Goal: Contribute content: Contribute content

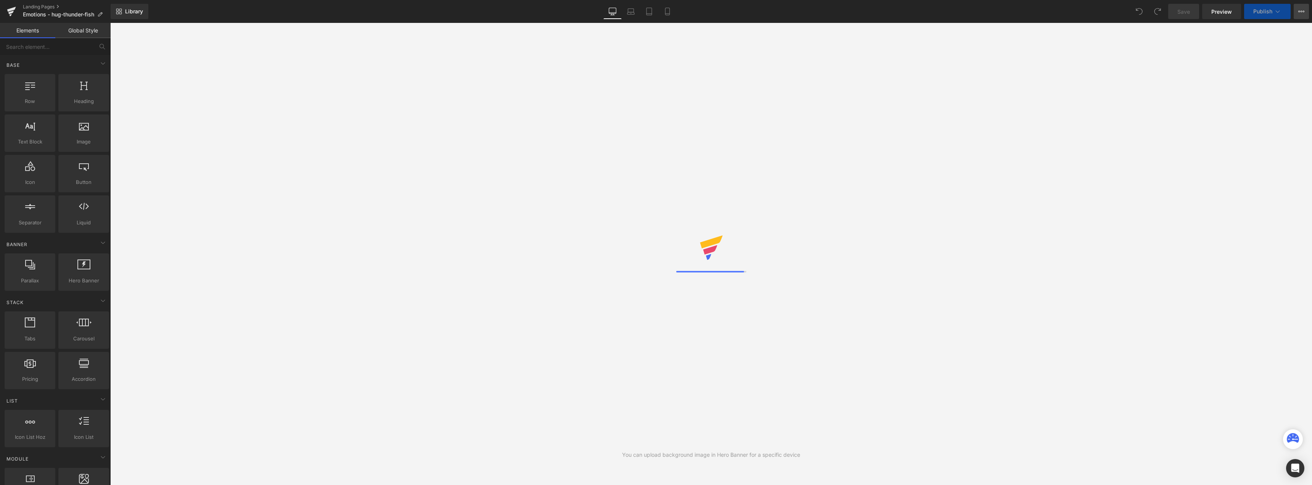
click at [1302, 6] on button "View Live Page View with current Template Save Template to Library Schedule Pub…" at bounding box center [1301, 11] width 15 height 15
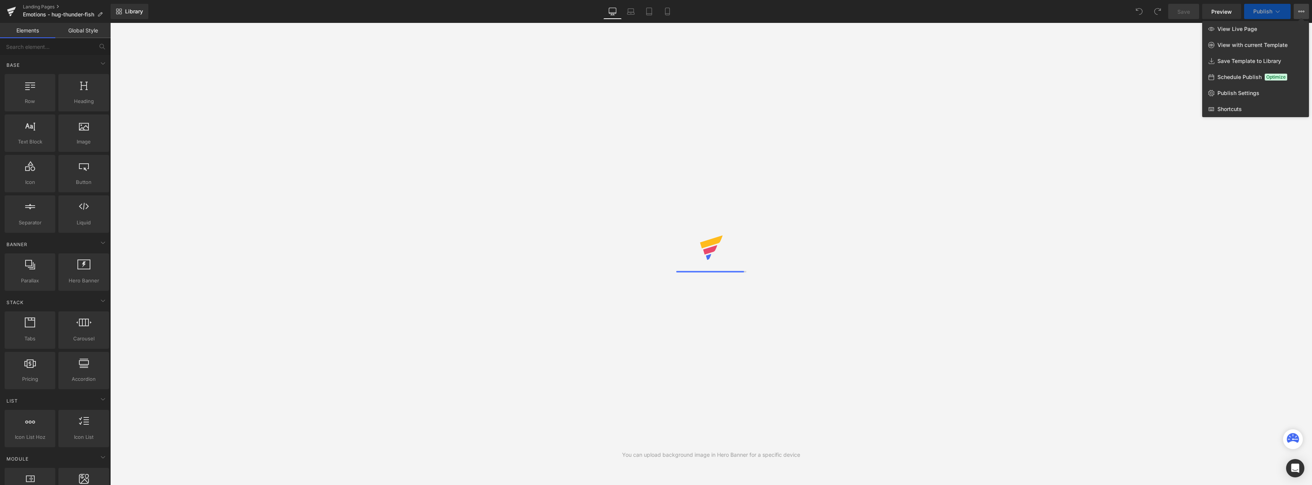
click at [1302, 6] on button "View Live Page View with current Template Save Template to Library Schedule Pub…" at bounding box center [1301, 11] width 15 height 15
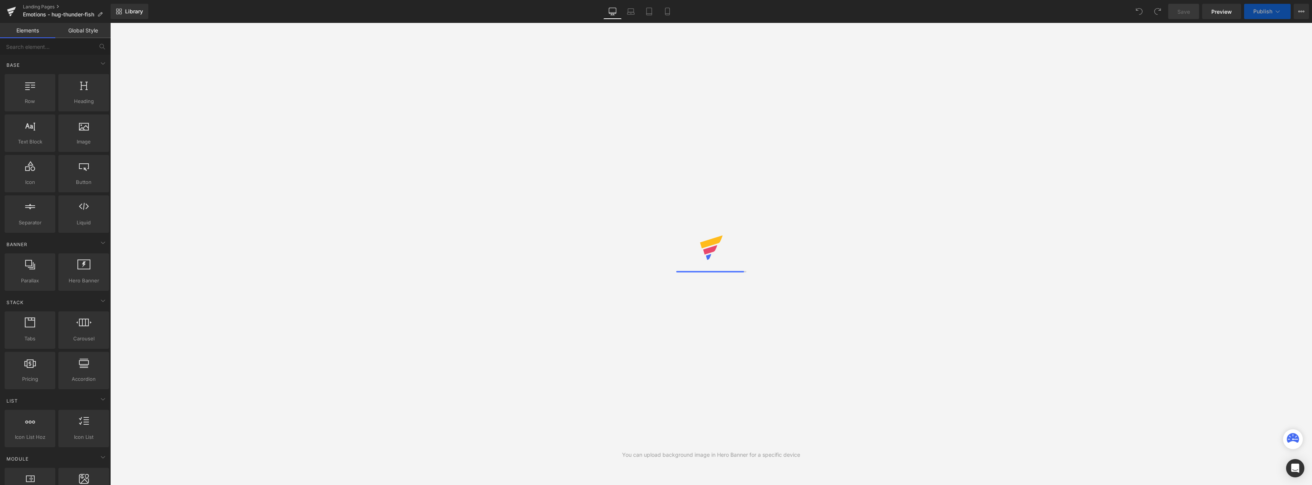
click at [1282, 11] on button "Publish" at bounding box center [1267, 11] width 47 height 15
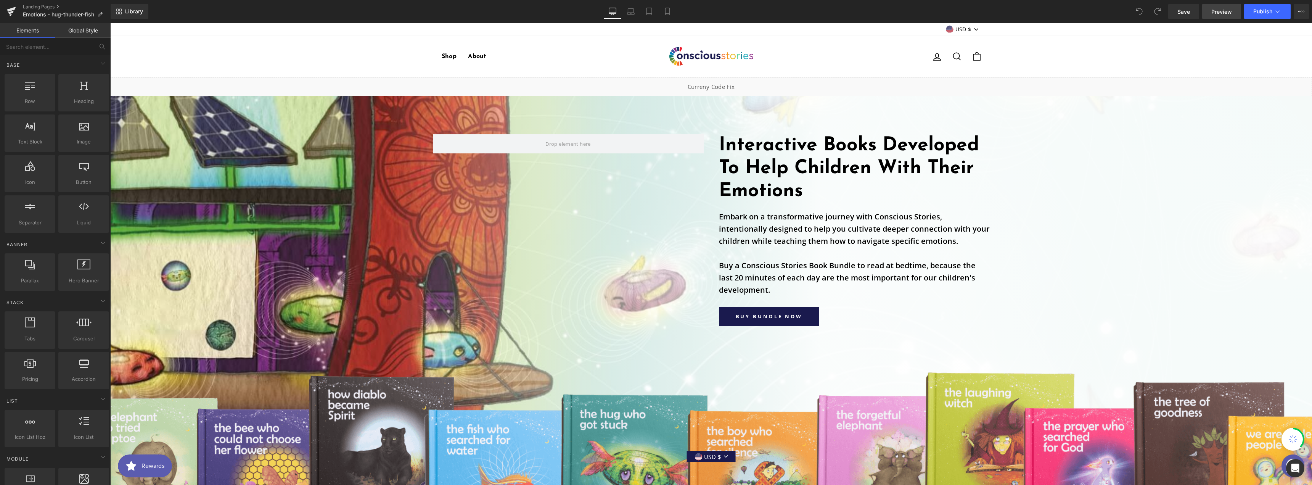
click at [1229, 13] on span "Preview" at bounding box center [1221, 12] width 21 height 8
click at [790, 163] on h1 "Interactive Books Developed To Help Children With Their Emotions" at bounding box center [854, 168] width 271 height 69
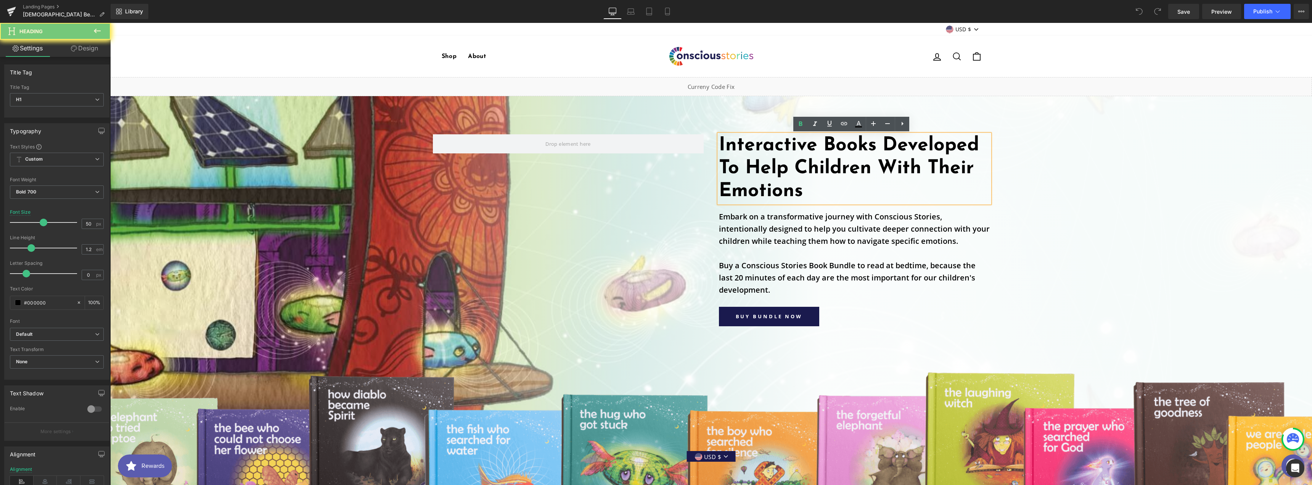
click at [790, 163] on h1 "Interactive Books Developed To Help Children With Their Emotions" at bounding box center [854, 168] width 271 height 69
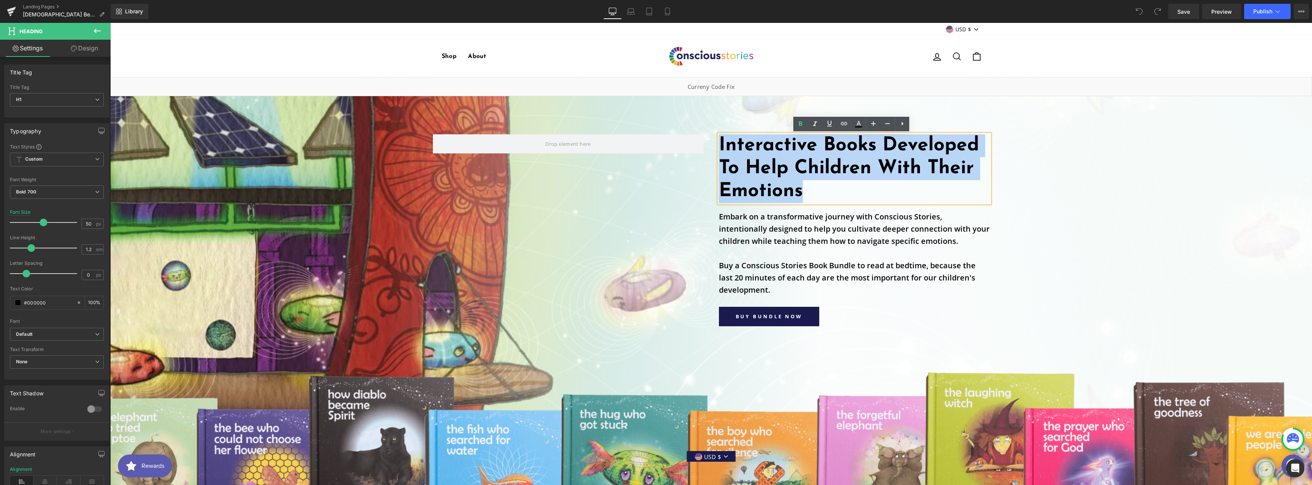
paste div
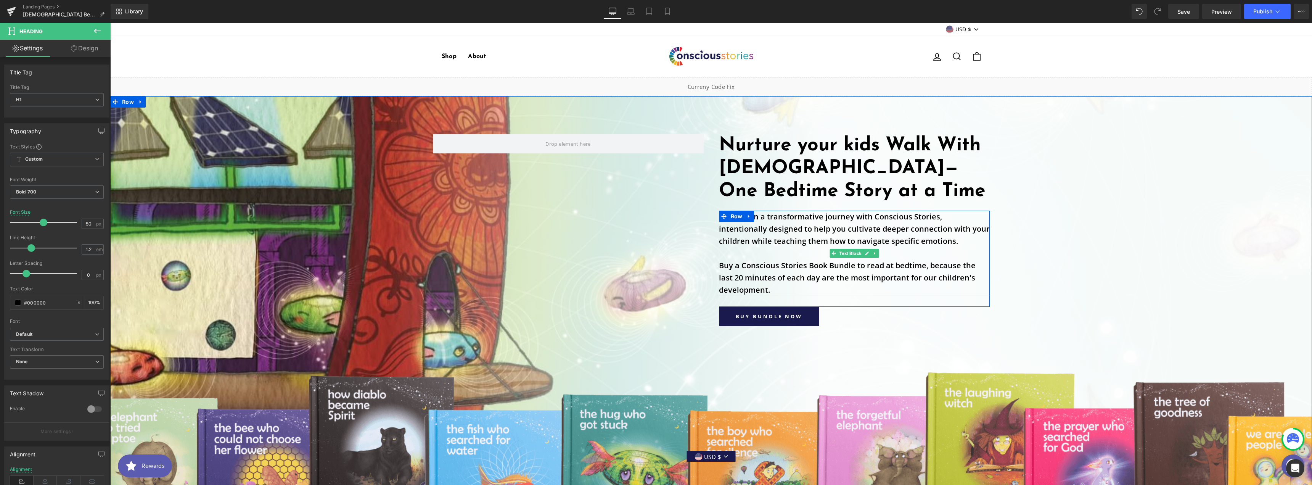
click at [807, 243] on p "Embark on a transformative journey with Conscious Stories, intentionally design…" at bounding box center [854, 229] width 271 height 37
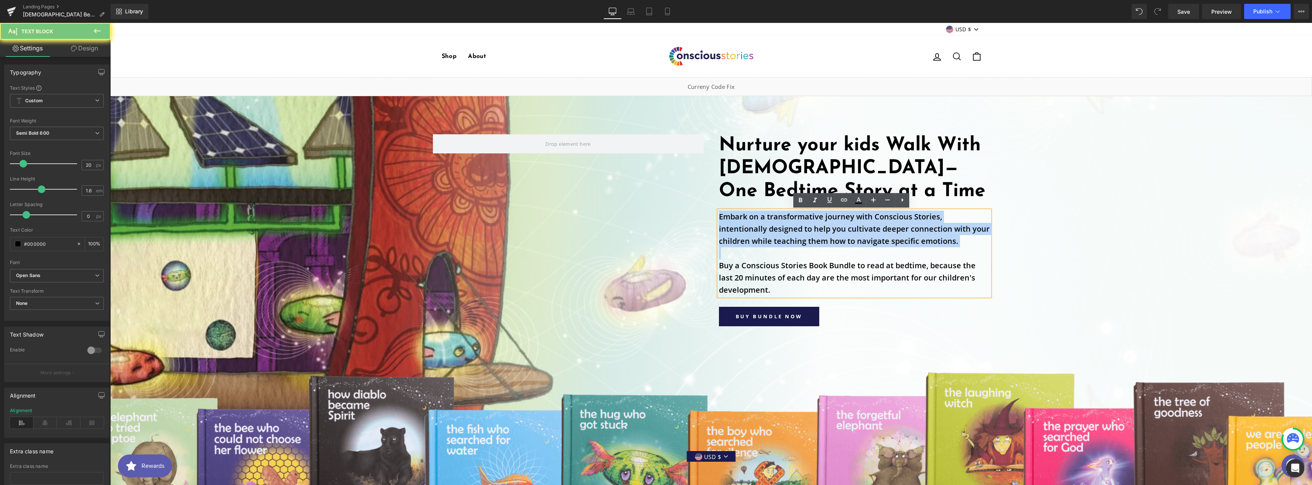
click at [807, 243] on p "Embark on a transformative journey with Conscious Stories, intentionally design…" at bounding box center [854, 229] width 271 height 37
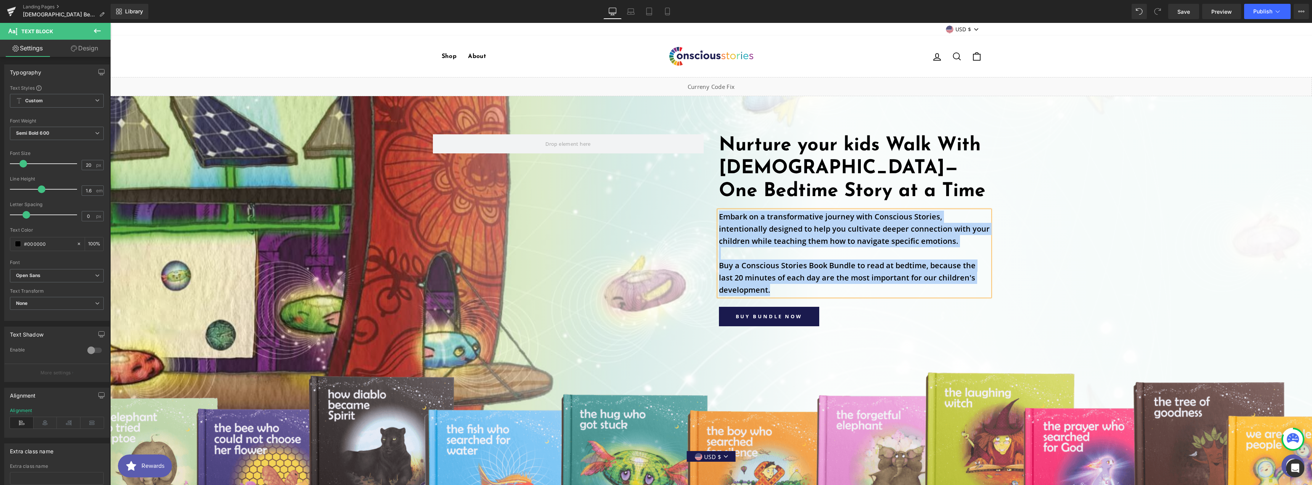
paste div
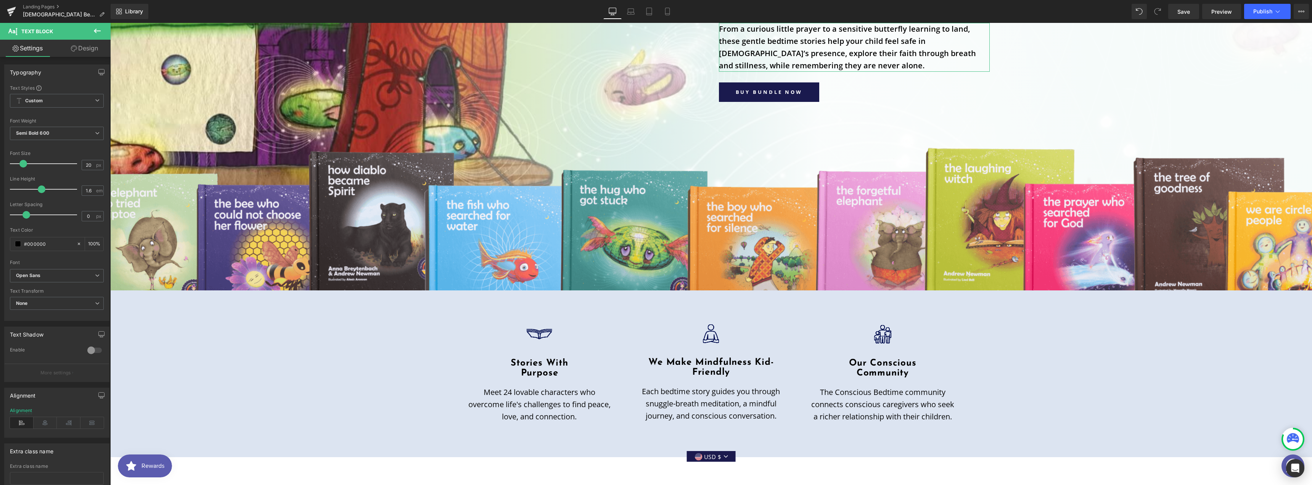
scroll to position [305, 0]
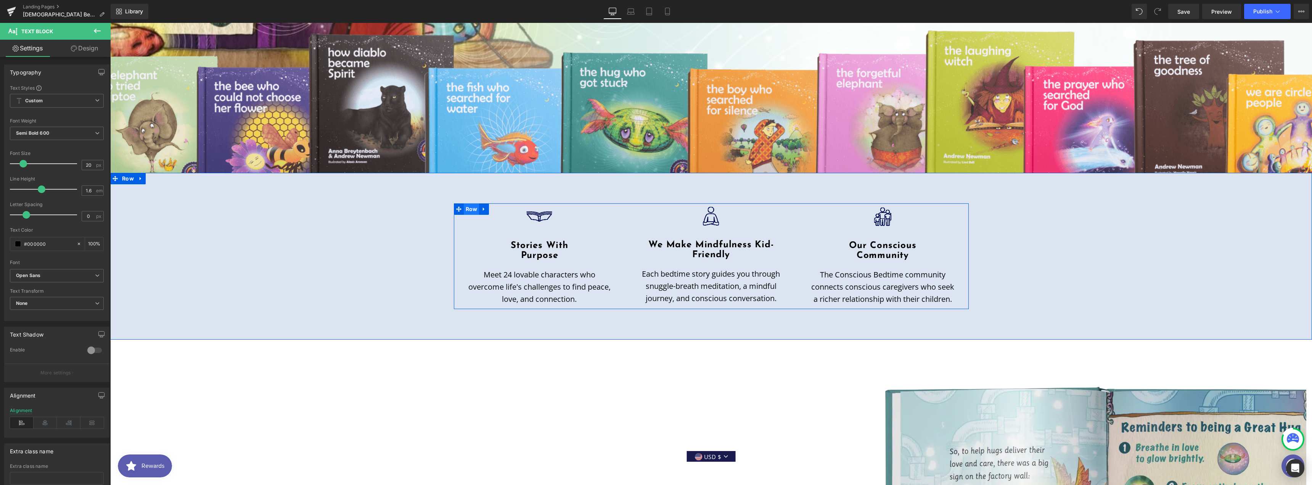
click at [468, 209] on span "Row" at bounding box center [472, 208] width 16 height 11
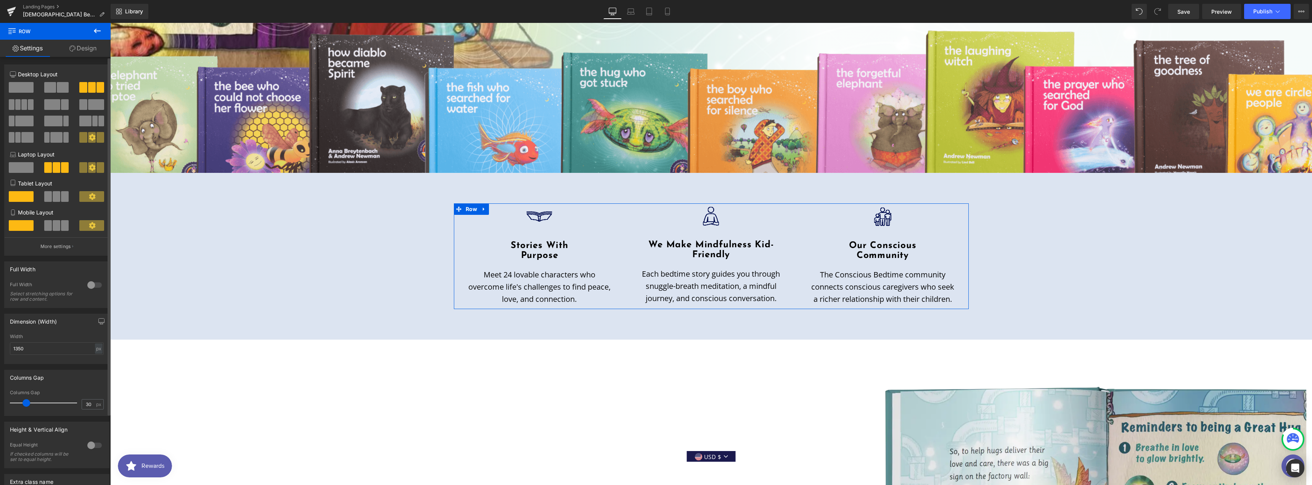
click at [29, 103] on span at bounding box center [31, 104] width 6 height 11
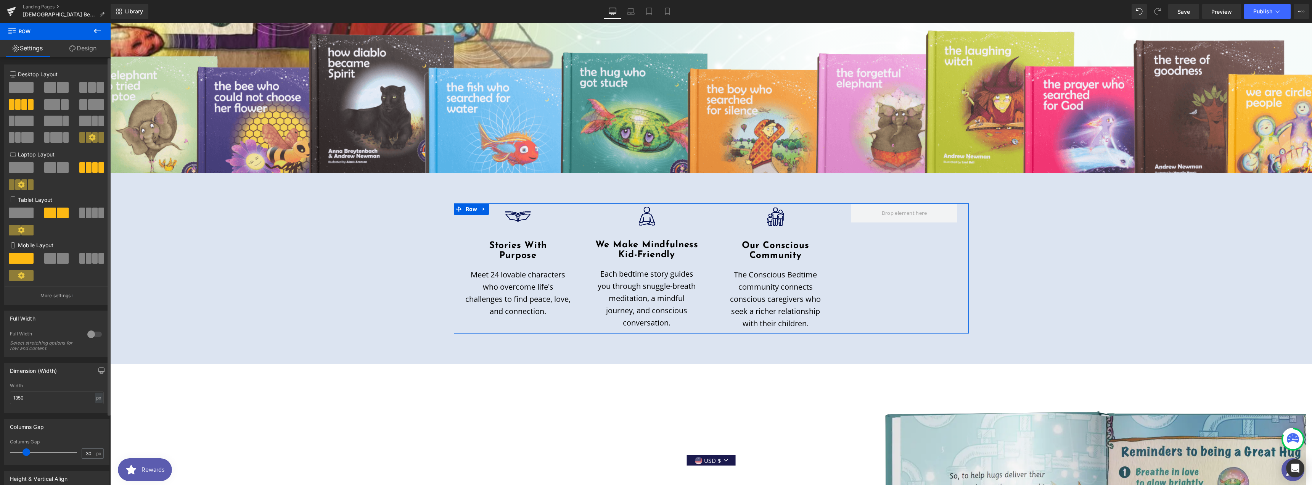
scroll to position [297, 0]
click at [464, 204] on span "Row" at bounding box center [472, 208] width 16 height 11
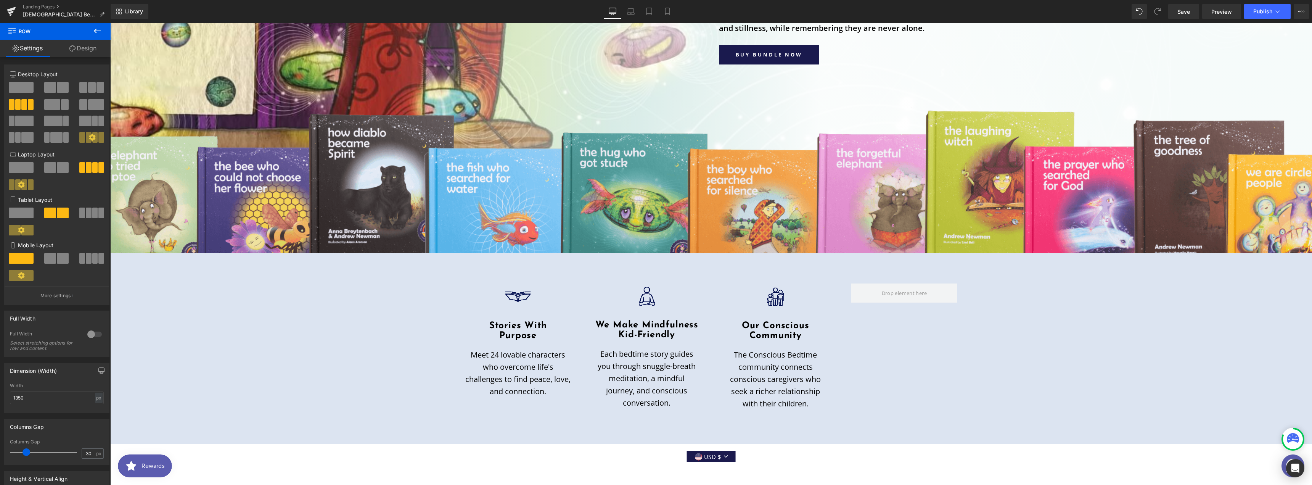
scroll to position [305, 0]
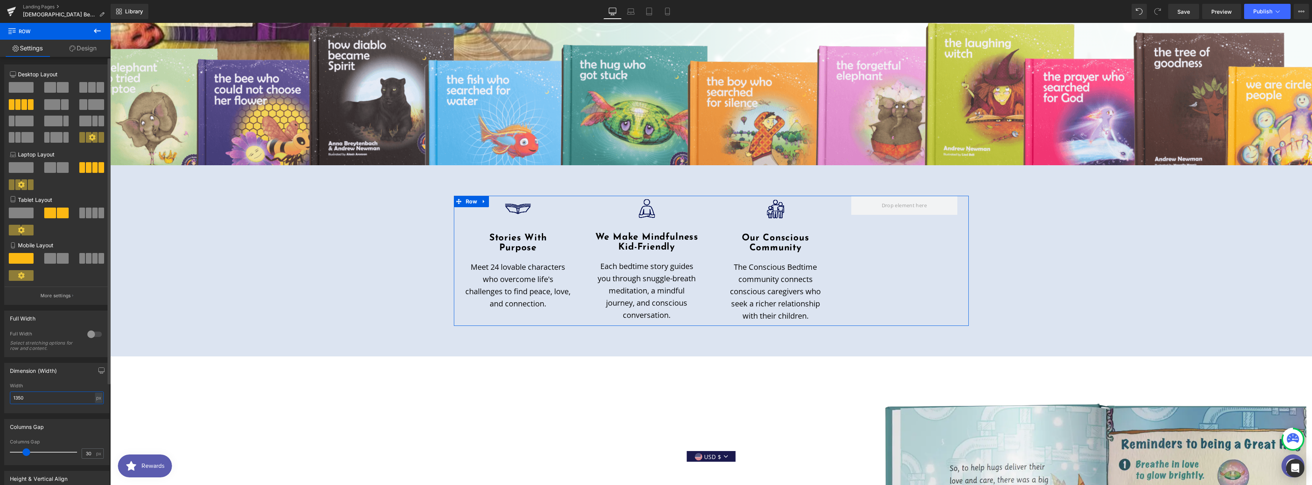
click at [52, 394] on input "1350" at bounding box center [57, 397] width 94 height 13
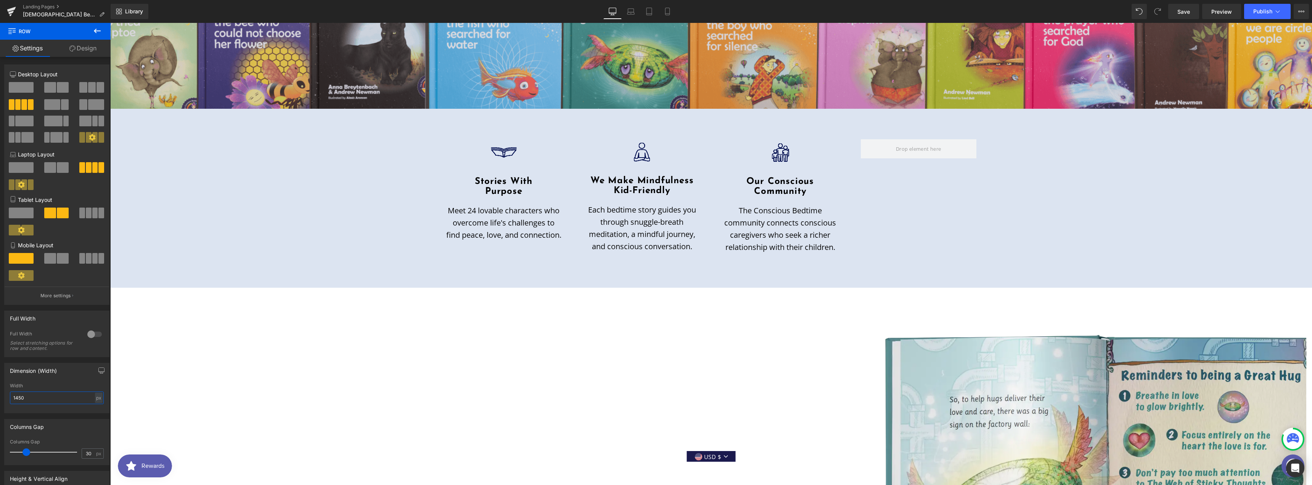
scroll to position [203, 0]
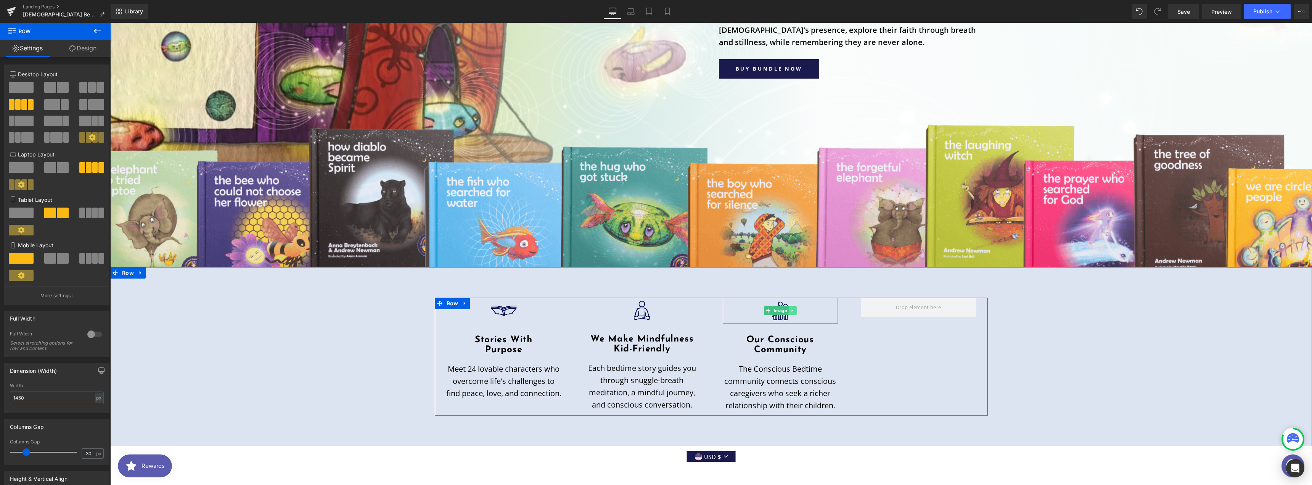
type input "1450"
click at [788, 307] on link at bounding box center [792, 310] width 8 height 9
click at [787, 308] on icon at bounding box center [788, 310] width 4 height 5
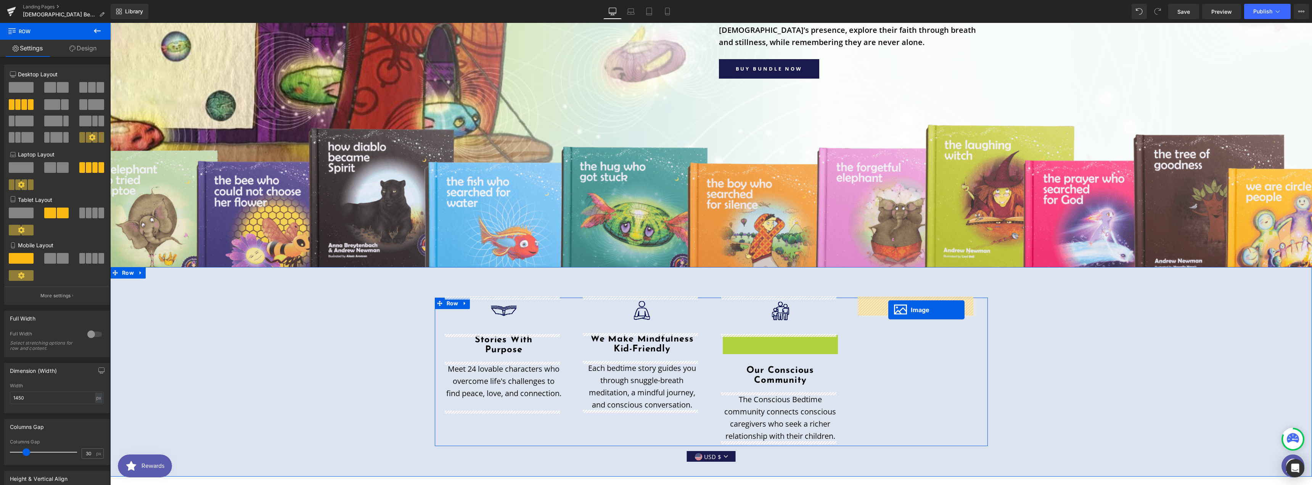
drag, startPoint x: 763, startPoint y: 347, endPoint x: 888, endPoint y: 310, distance: 130.7
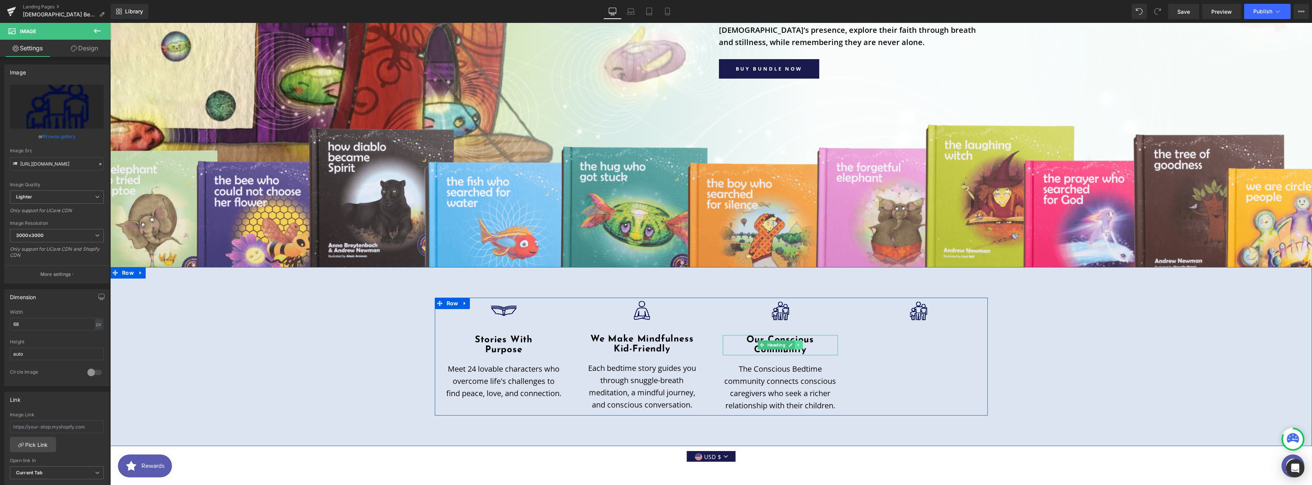
click at [797, 345] on icon at bounding box center [799, 344] width 4 height 5
click at [792, 344] on icon at bounding box center [794, 344] width 4 height 5
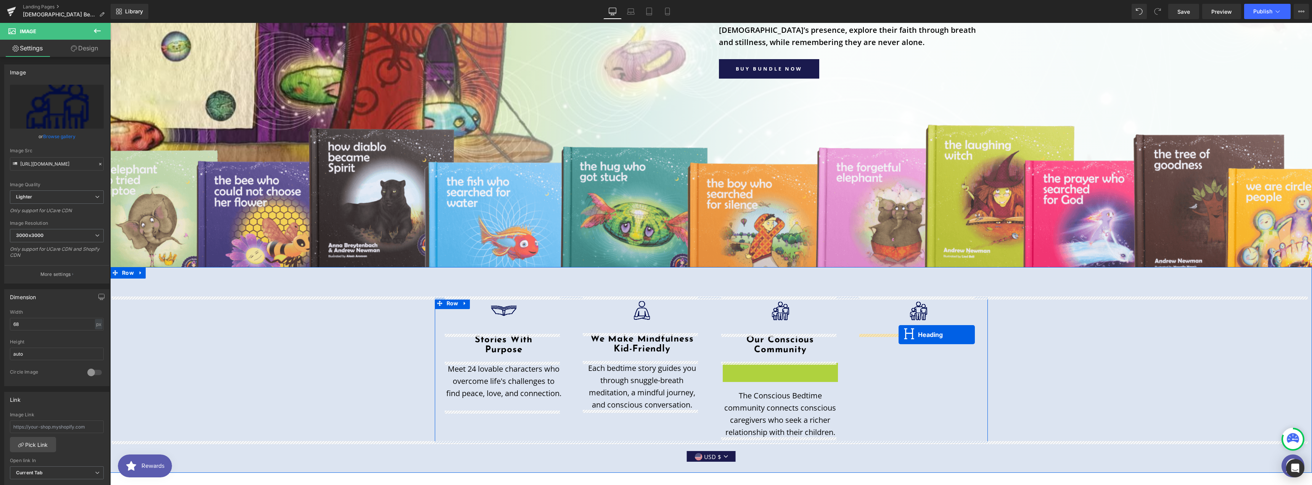
drag, startPoint x: 760, startPoint y: 373, endPoint x: 898, endPoint y: 334, distance: 143.4
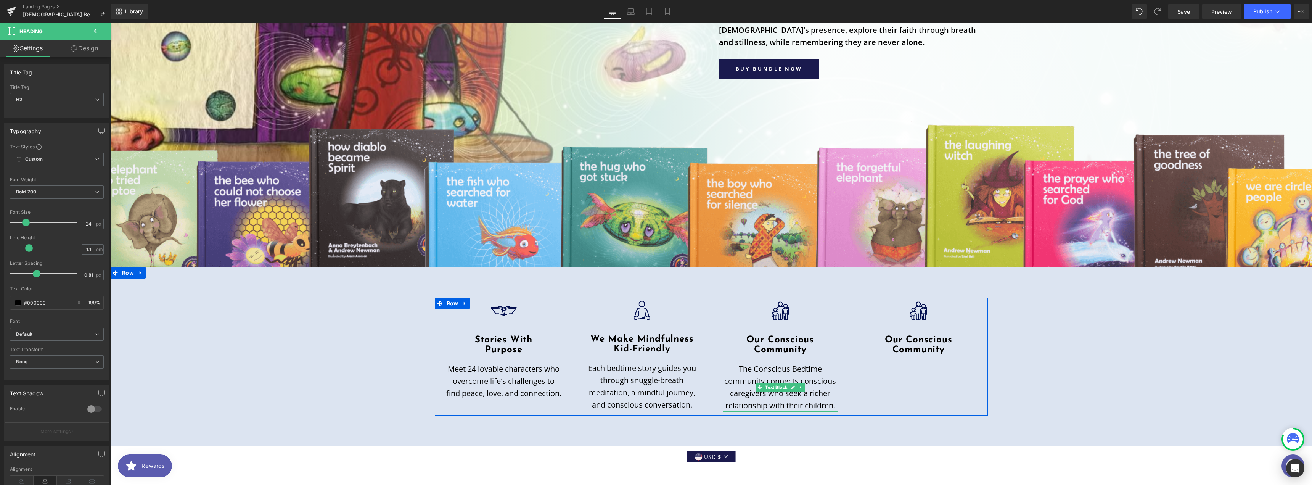
click at [799, 386] on icon at bounding box center [801, 387] width 4 height 5
click at [797, 386] on link at bounding box center [797, 386] width 8 height 9
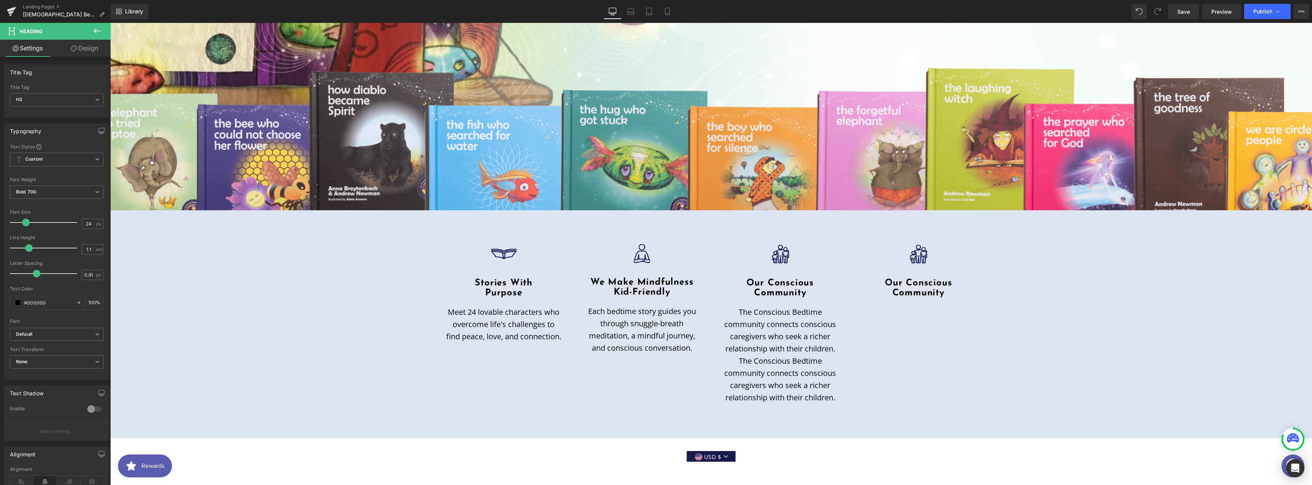
scroll to position [256, 0]
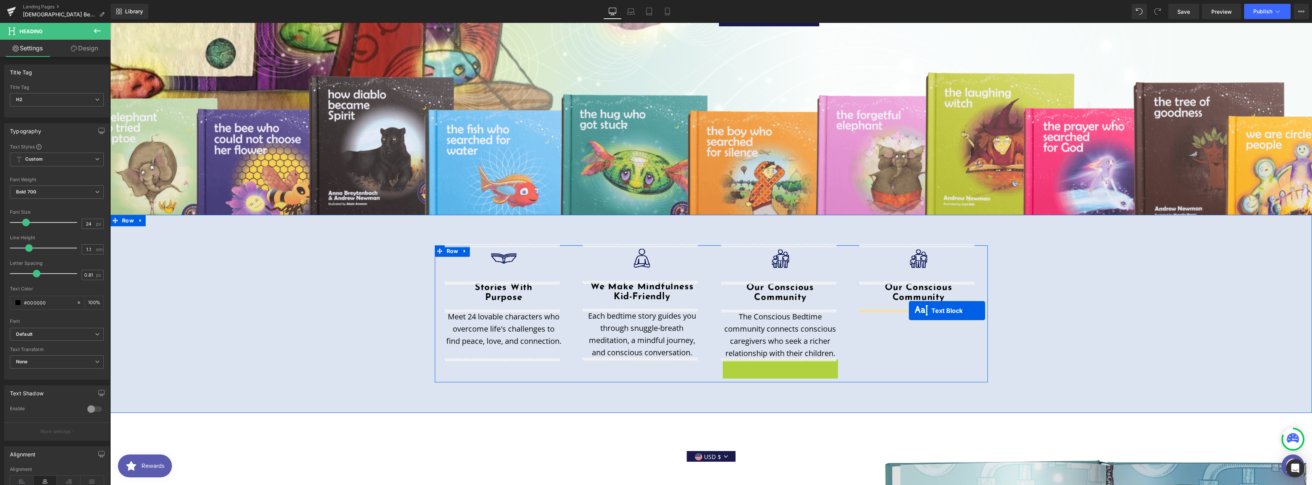
drag, startPoint x: 756, startPoint y: 382, endPoint x: 909, endPoint y: 310, distance: 168.9
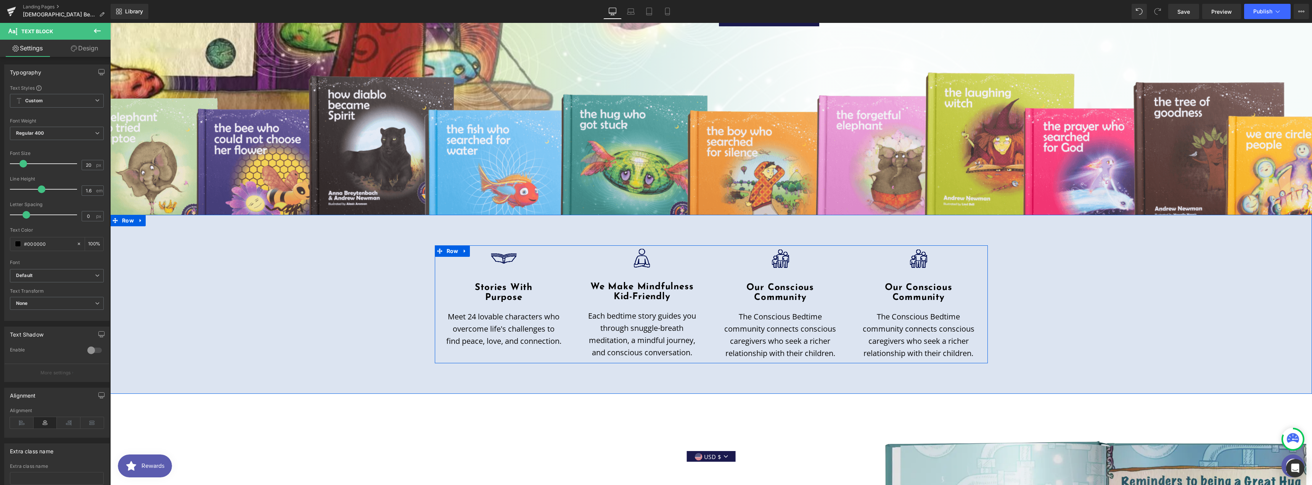
click at [498, 286] on h2 "Stories With" at bounding box center [504, 288] width 116 height 10
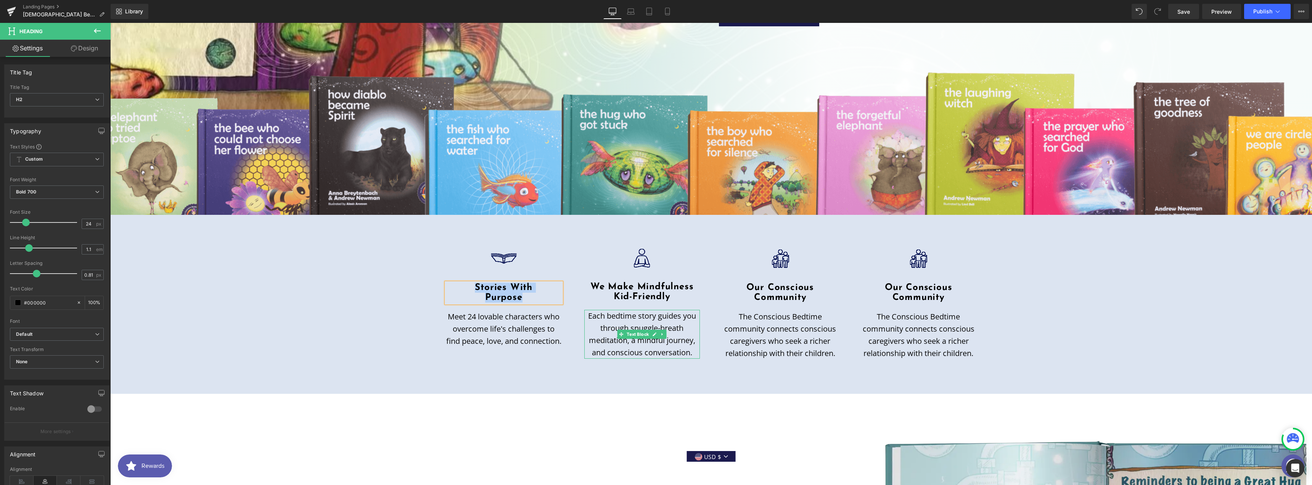
paste div
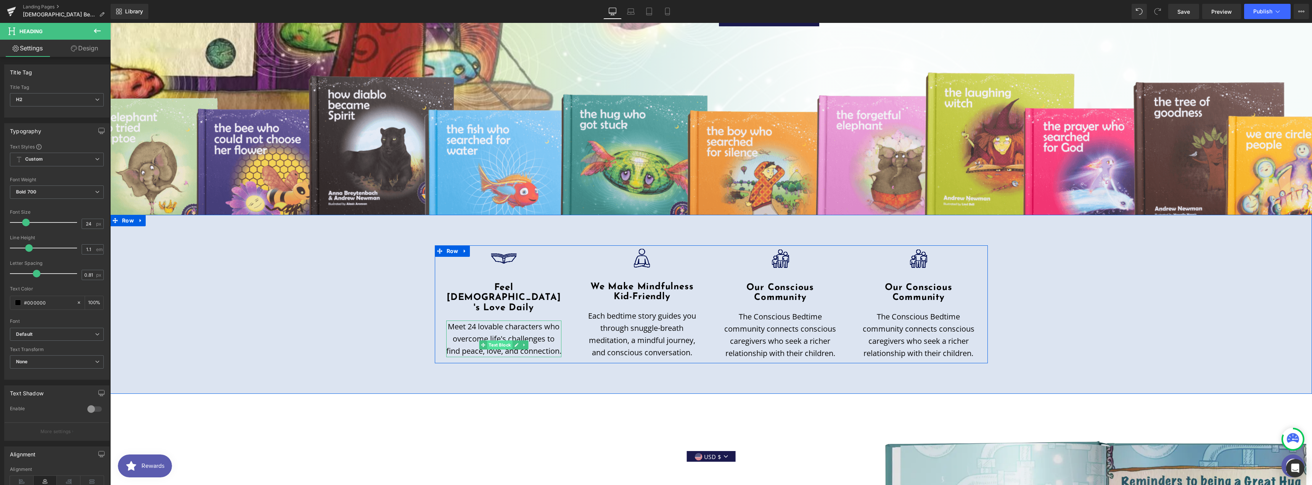
click at [493, 340] on span "Text Block" at bounding box center [499, 344] width 25 height 9
click at [529, 320] on p "Meet 24 lovable characters who overcome life's challenges to find peace, love, …" at bounding box center [504, 338] width 116 height 37
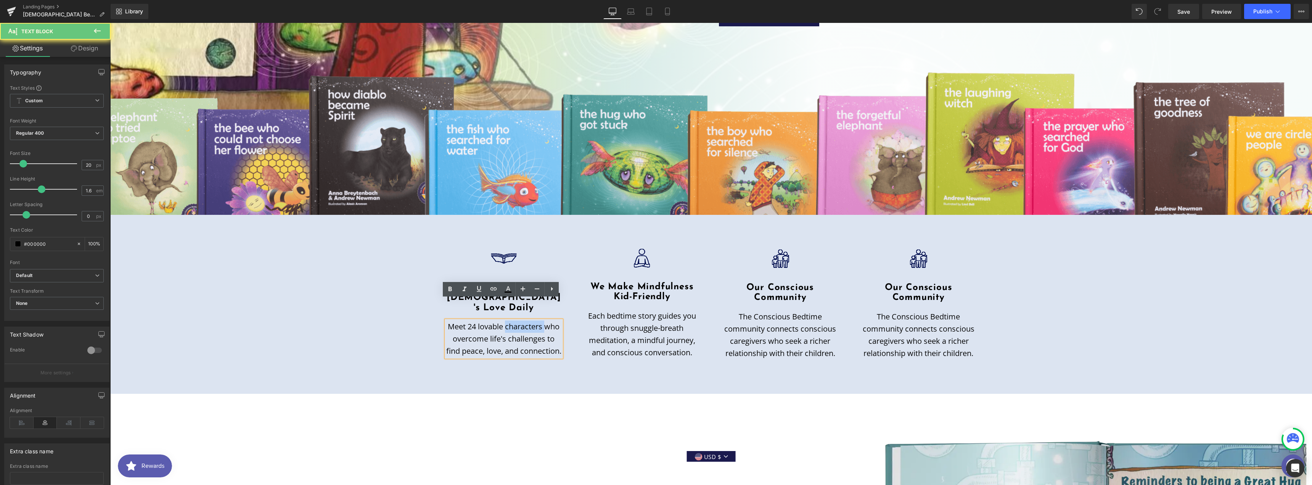
click at [529, 320] on p "Meet 24 lovable characters who overcome life's challenges to find peace, love, …" at bounding box center [504, 338] width 116 height 37
paste div
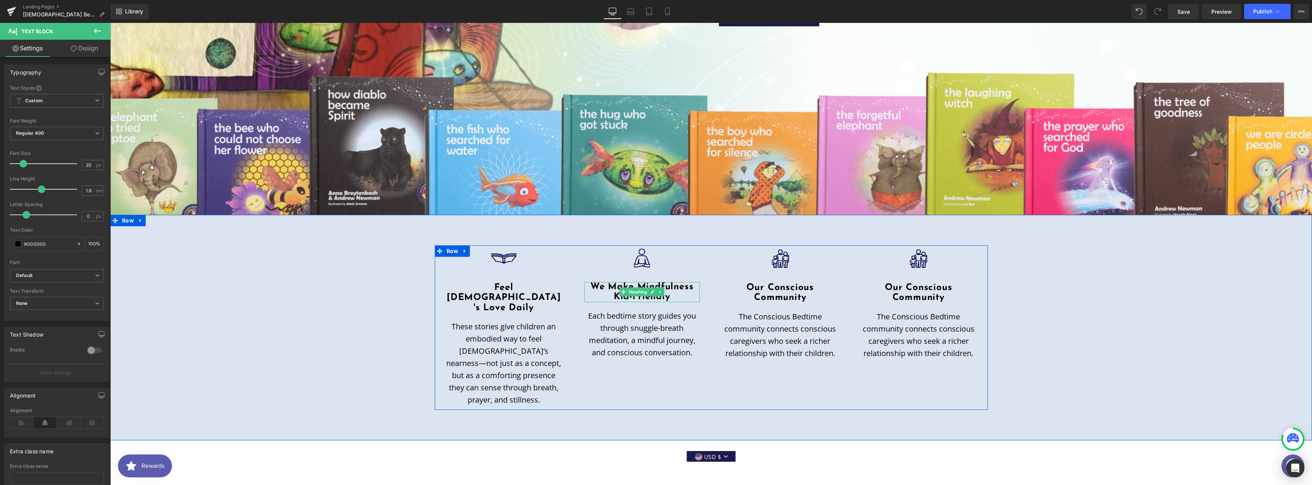
click at [669, 285] on h2 "We Make Mindfulness Kid-Friendly" at bounding box center [642, 292] width 116 height 20
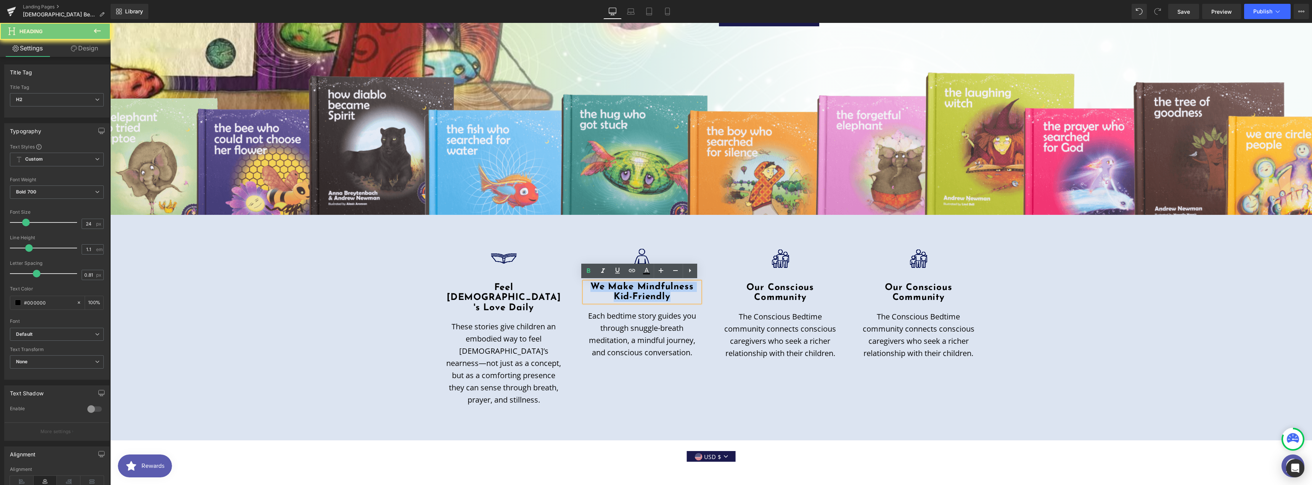
click at [670, 285] on h2 "We Make Mindfulness Kid-Friendly" at bounding box center [642, 292] width 116 height 20
paste div
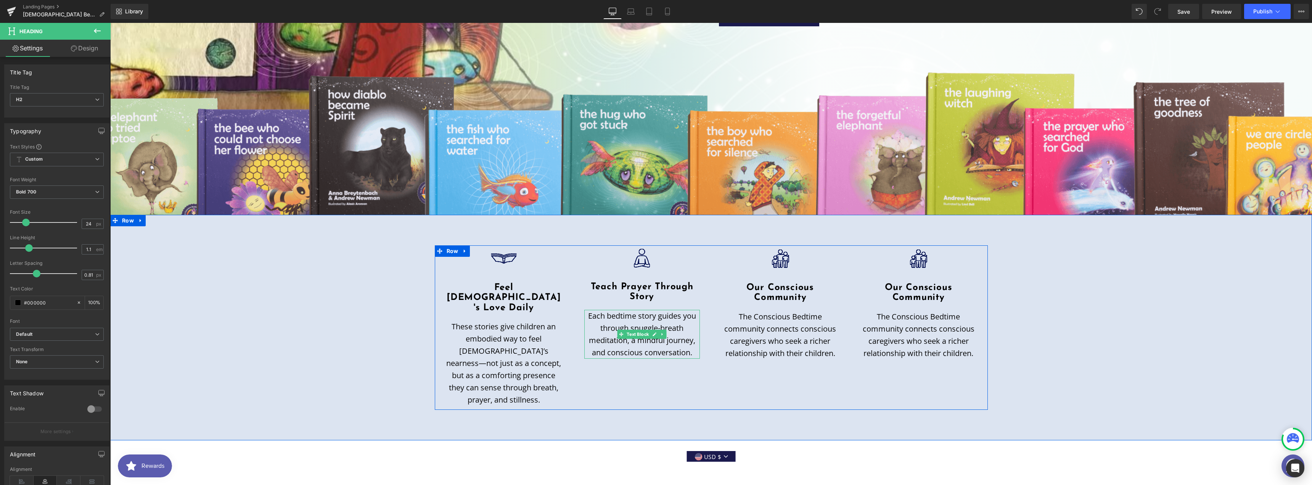
click at [655, 320] on p "Each bedtime story guides you through snuggle-breath meditation, a mindful jour…" at bounding box center [642, 334] width 116 height 49
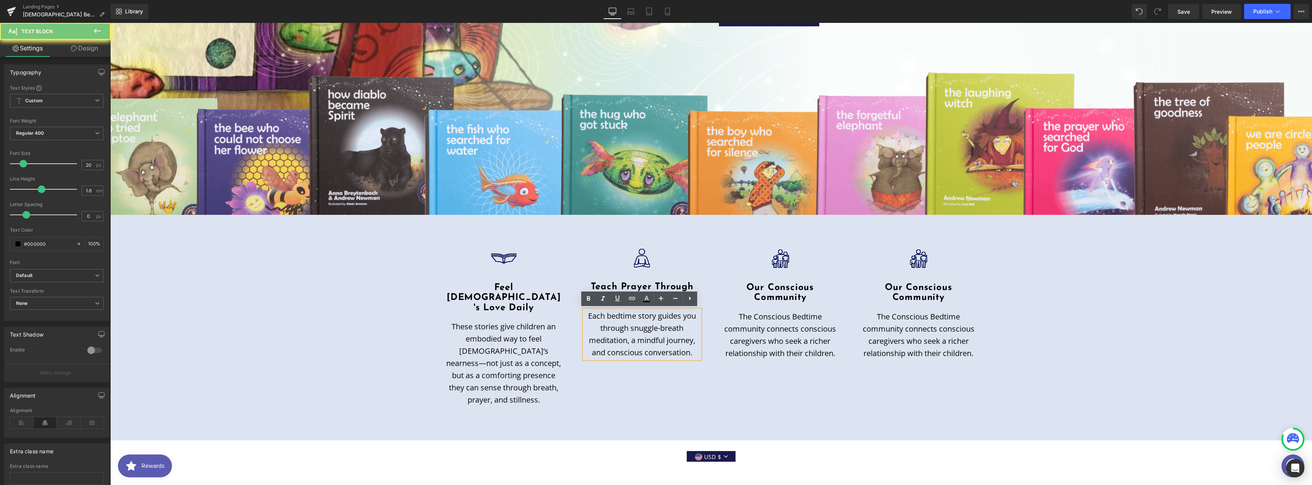
click at [655, 320] on p "Each bedtime story guides you through snuggle-breath meditation, a mindful jour…" at bounding box center [642, 334] width 116 height 49
paste div
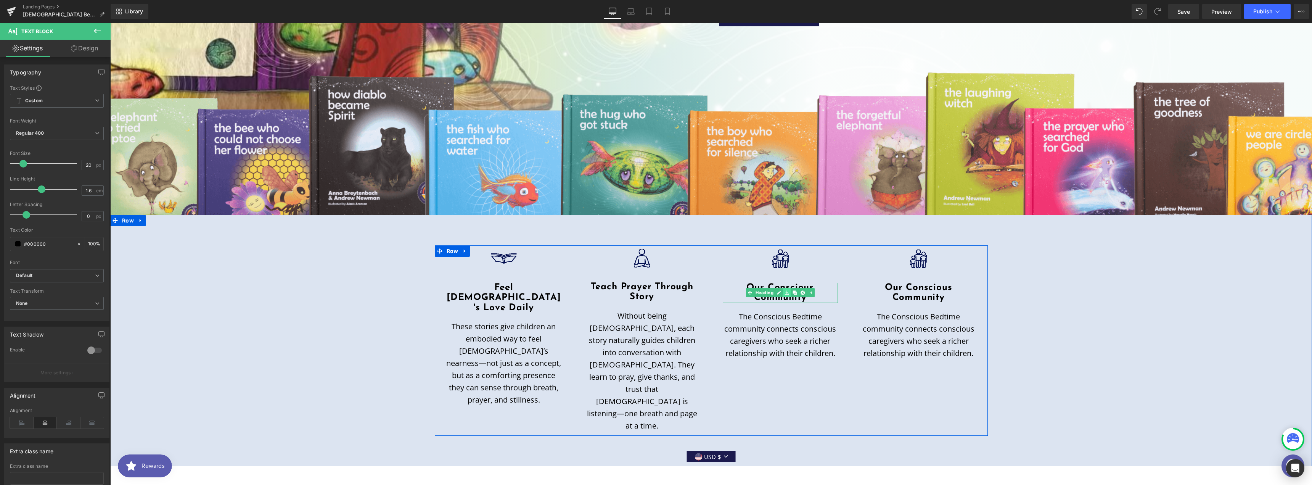
click at [787, 292] on link at bounding box center [787, 292] width 8 height 9
click at [814, 288] on h2 "Our Conscious" at bounding box center [781, 288] width 116 height 10
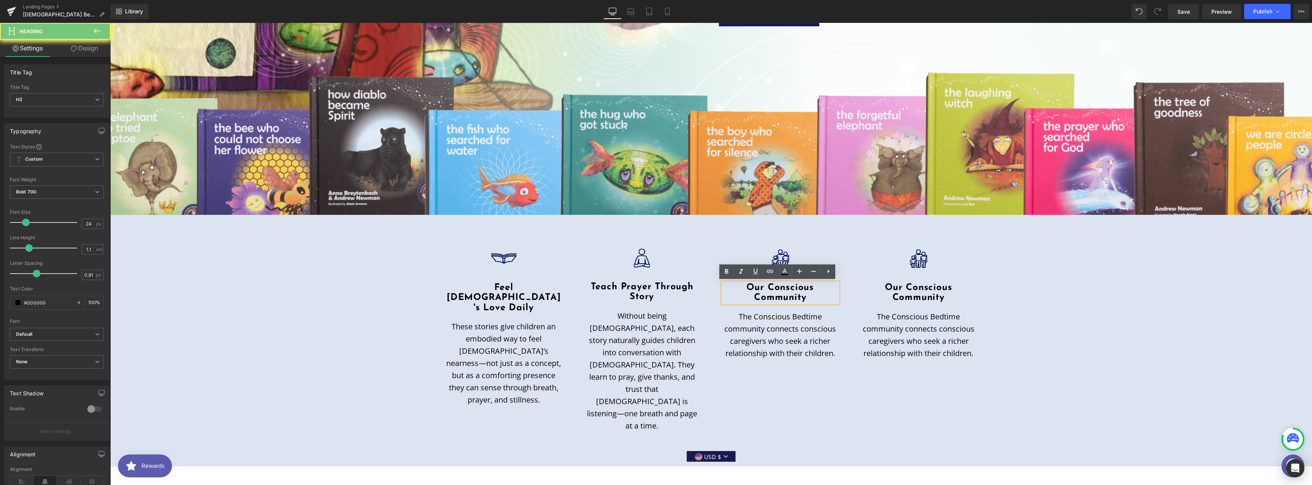
click at [802, 292] on h2 "Community" at bounding box center [781, 297] width 116 height 10
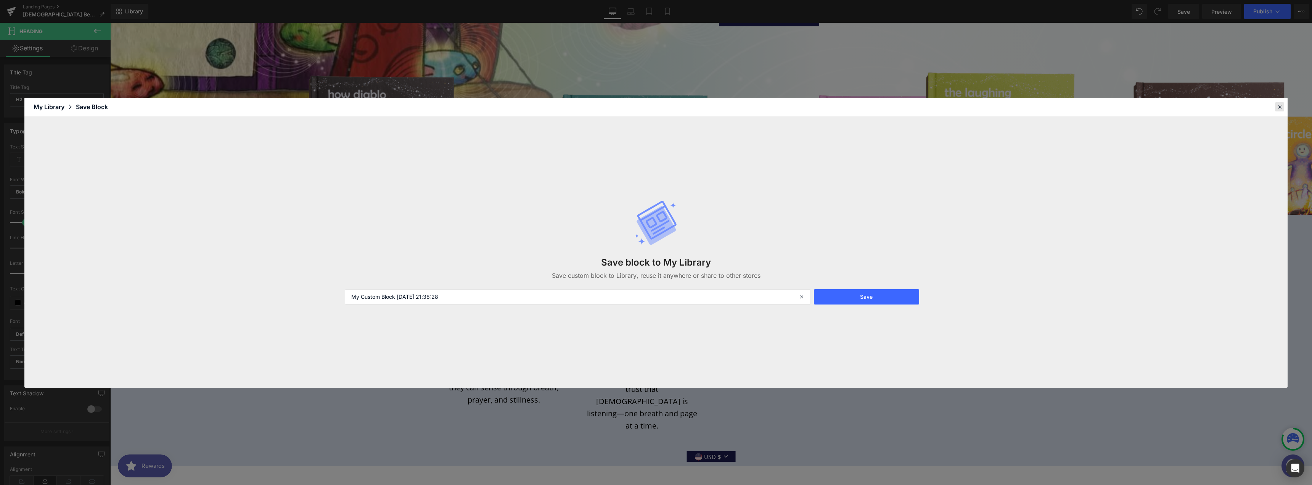
drag, startPoint x: 1278, startPoint y: 110, endPoint x: 1160, endPoint y: 89, distance: 119.2
click at [1278, 110] on icon at bounding box center [1279, 106] width 7 height 7
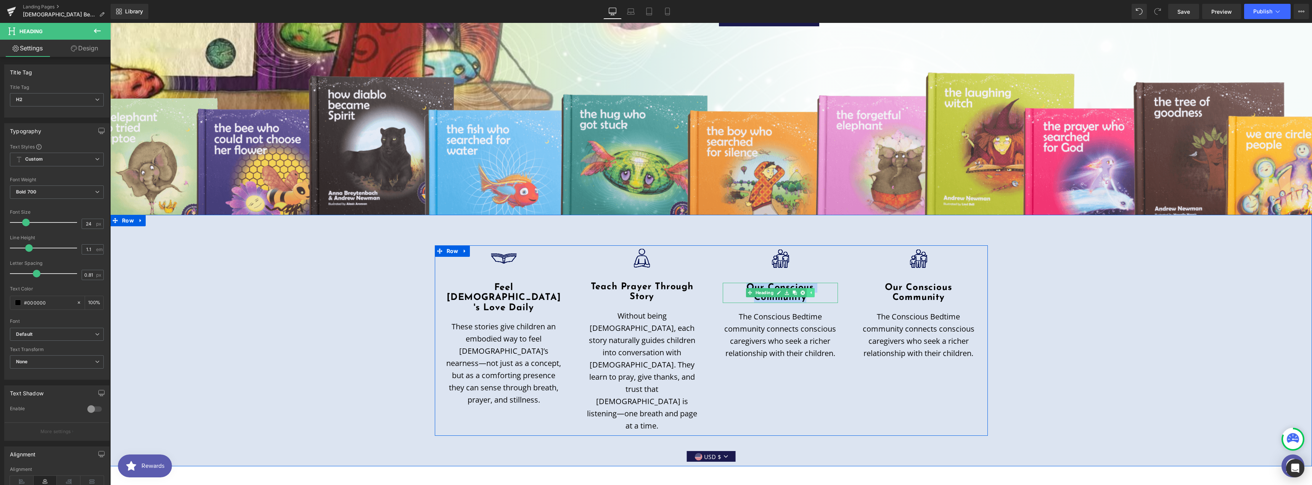
click at [810, 291] on icon at bounding box center [810, 292] width 1 height 3
click at [816, 291] on h2 "Our Conscious" at bounding box center [781, 288] width 116 height 10
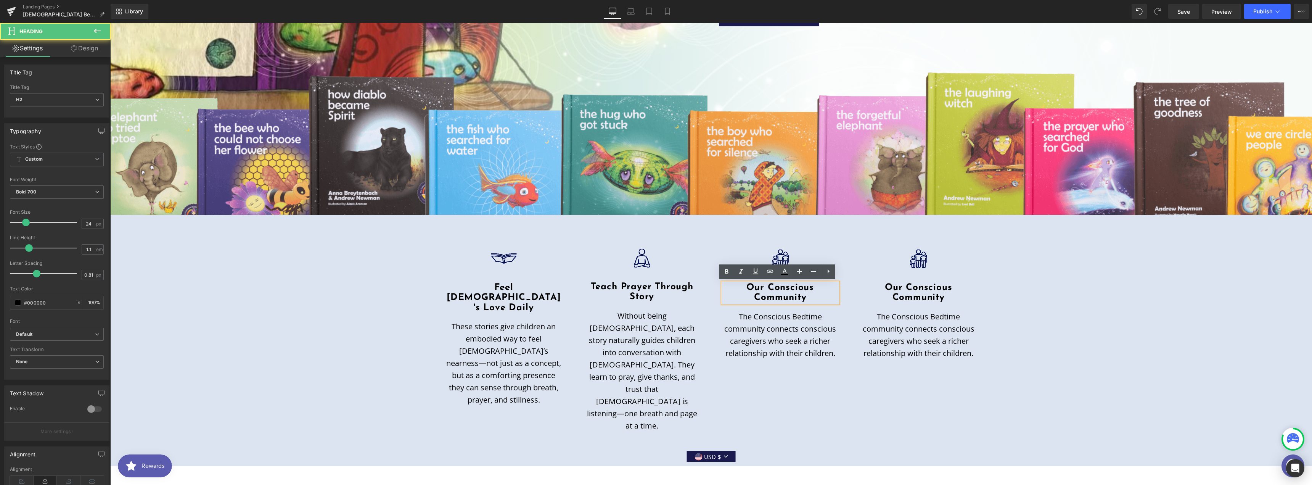
click at [816, 291] on h2 "Our Conscious" at bounding box center [781, 288] width 116 height 10
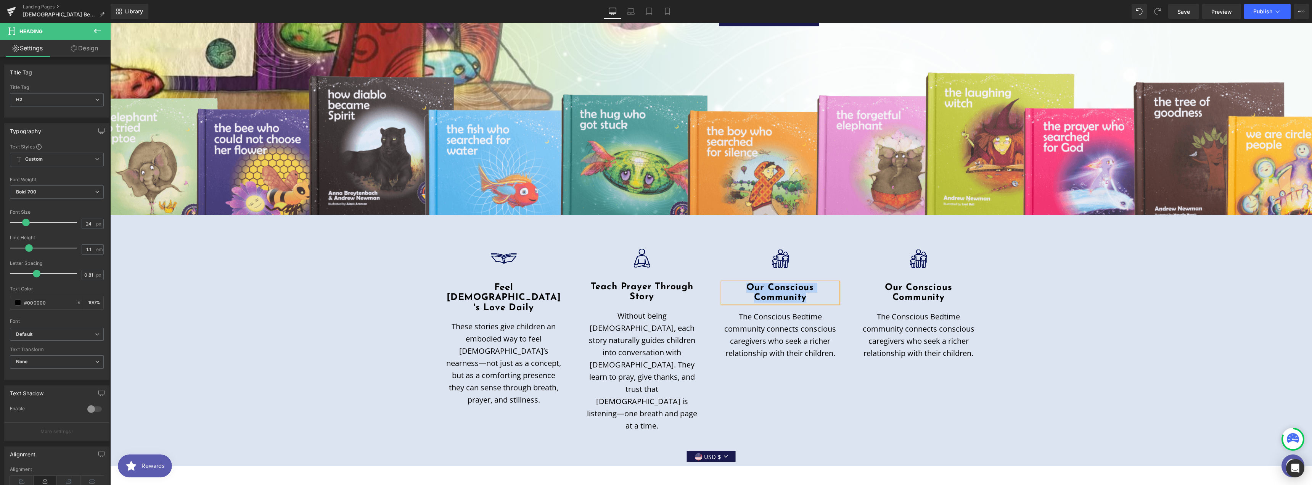
paste div
click at [791, 315] on p "The Conscious Bedtime community connects conscious caregivers who seek a richer…" at bounding box center [781, 324] width 116 height 49
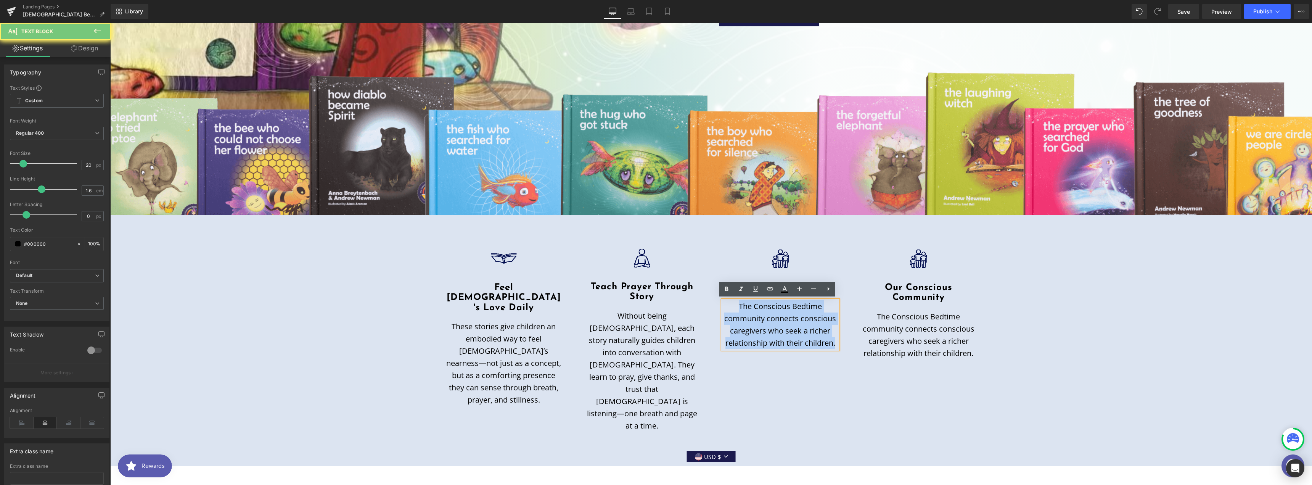
click at [791, 315] on p "The Conscious Bedtime community connects conscious caregivers who seek a richer…" at bounding box center [781, 324] width 116 height 49
paste div
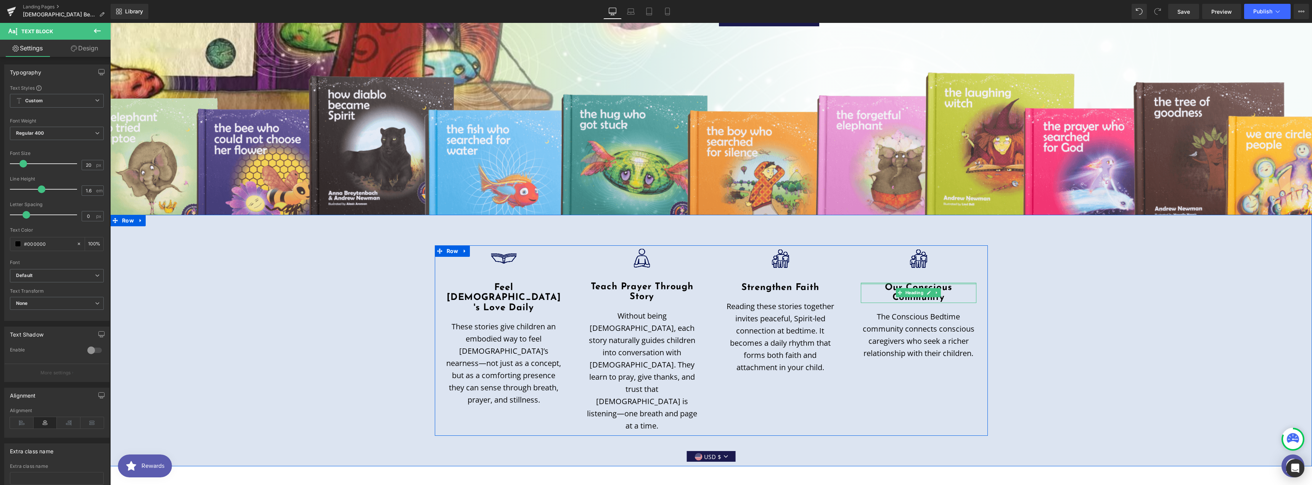
drag, startPoint x: 959, startPoint y: 283, endPoint x: 945, endPoint y: 289, distance: 15.4
click at [959, 283] on div "Our Conscious Community Heading" at bounding box center [919, 293] width 116 height 20
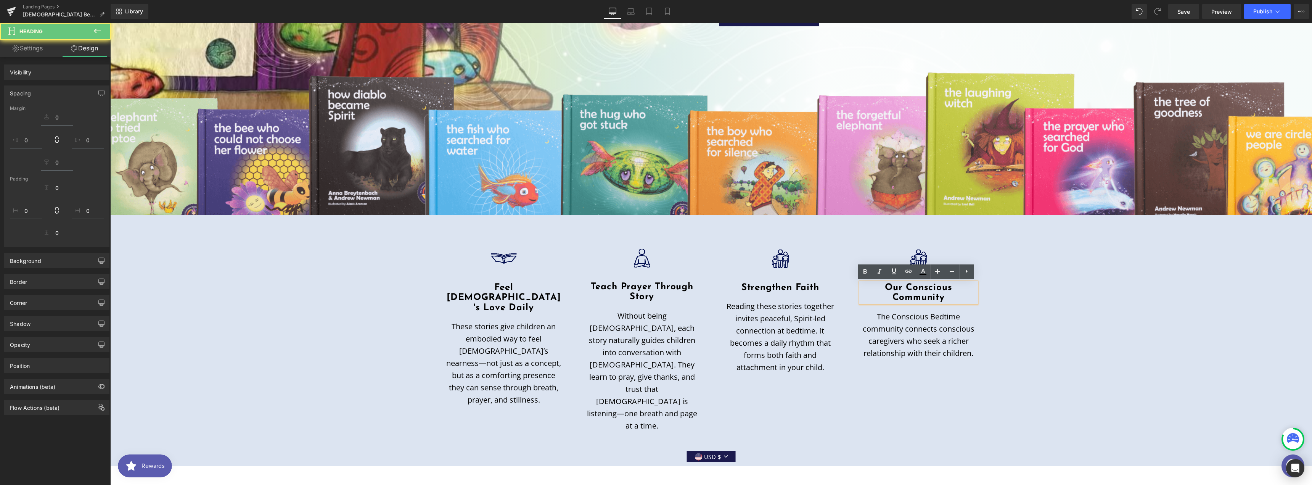
click at [945, 289] on h2 "Our Conscious" at bounding box center [919, 288] width 116 height 10
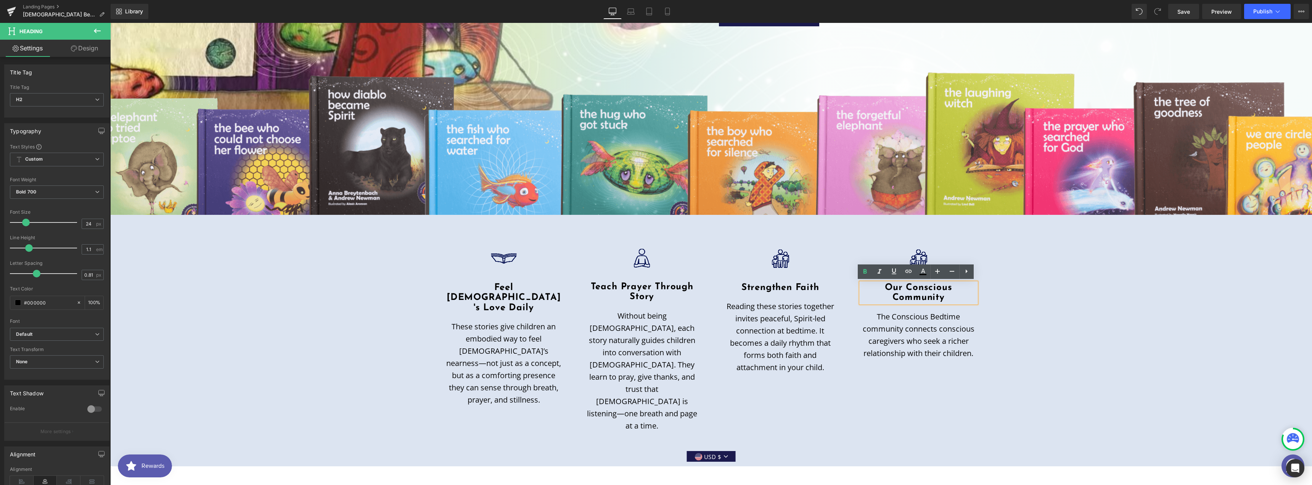
click at [935, 292] on h2 "Community" at bounding box center [919, 297] width 116 height 10
paste div
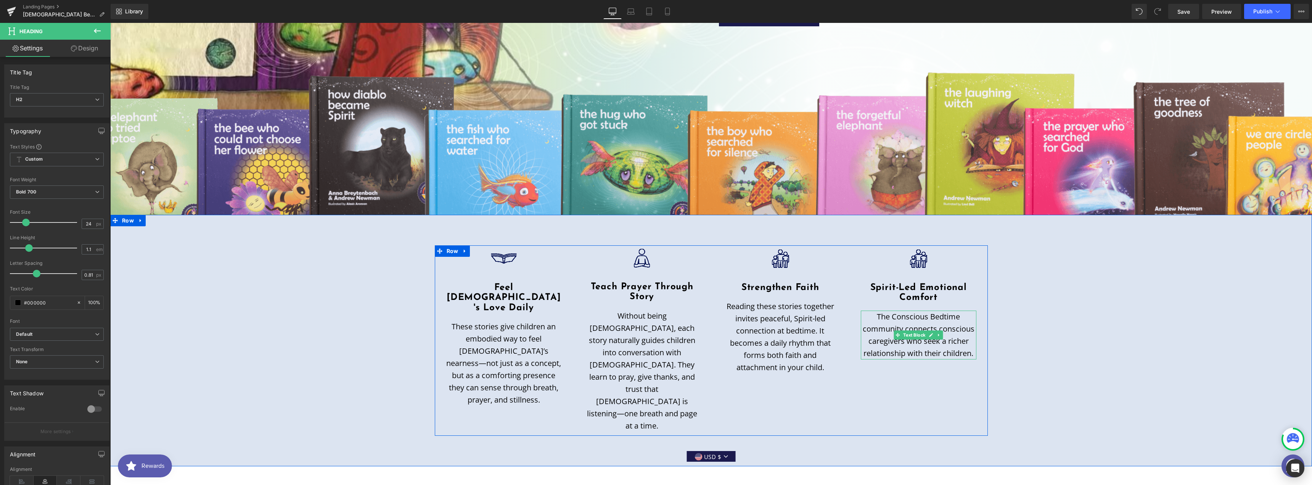
click at [964, 339] on p "The Conscious Bedtime community connects conscious caregivers who seek a richer…" at bounding box center [919, 334] width 116 height 49
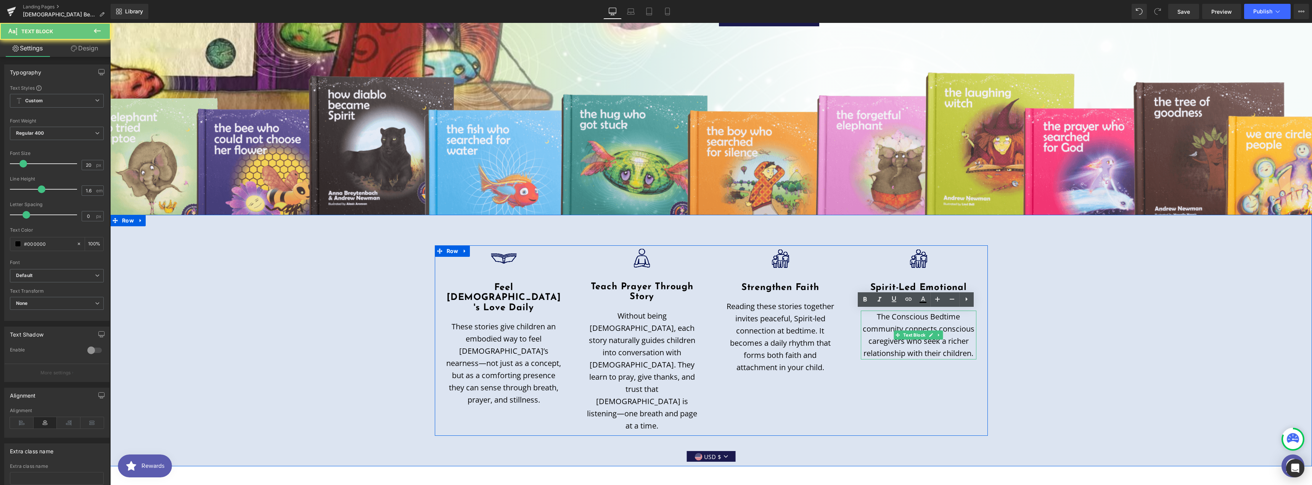
click at [964, 339] on p "The Conscious Bedtime community connects conscious caregivers who seek a richer…" at bounding box center [919, 334] width 116 height 49
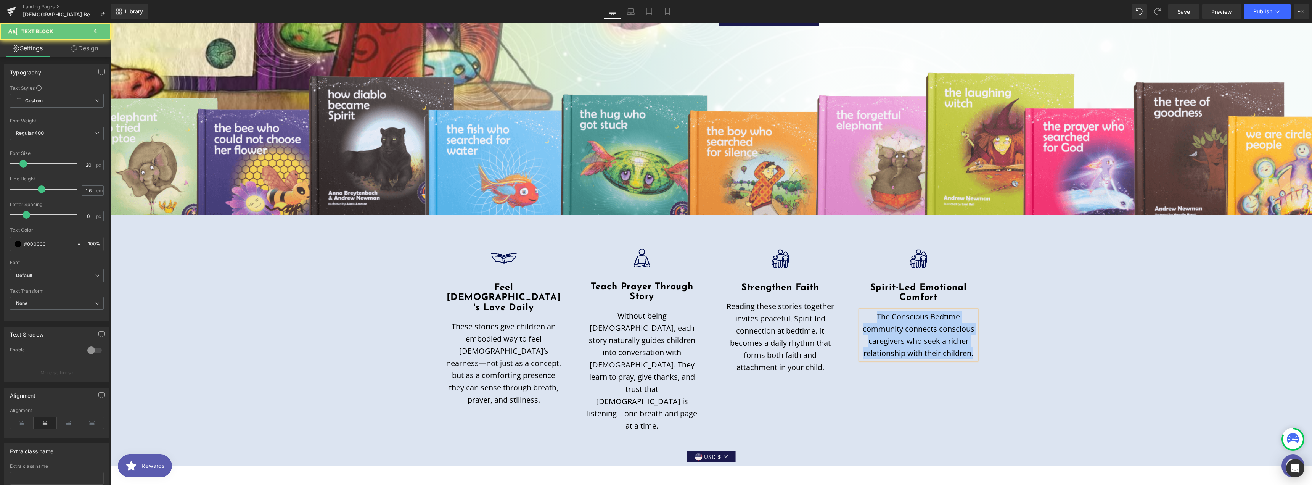
paste div
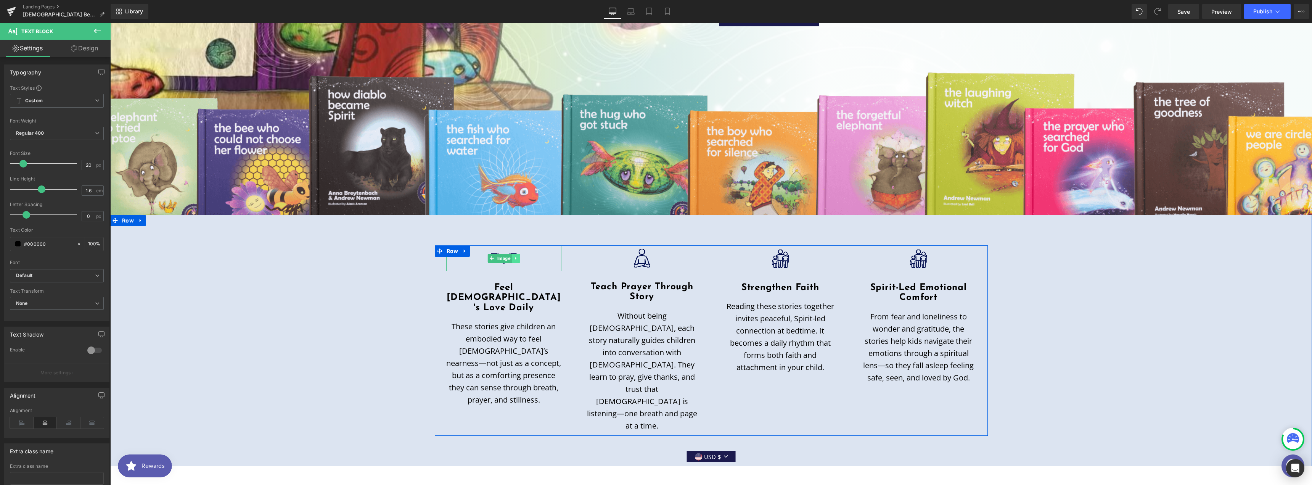
click at [514, 256] on icon at bounding box center [516, 258] width 4 height 5
click at [510, 259] on icon at bounding box center [512, 258] width 4 height 4
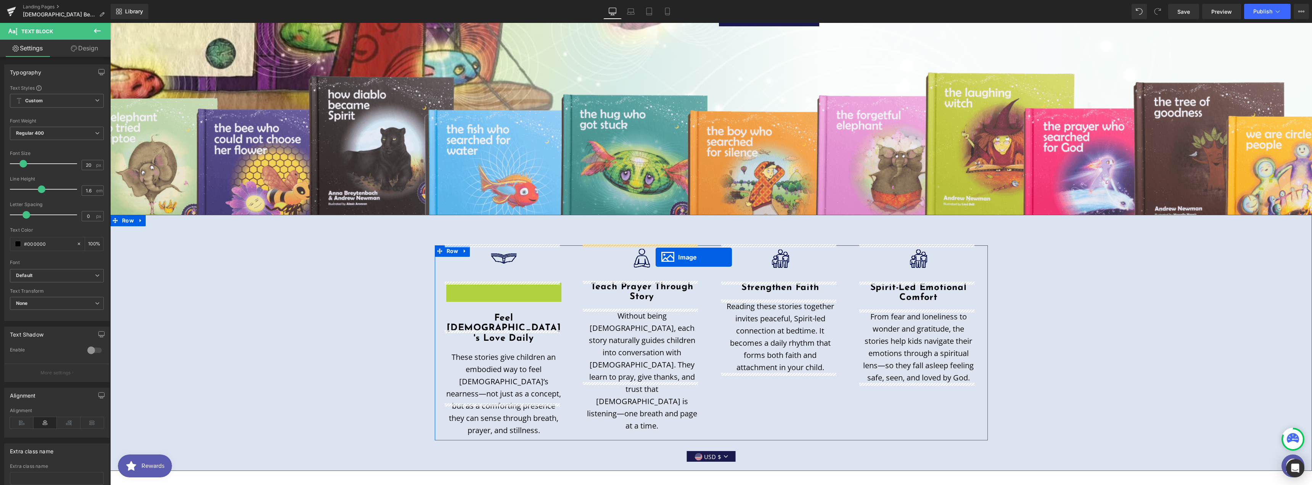
drag, startPoint x: 487, startPoint y: 296, endPoint x: 654, endPoint y: 276, distance: 168.2
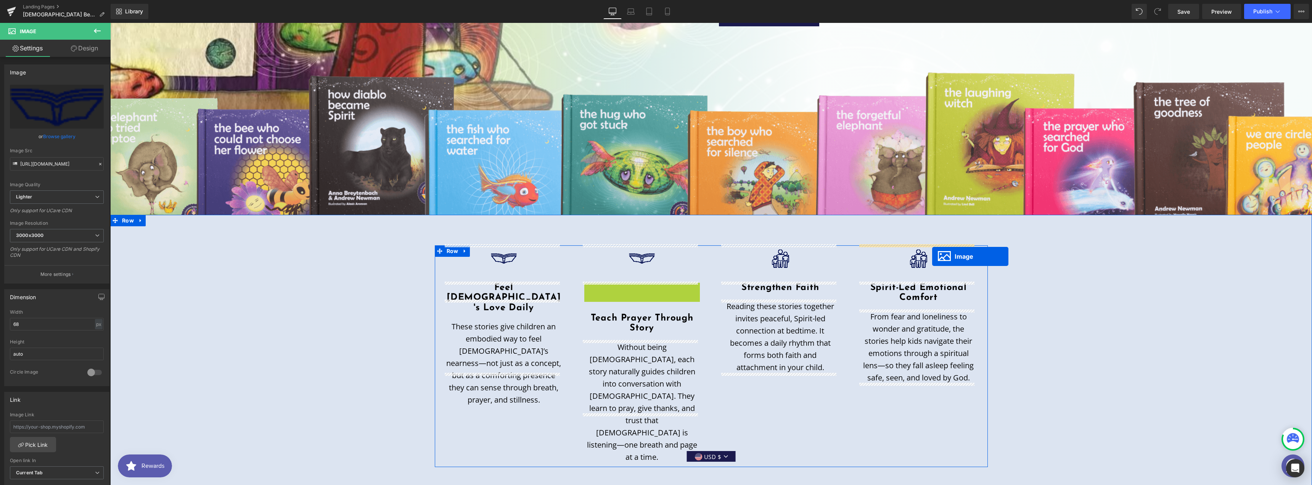
drag, startPoint x: 627, startPoint y: 294, endPoint x: 932, endPoint y: 256, distance: 307.8
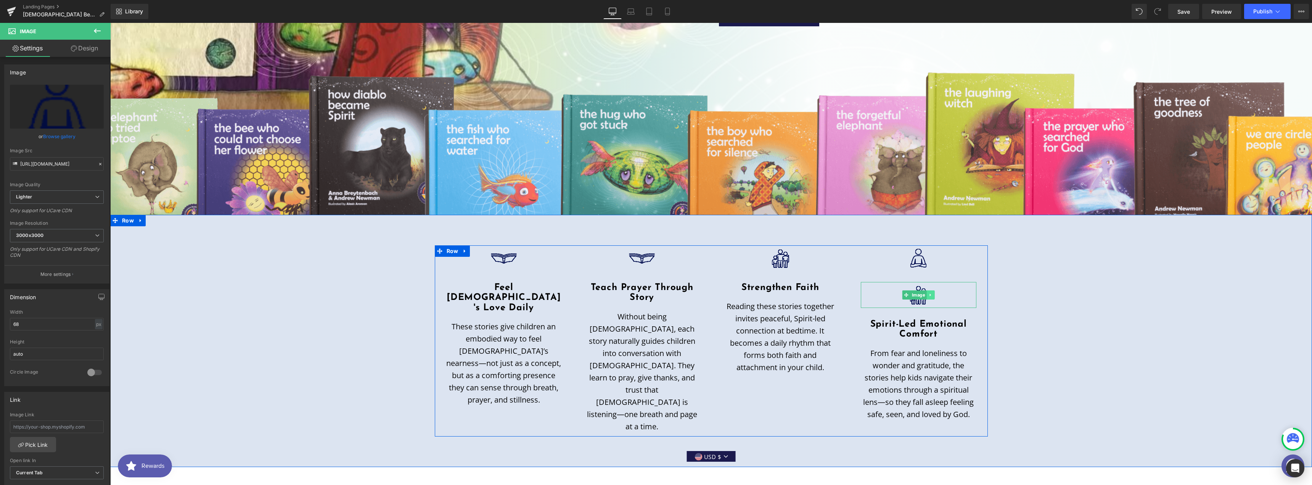
click at [930, 294] on icon at bounding box center [930, 294] width 4 height 5
click at [932, 294] on icon at bounding box center [934, 294] width 4 height 4
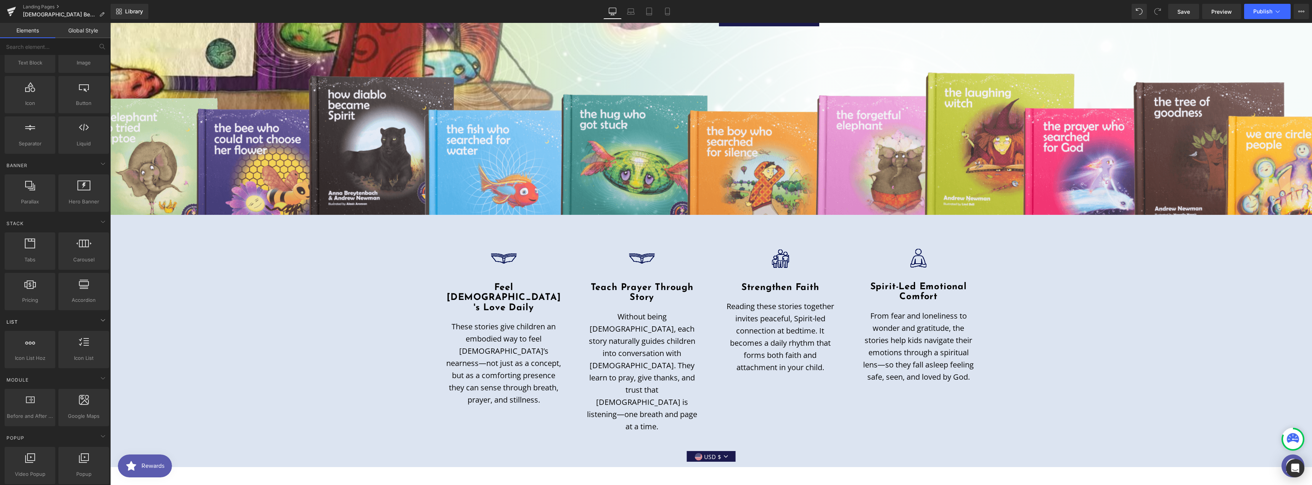
scroll to position [102, 0]
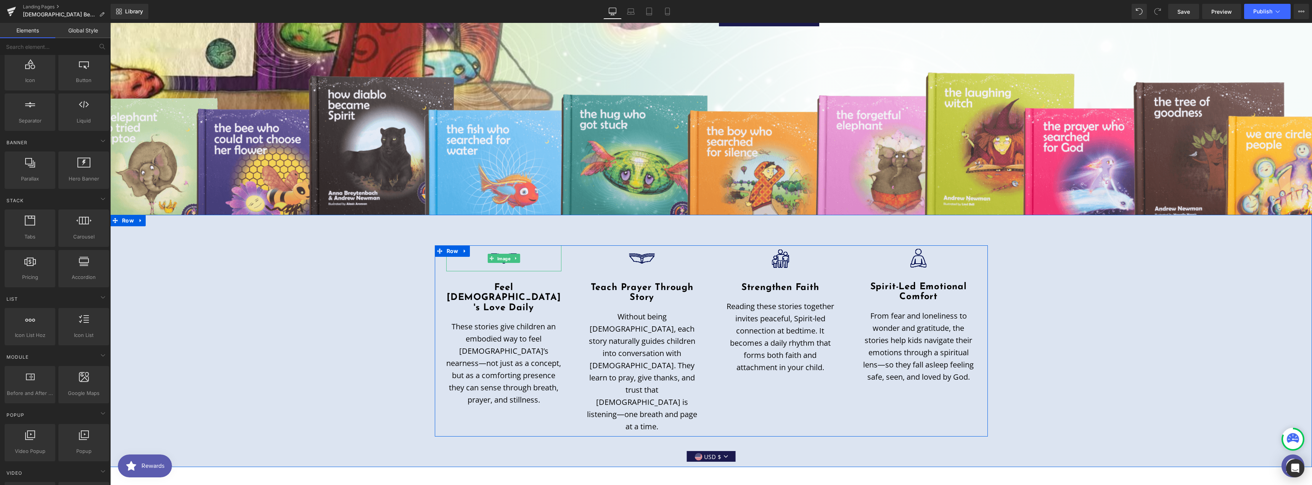
drag, startPoint x: 484, startPoint y: 256, endPoint x: 430, endPoint y: 251, distance: 54.0
click at [484, 256] on div "Image" at bounding box center [504, 258] width 116 height 26
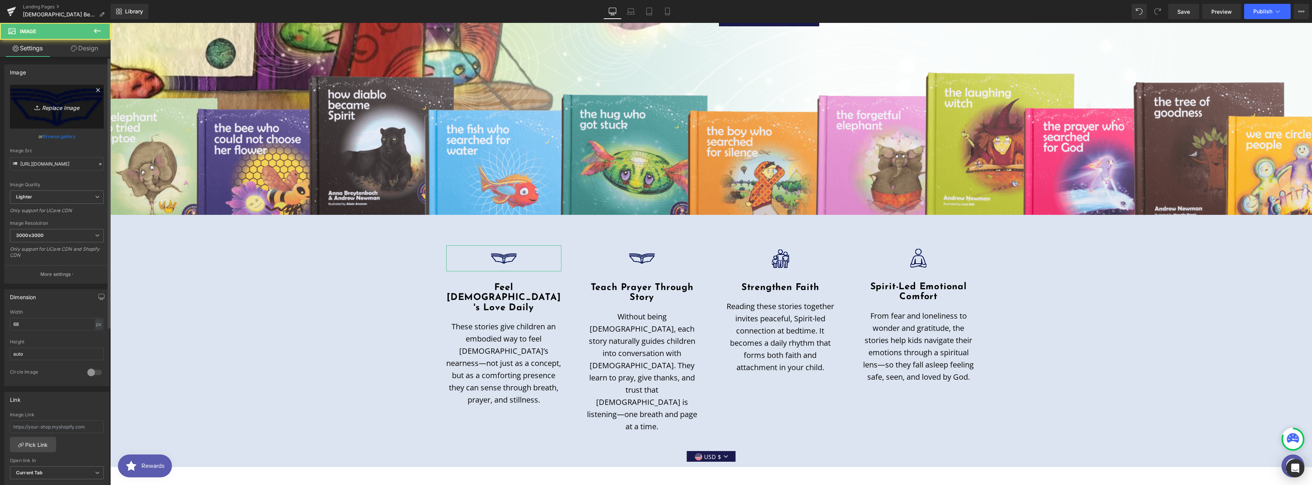
click at [47, 109] on icon "Replace Image" at bounding box center [56, 107] width 61 height 10
type input "C:\fakepath\love.png"
click at [1176, 14] on link "Save" at bounding box center [1183, 11] width 31 height 15
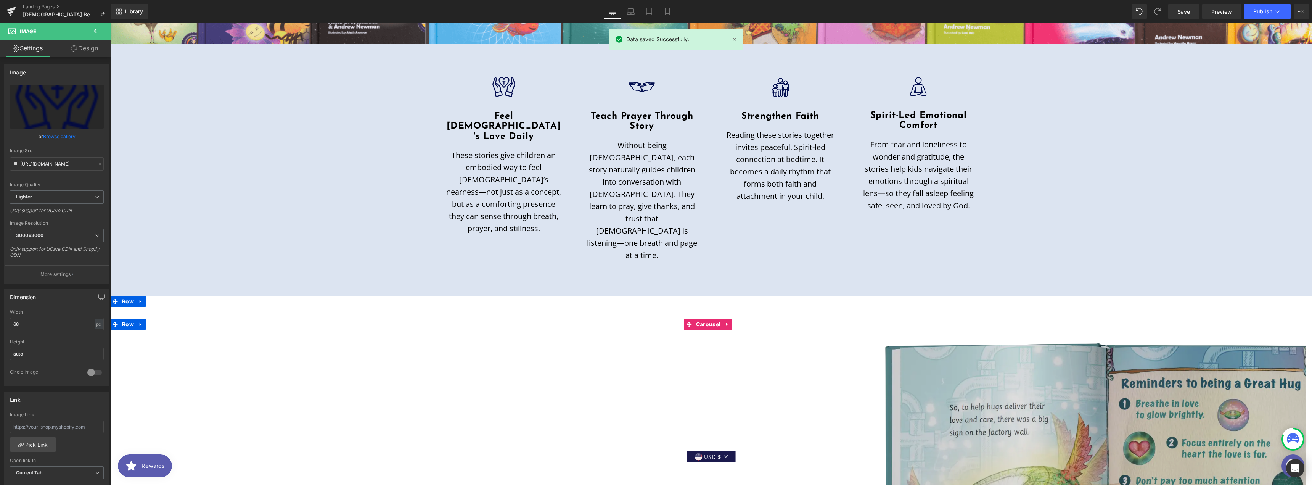
scroll to position [154, 0]
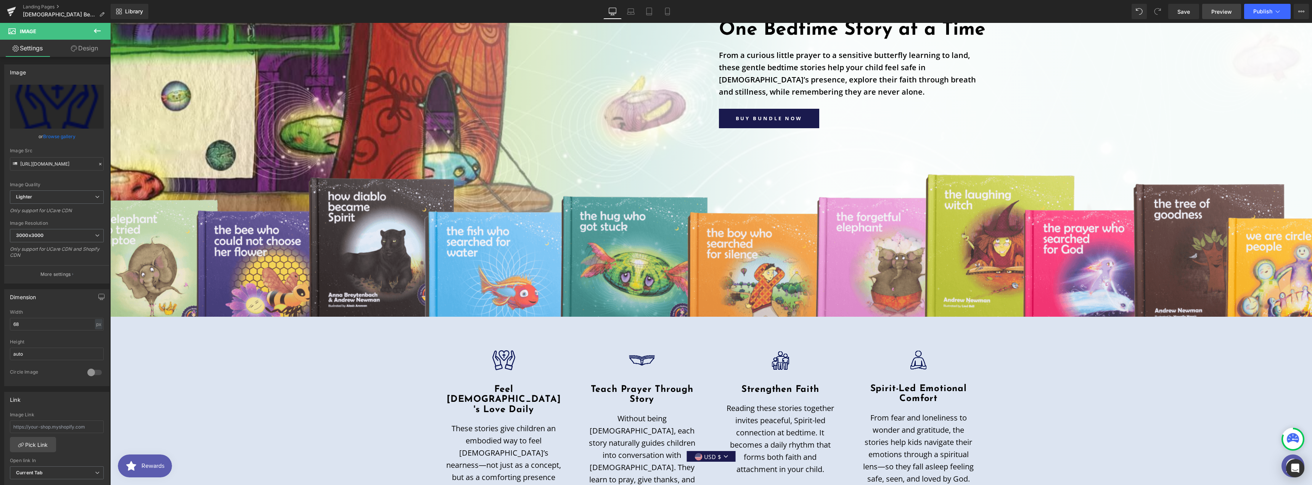
click at [1212, 16] on link "Preview" at bounding box center [1221, 11] width 39 height 15
click at [499, 357] on span "Image" at bounding box center [503, 359] width 16 height 9
click at [56, 103] on icon "Replace Image" at bounding box center [56, 107] width 61 height 10
type input "C:\fakepath\love2.png"
click at [63, 98] on link "Replace Image" at bounding box center [57, 107] width 94 height 44
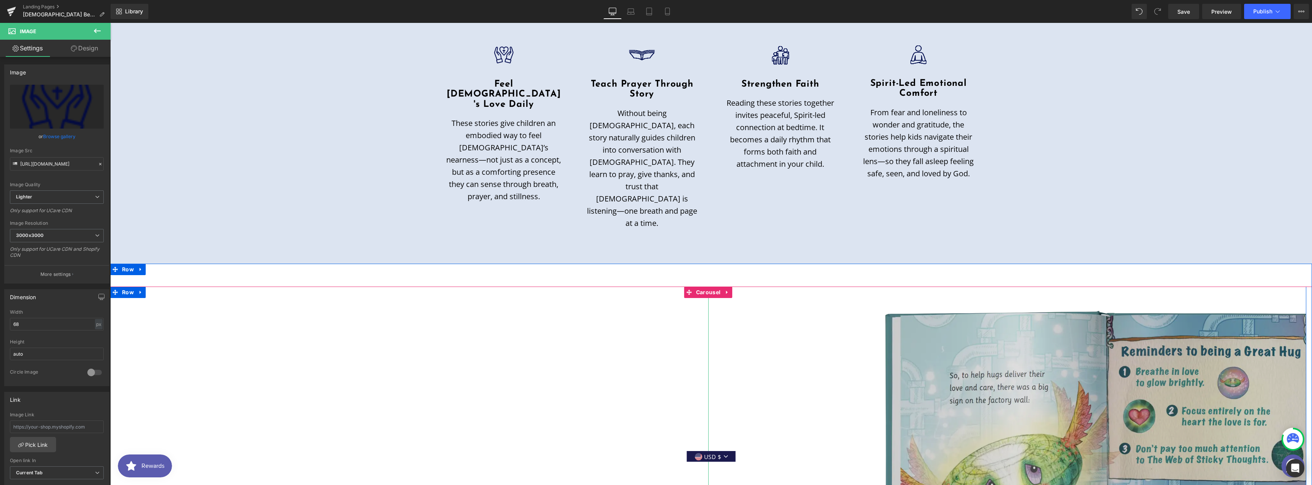
scroll to position [357, 0]
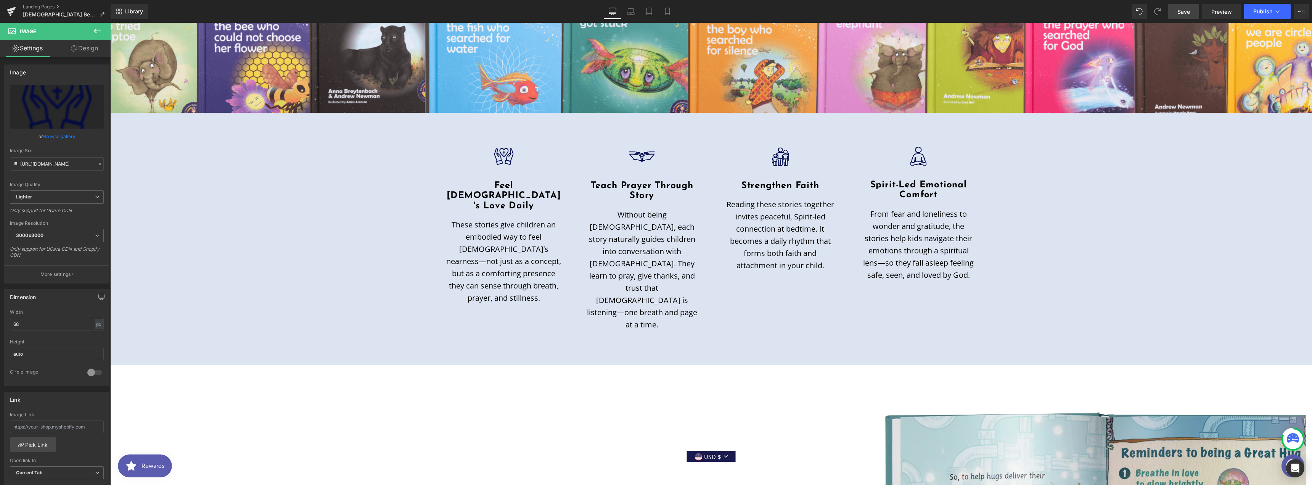
click at [1179, 13] on span "Save" at bounding box center [1183, 12] width 13 height 8
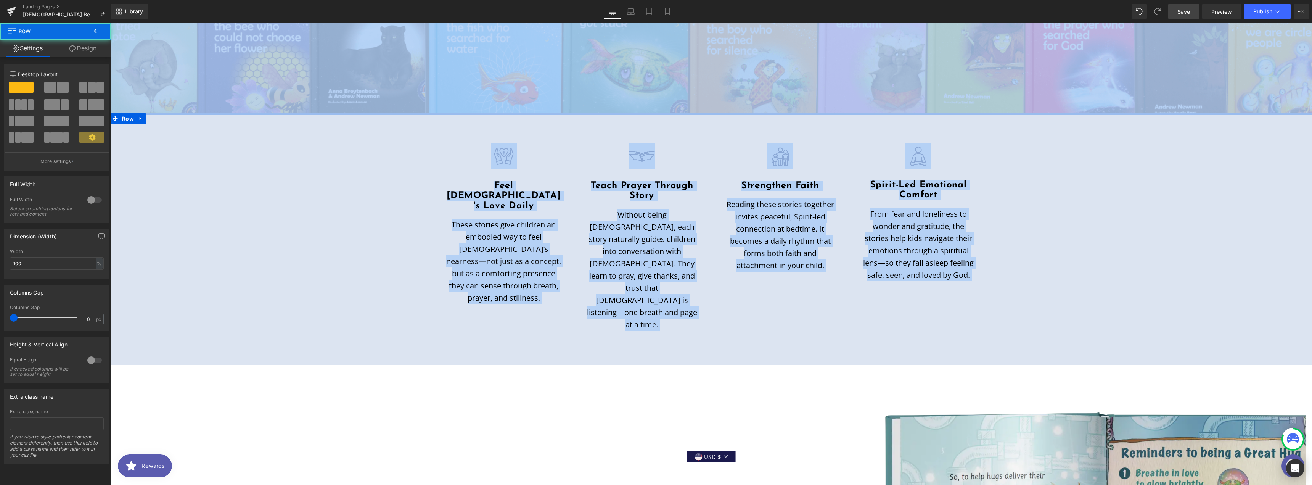
drag, startPoint x: 659, startPoint y: 122, endPoint x: 59, endPoint y: 97, distance: 600.0
click at [632, 307] on div "Image Feel [DEMOGRAPHIC_DATA]'s Love Daily Heading These stories give children …" at bounding box center [711, 239] width 1202 height 252
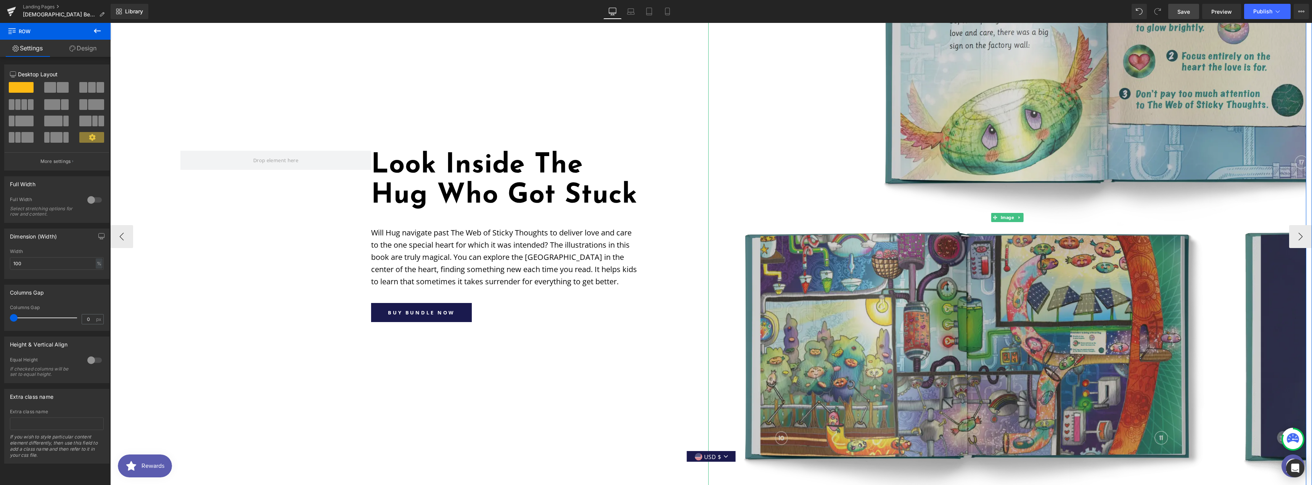
scroll to position [712, 0]
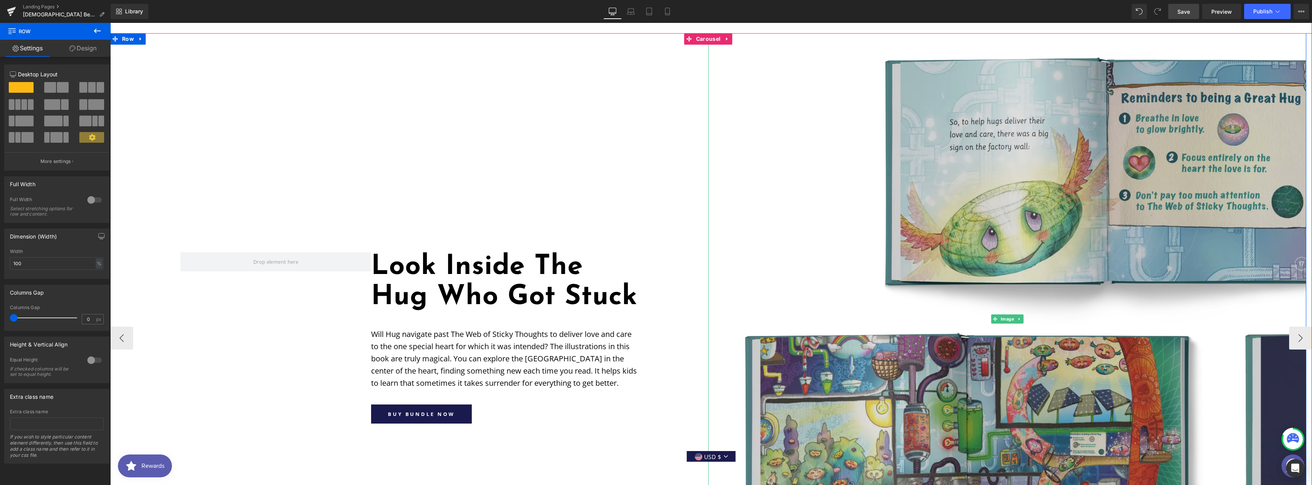
click at [963, 183] on img at bounding box center [1007, 318] width 598 height 571
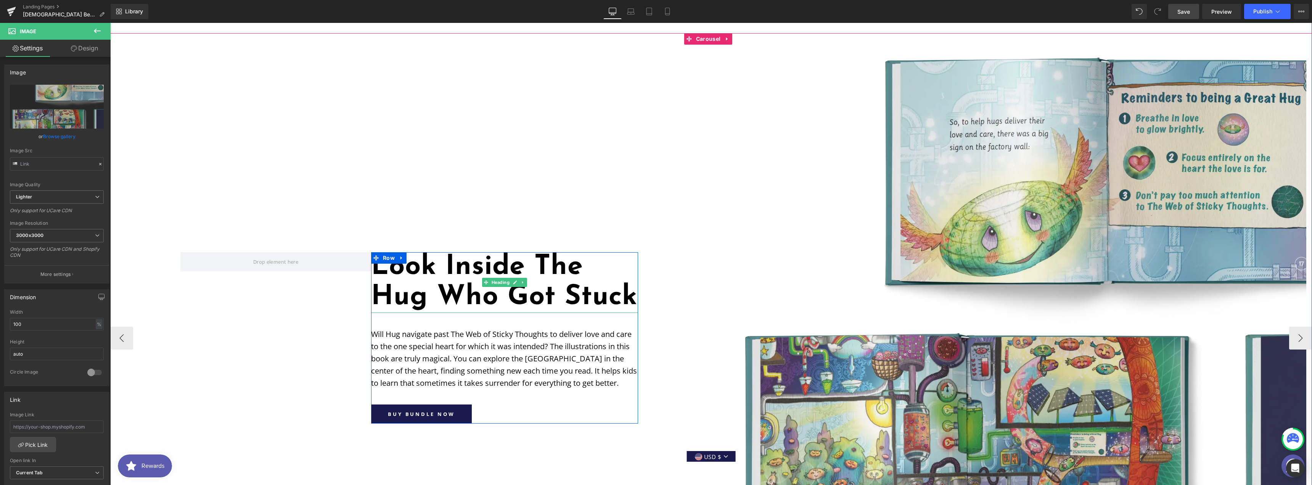
click at [450, 252] on h1 "Look Inside The Hug Who Got Stuck" at bounding box center [504, 282] width 267 height 60
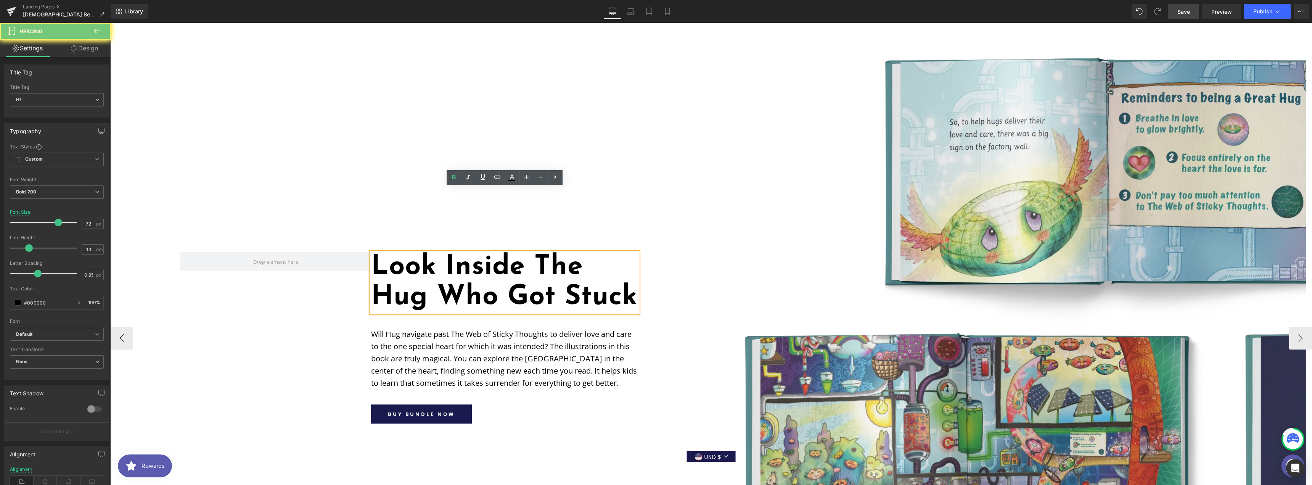
click at [450, 252] on h1 "Look Inside The Hug Who Got Stuck" at bounding box center [504, 282] width 267 height 60
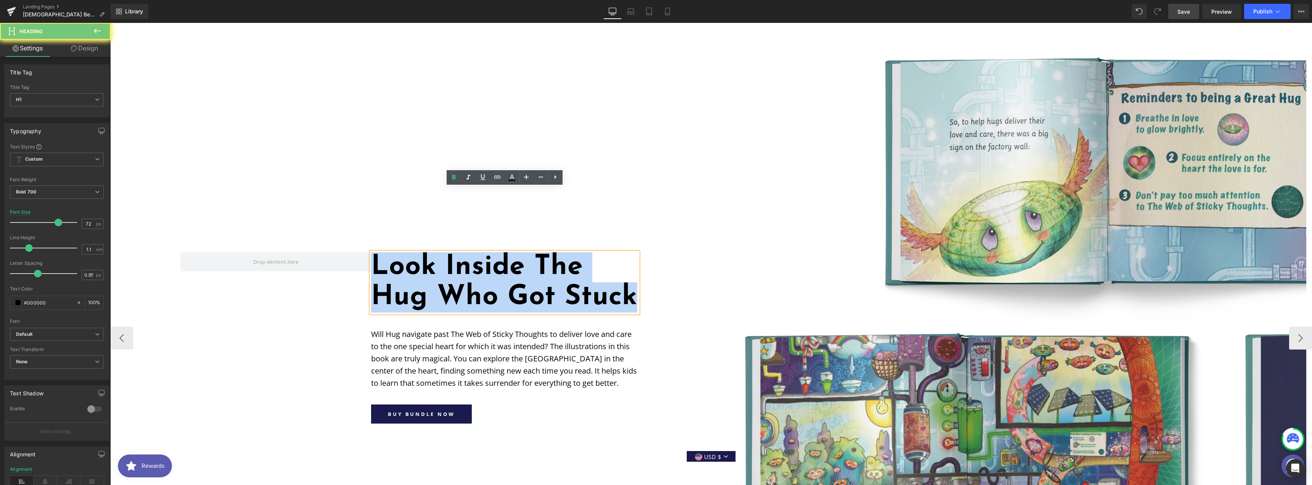
paste div
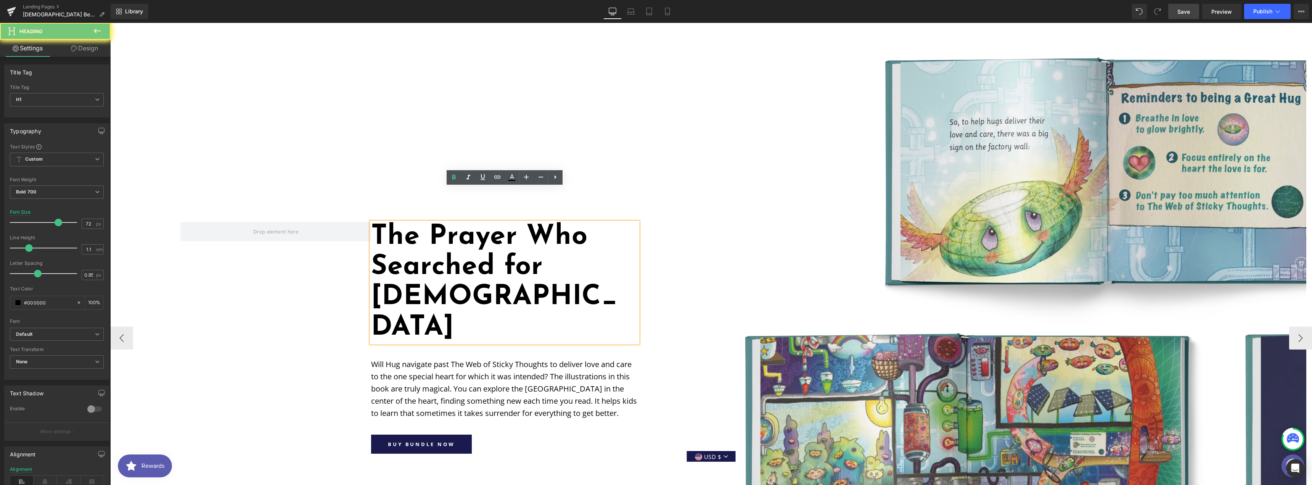
scroll to position [727, 0]
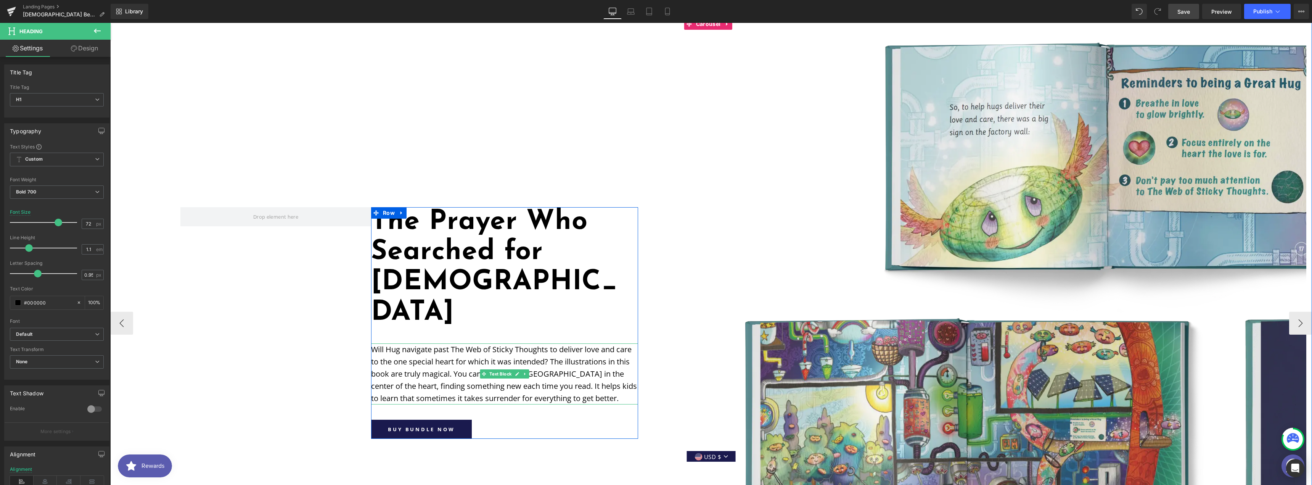
click at [453, 343] on p "Will Hug navigate past The Web of Sticky Thoughts to deliver love and care to t…" at bounding box center [504, 373] width 267 height 61
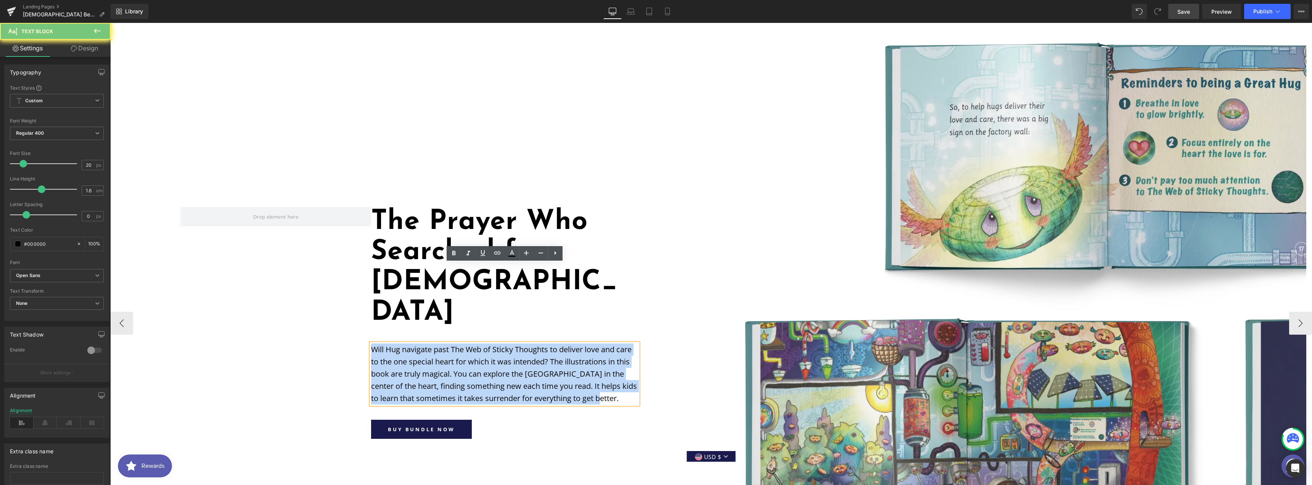
click at [453, 343] on p "Will Hug navigate past The Web of Sticky Thoughts to deliver love and care to t…" at bounding box center [504, 373] width 267 height 61
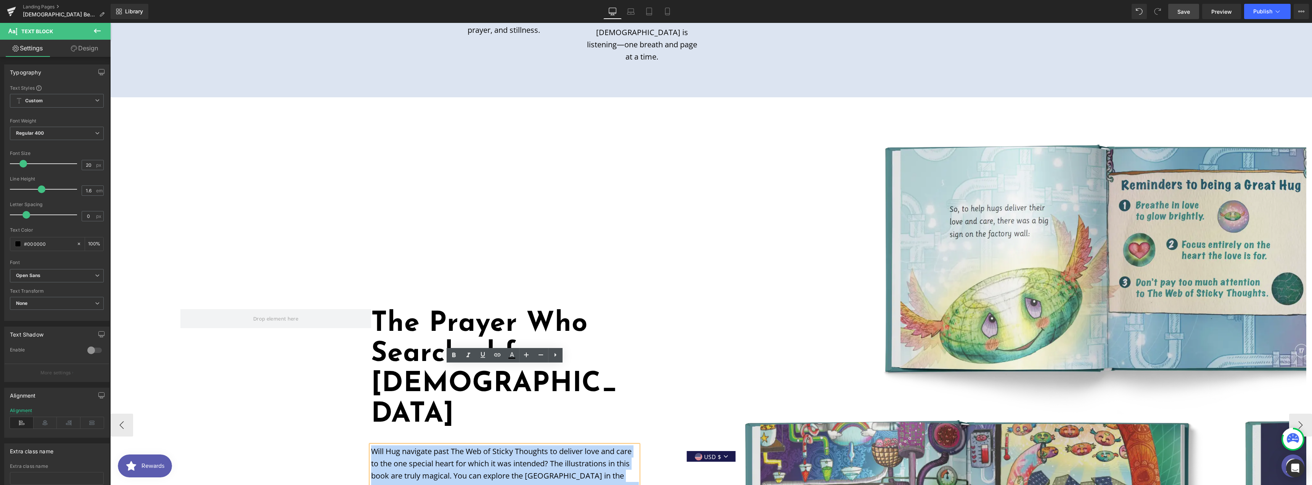
paste div
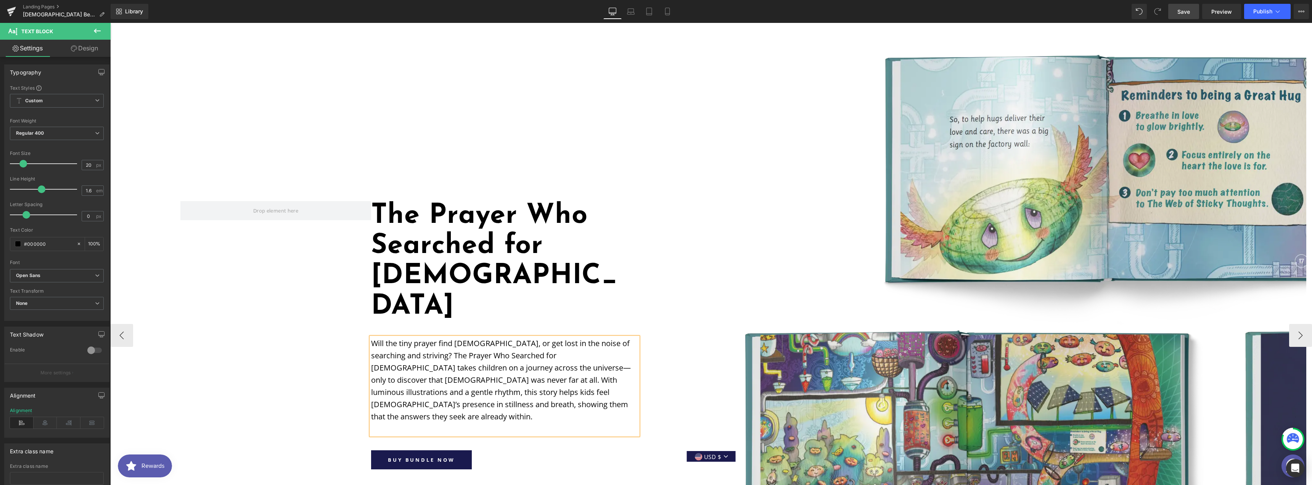
scroll to position [721, 0]
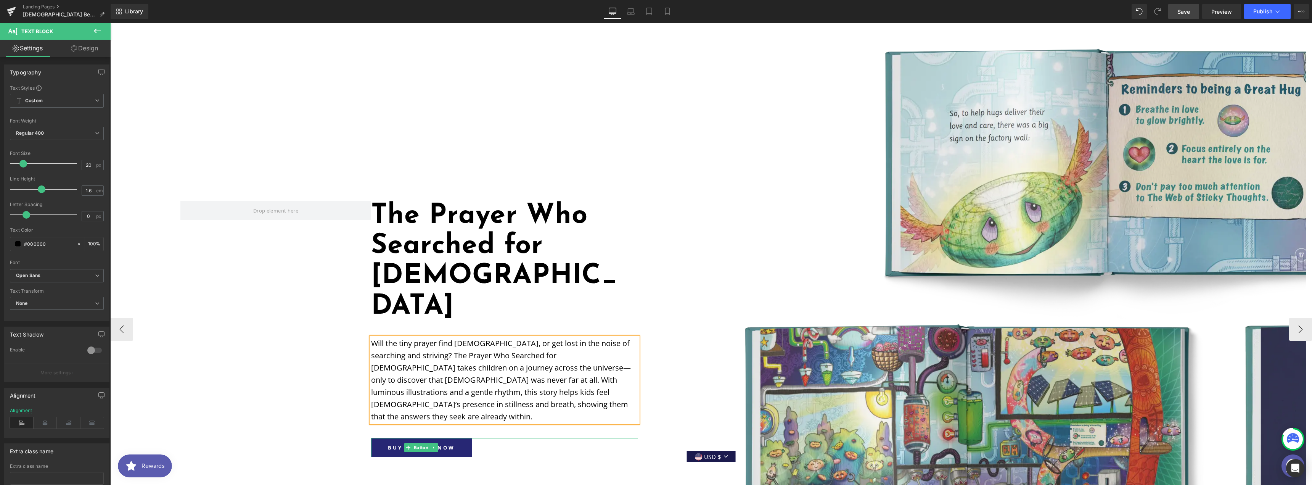
click at [455, 438] on link "BUY BUNDLE NOW" at bounding box center [421, 447] width 101 height 19
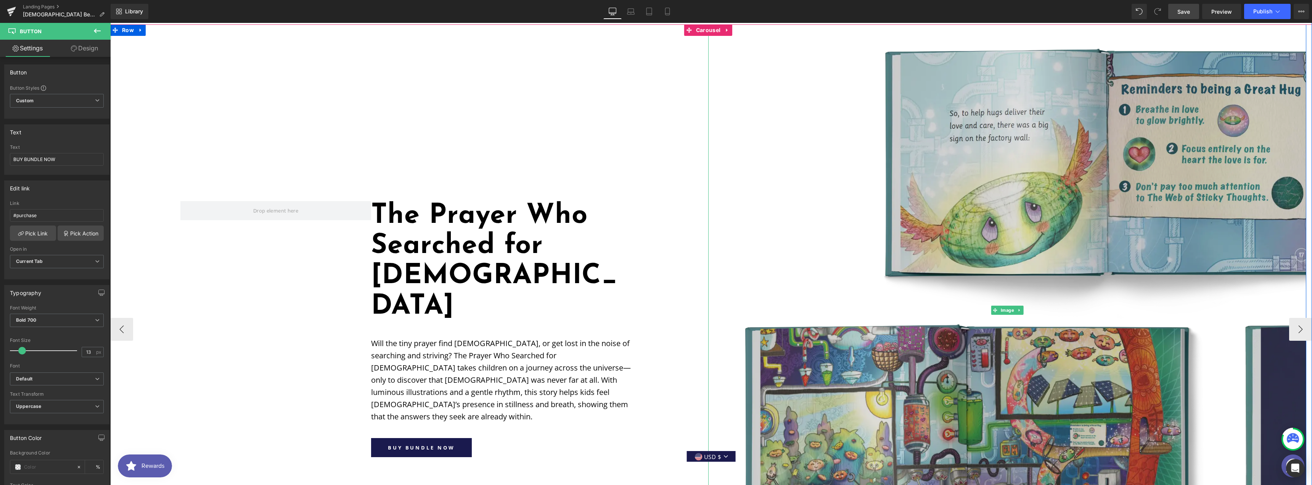
click at [817, 296] on img at bounding box center [1007, 309] width 598 height 571
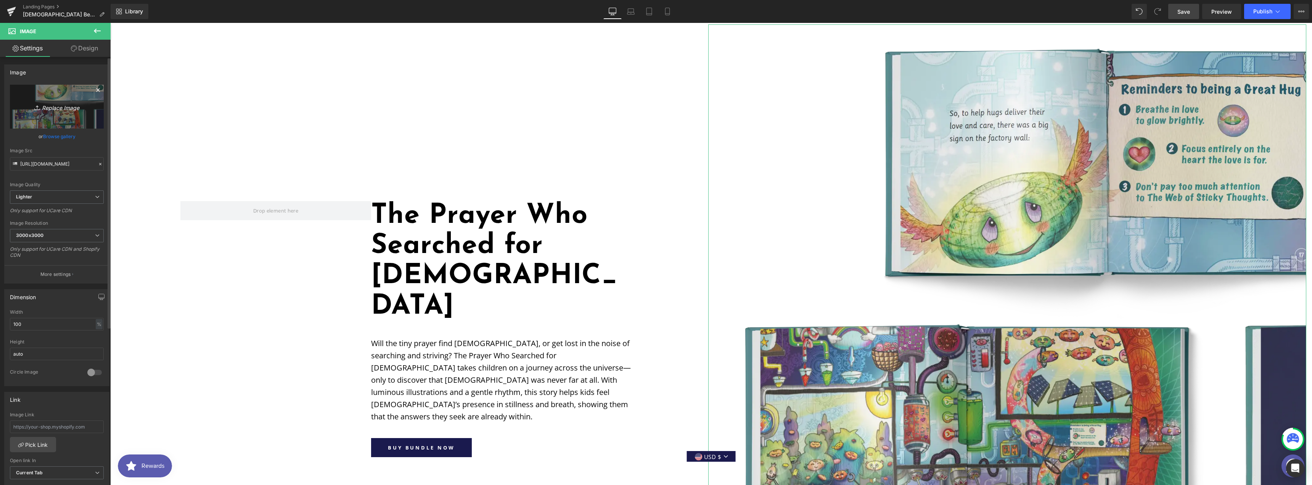
click at [56, 98] on link "Replace Image" at bounding box center [57, 107] width 94 height 44
type input "C:\fakepath\prayeropenbook.webp"
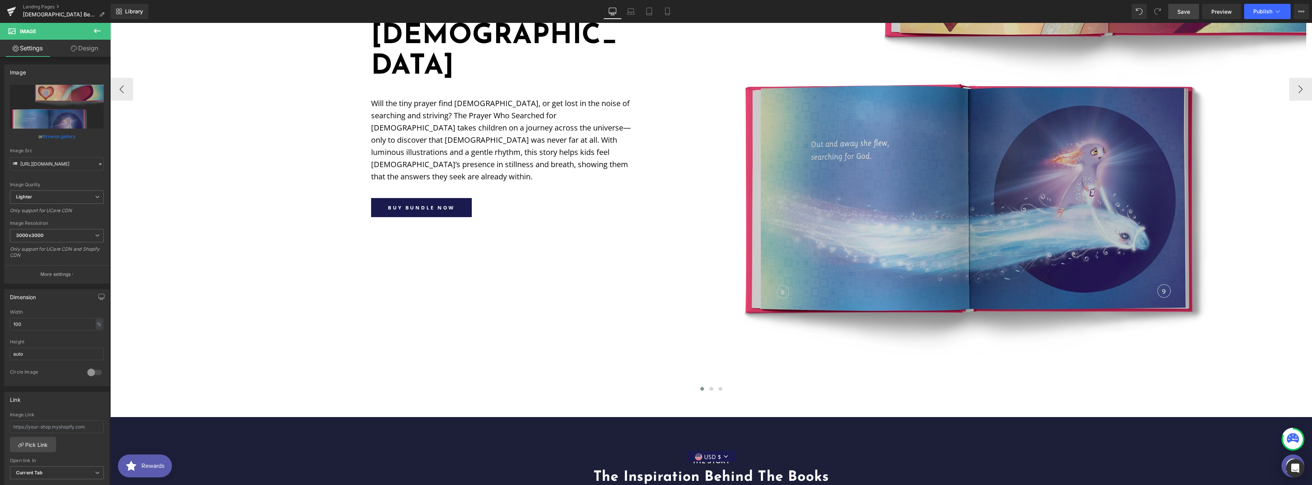
scroll to position [1026, 0]
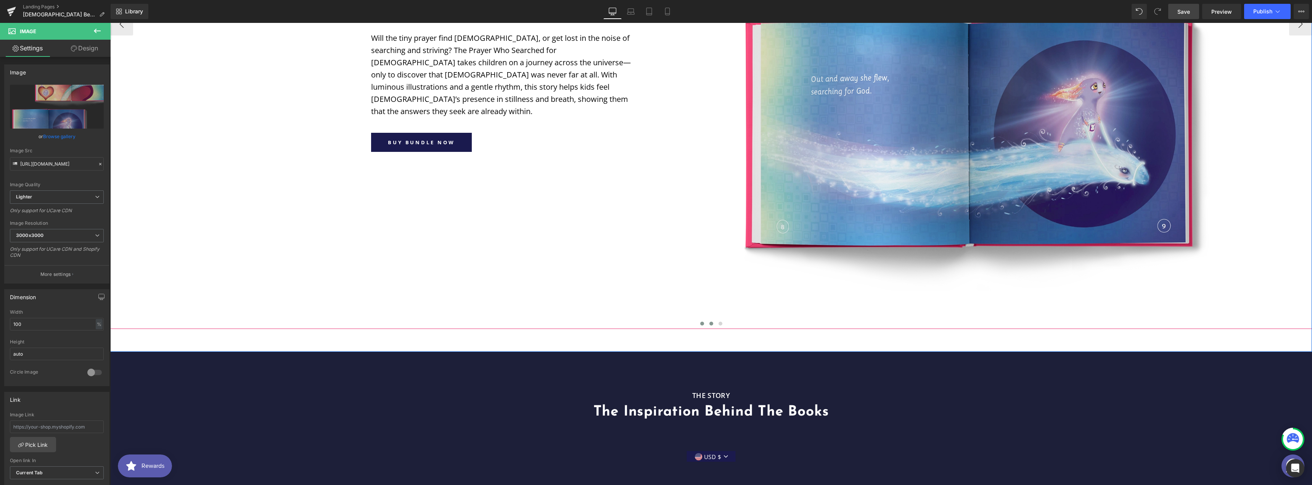
click at [709, 321] on span at bounding box center [711, 323] width 4 height 4
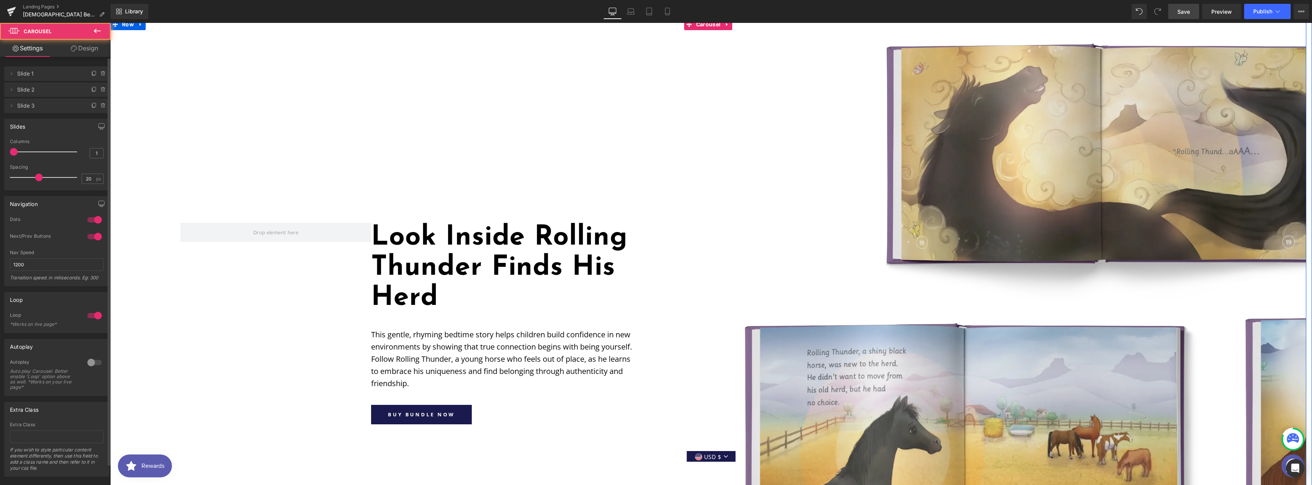
scroll to position [721, 0]
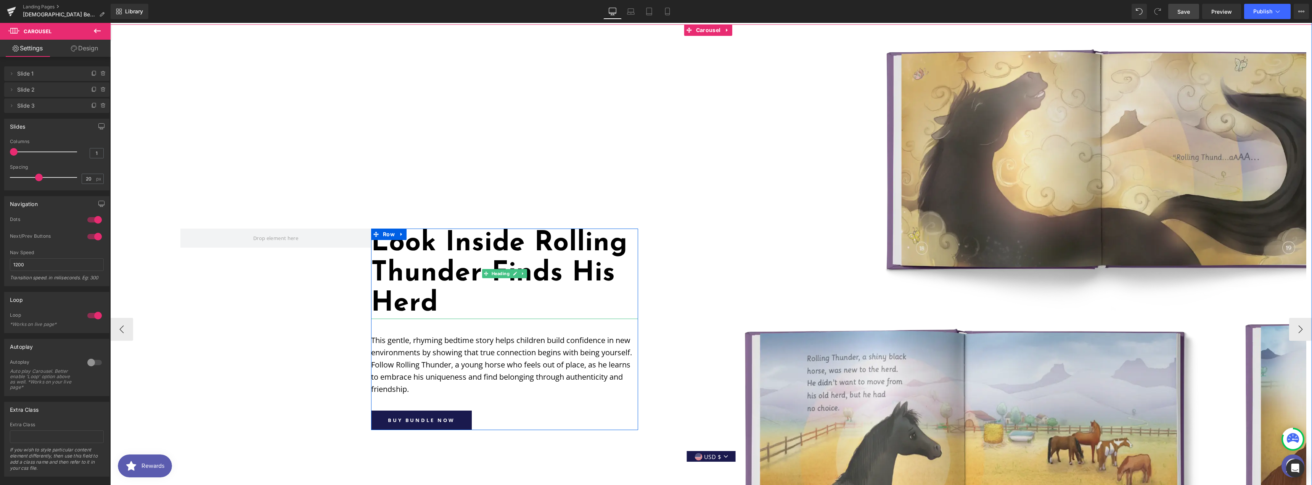
click at [411, 228] on h1 "Look Inside Rolling Thunder Finds His Herd" at bounding box center [504, 273] width 267 height 91
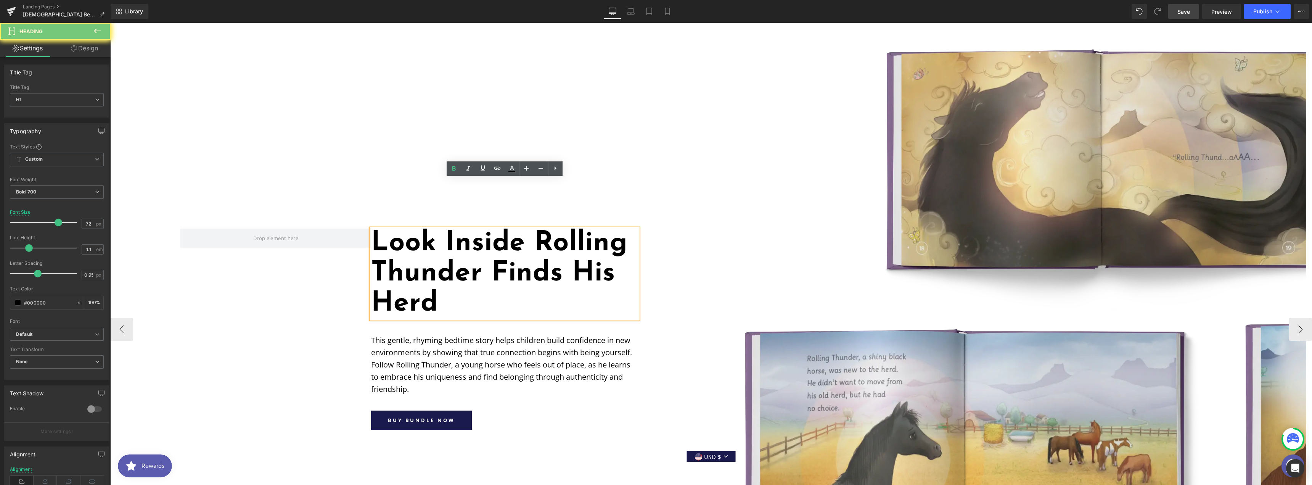
click at [411, 228] on h1 "Look Inside Rolling Thunder Finds His Herd" at bounding box center [504, 273] width 267 height 91
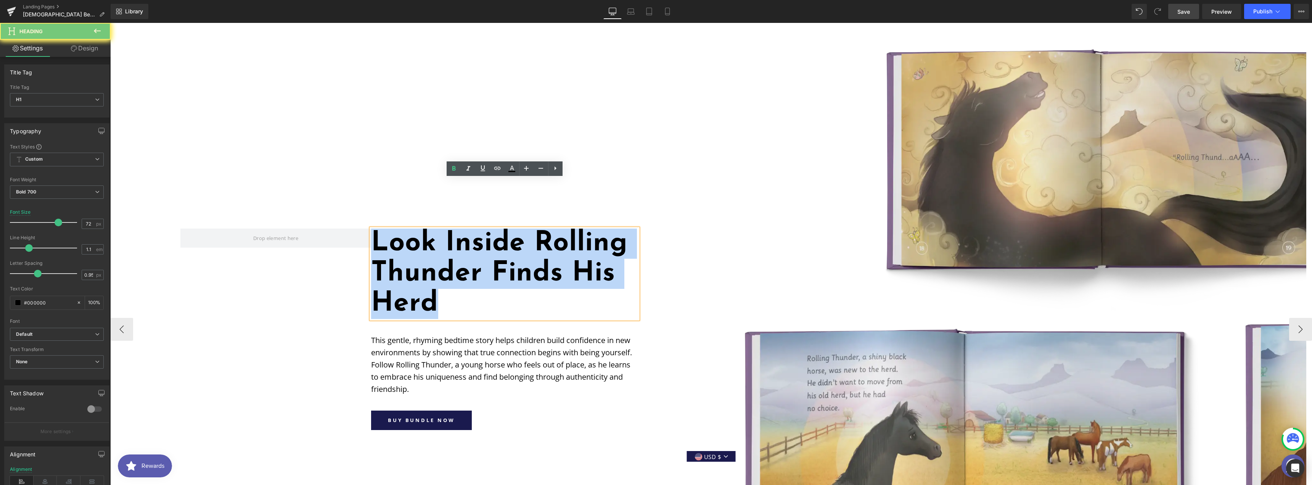
paste div
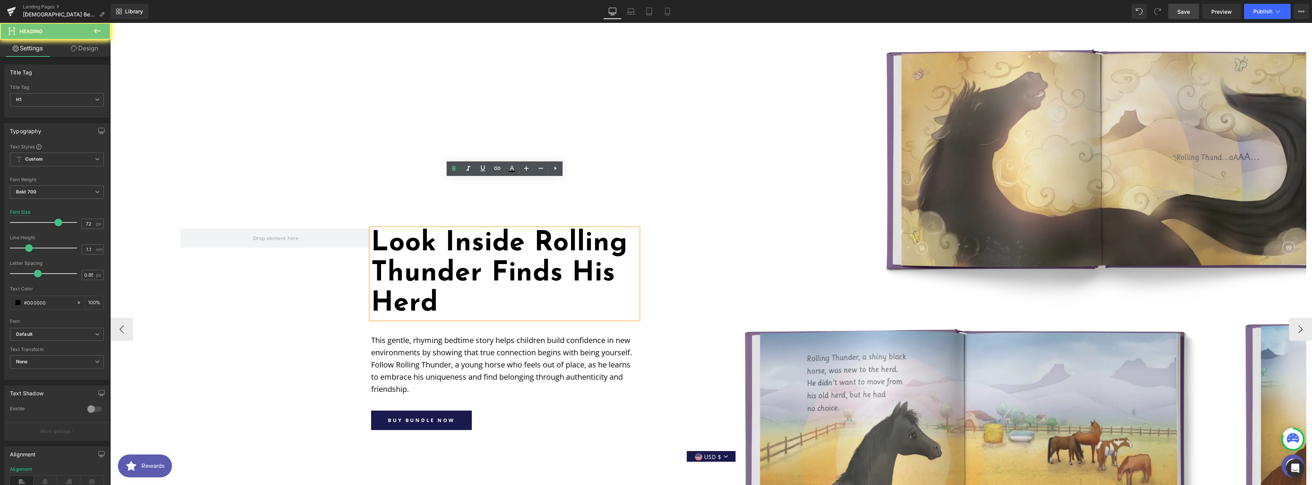
scroll to position [751, 0]
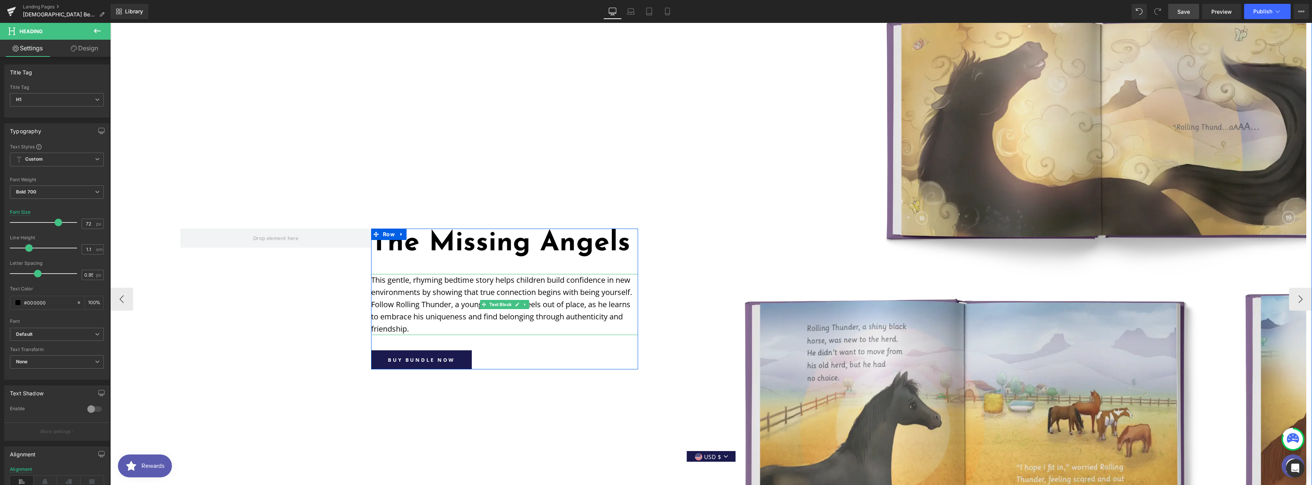
click at [447, 274] on p "This gentle, rhyming bedtime story helps children build confidence in new envir…" at bounding box center [504, 304] width 267 height 61
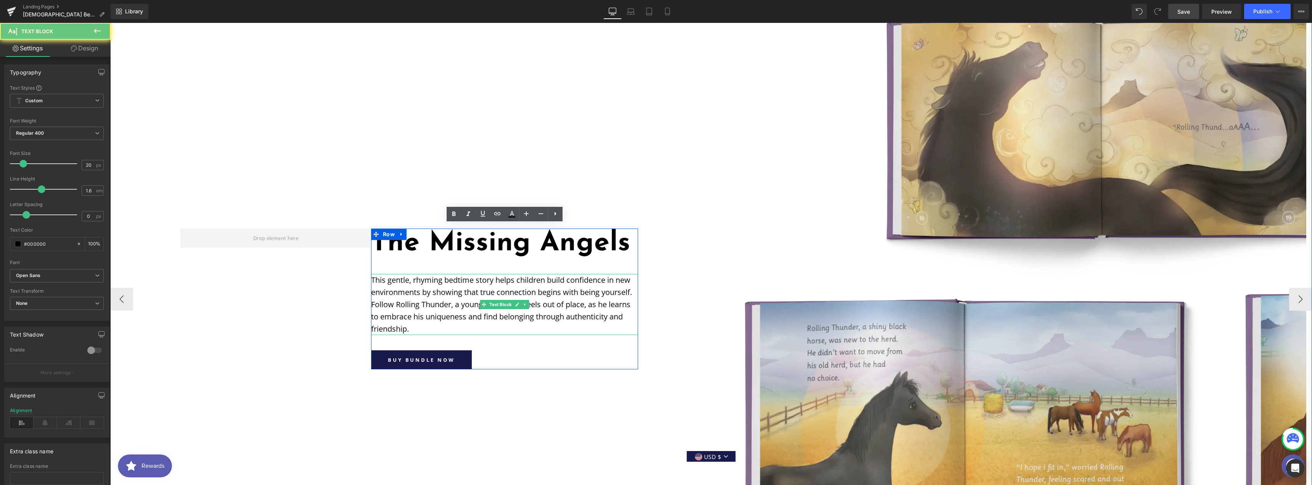
click at [447, 274] on p "This gentle, rhyming bedtime story helps children build confidence in new envir…" at bounding box center [504, 304] width 267 height 61
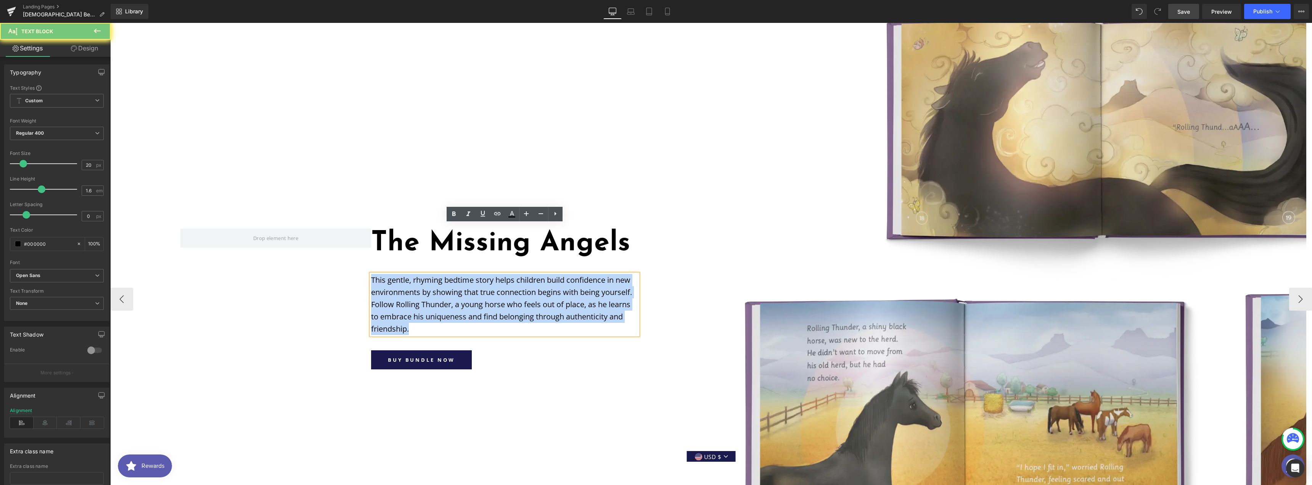
click at [447, 274] on p "This gentle, rhyming bedtime story helps children build confidence in new envir…" at bounding box center [504, 304] width 267 height 61
paste div
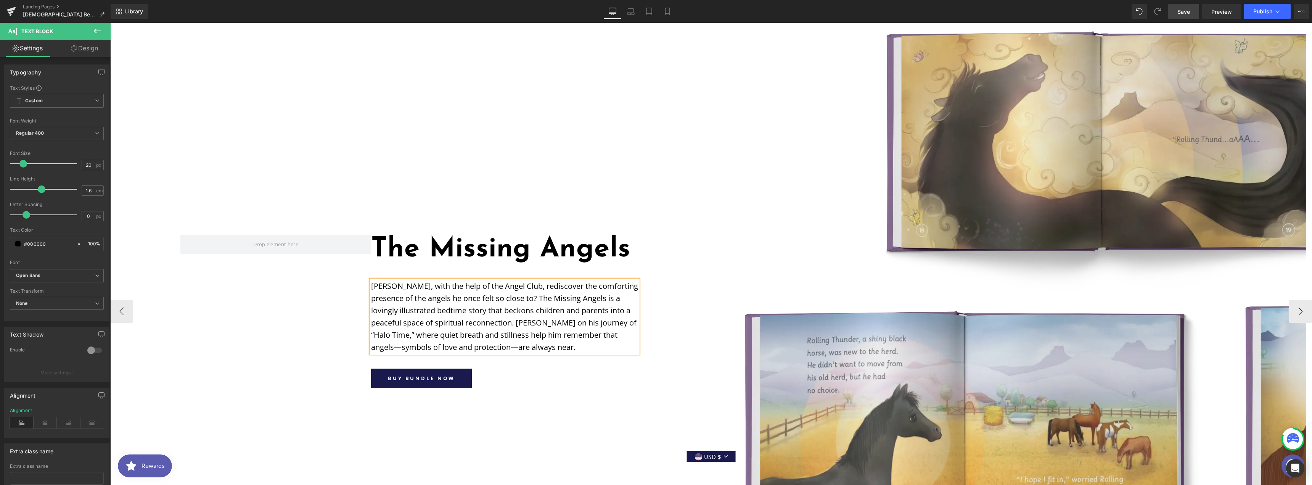
scroll to position [745, 0]
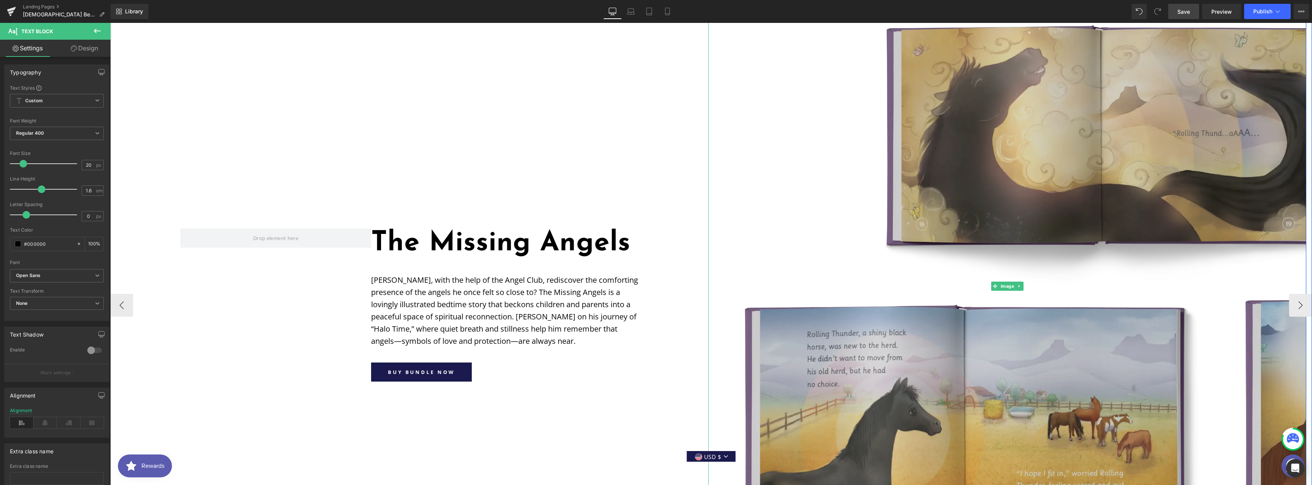
click at [912, 195] on img at bounding box center [1007, 285] width 598 height 571
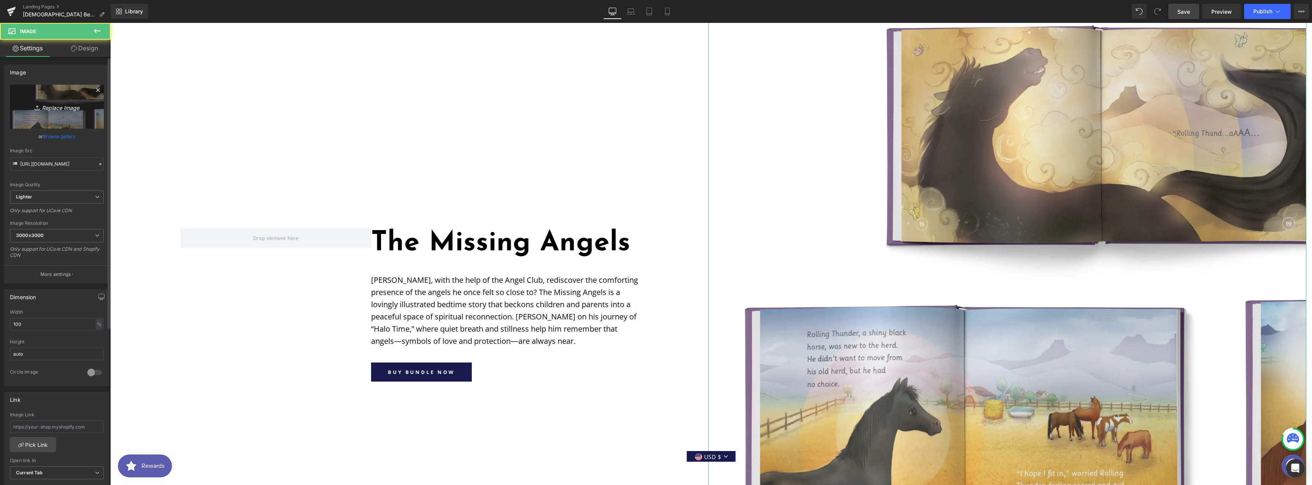
click at [31, 97] on link "Replace Image" at bounding box center [57, 107] width 94 height 44
type input "C:\fakepath\missingangelsopenbook.webp"
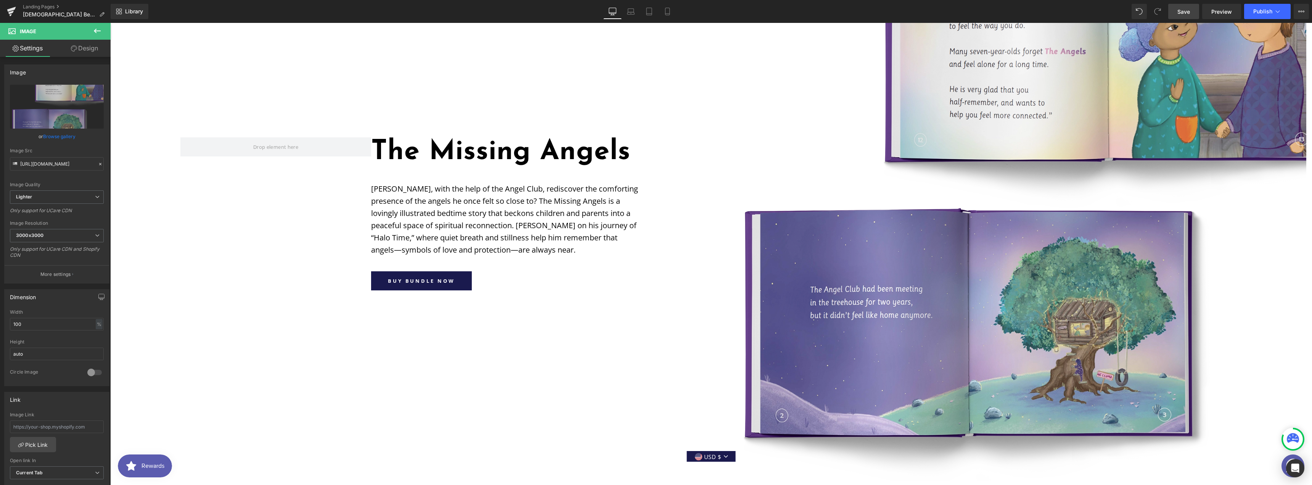
scroll to position [948, 0]
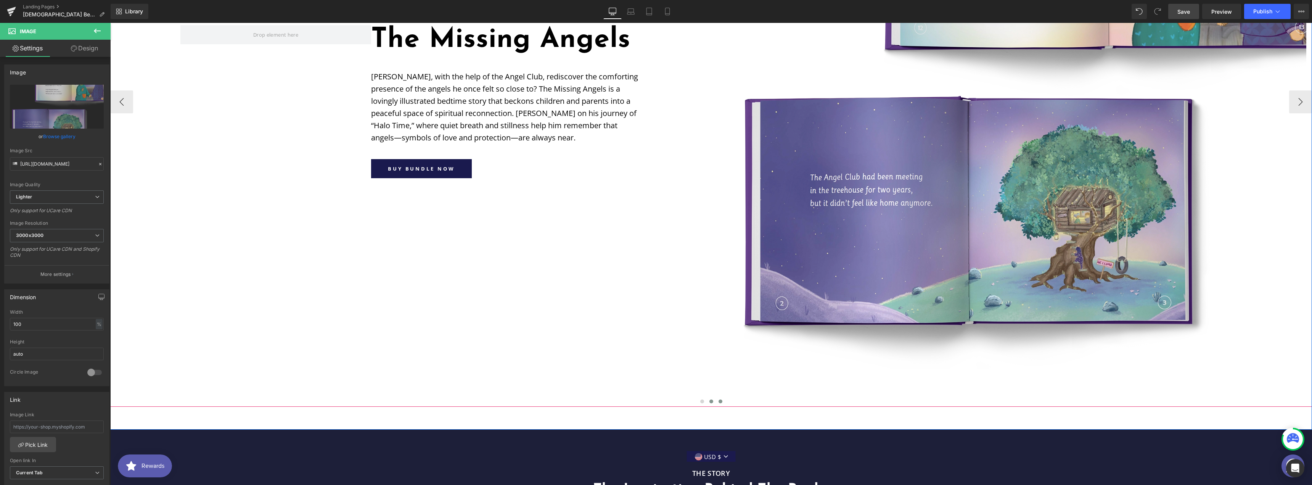
click at [716, 397] on button at bounding box center [720, 401] width 9 height 8
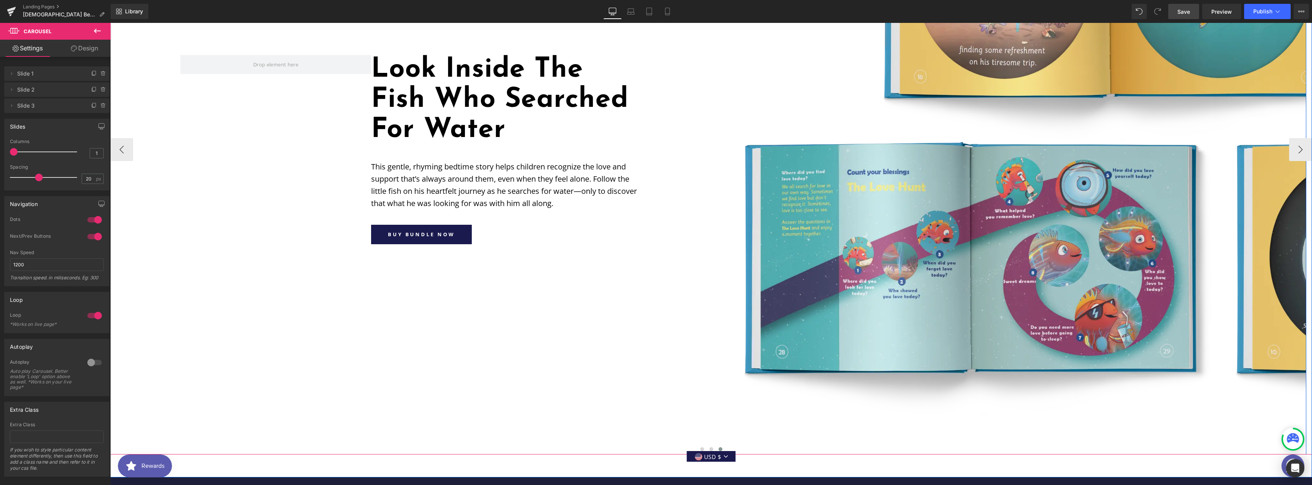
scroll to position [846, 0]
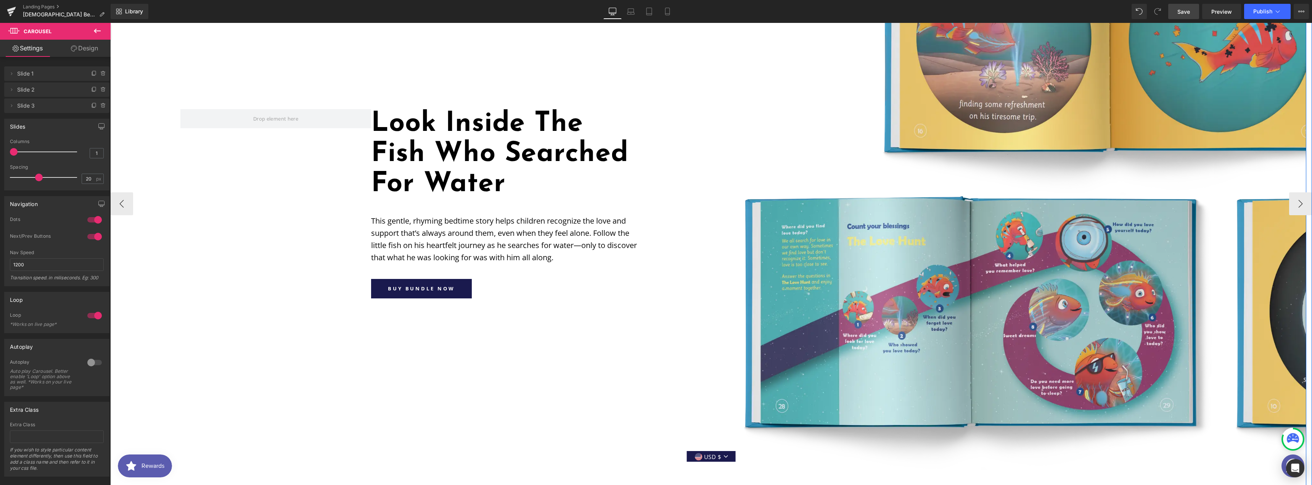
click at [412, 109] on h1 "Look Inside The Fish Who Searched For Water" at bounding box center [504, 154] width 267 height 91
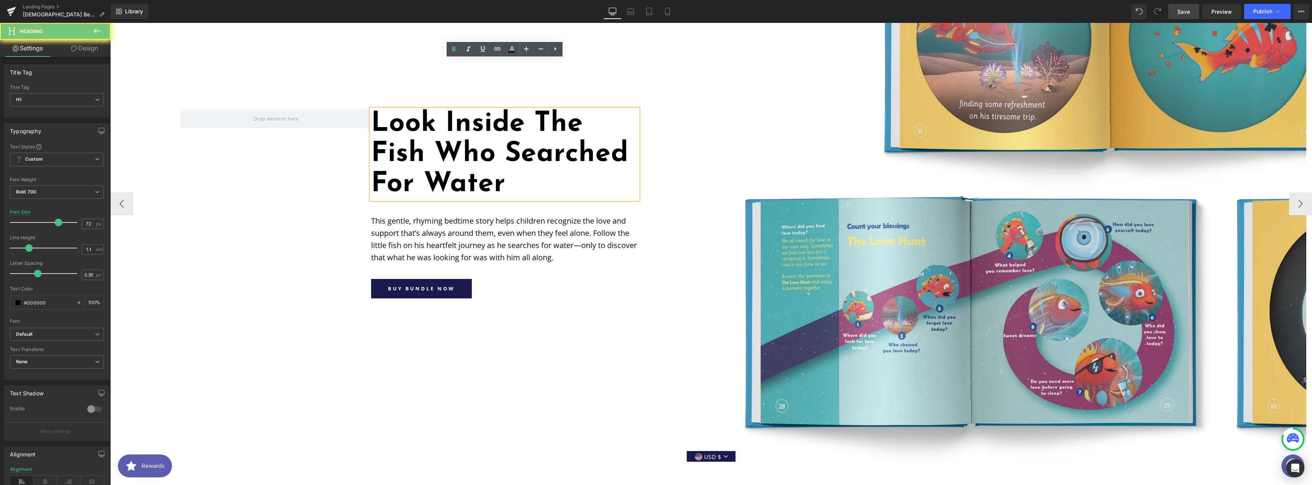
click at [412, 109] on h1 "Look Inside The Fish Who Searched For Water" at bounding box center [504, 154] width 267 height 91
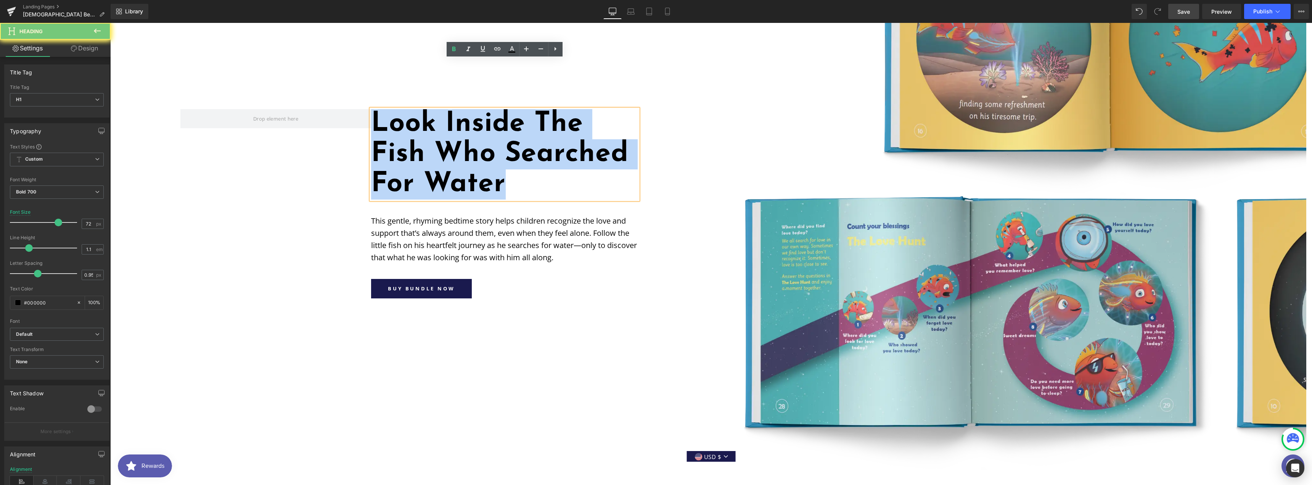
paste div
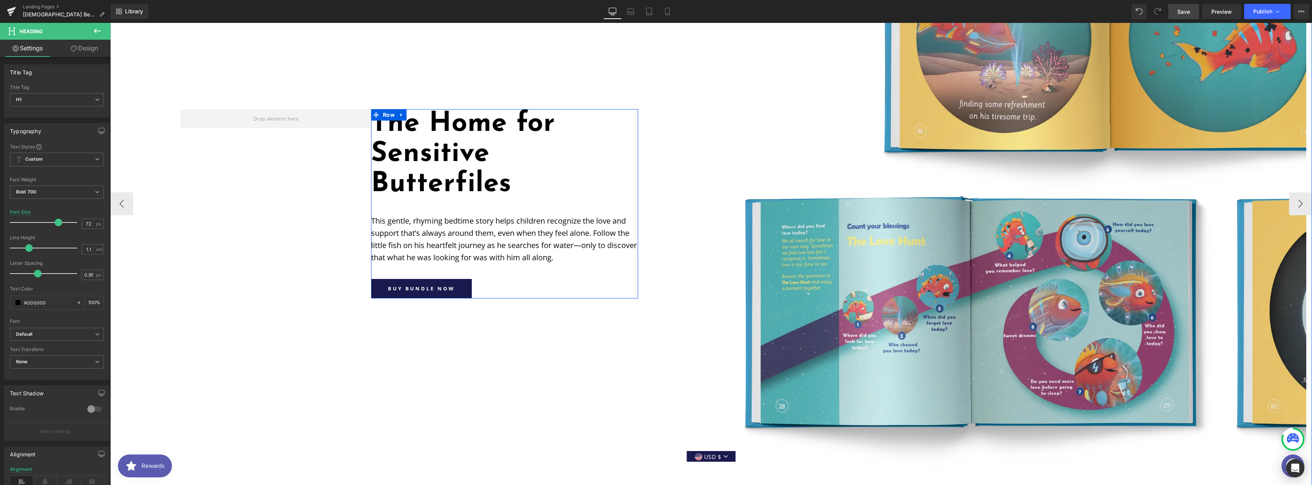
click at [387, 215] on p "This gentle, rhyming bedtime story helps children recognize the love and suppor…" at bounding box center [504, 239] width 267 height 49
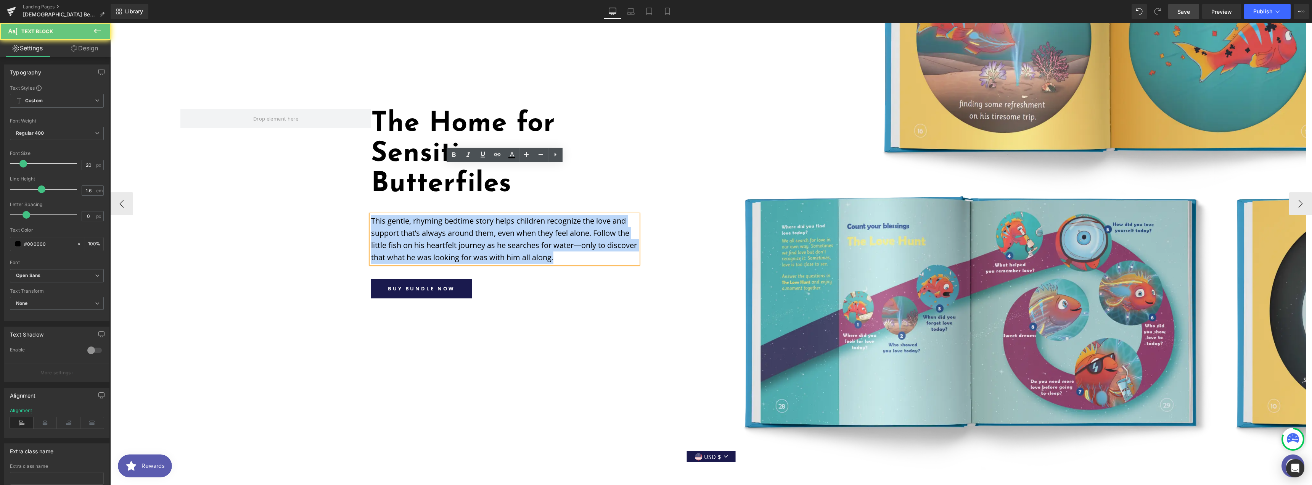
click at [387, 215] on p "This gentle, rhyming bedtime story helps children recognize the love and suppor…" at bounding box center [504, 239] width 267 height 49
paste div
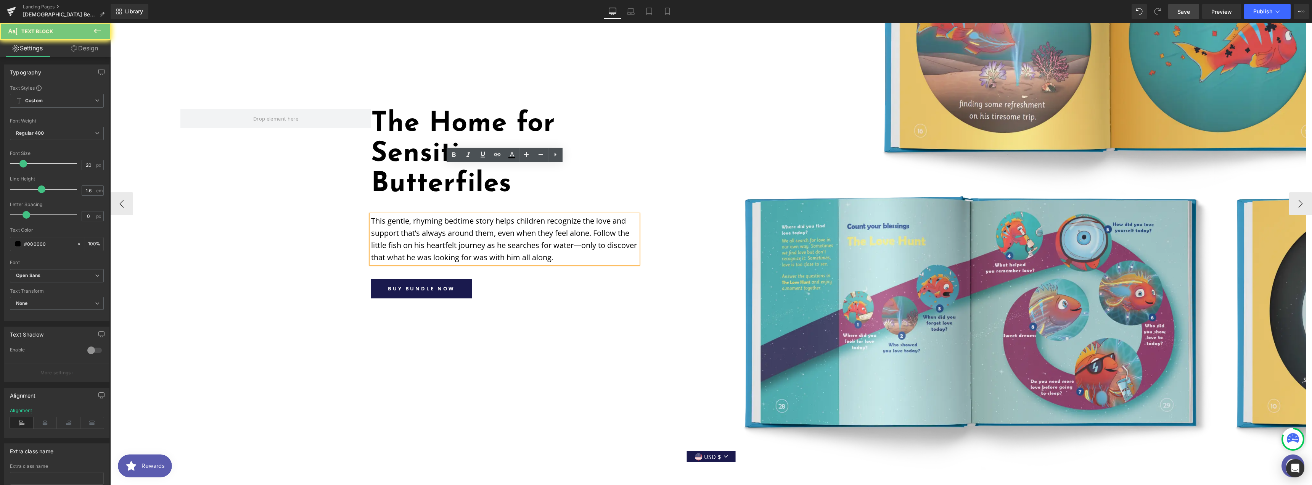
scroll to position [828, 0]
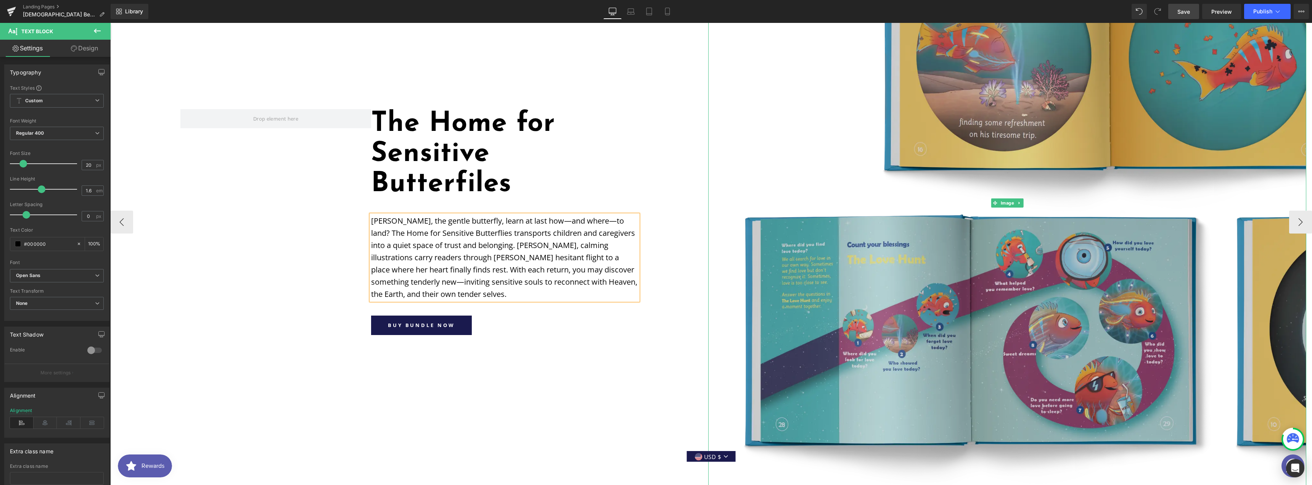
click at [988, 238] on img at bounding box center [1007, 202] width 598 height 571
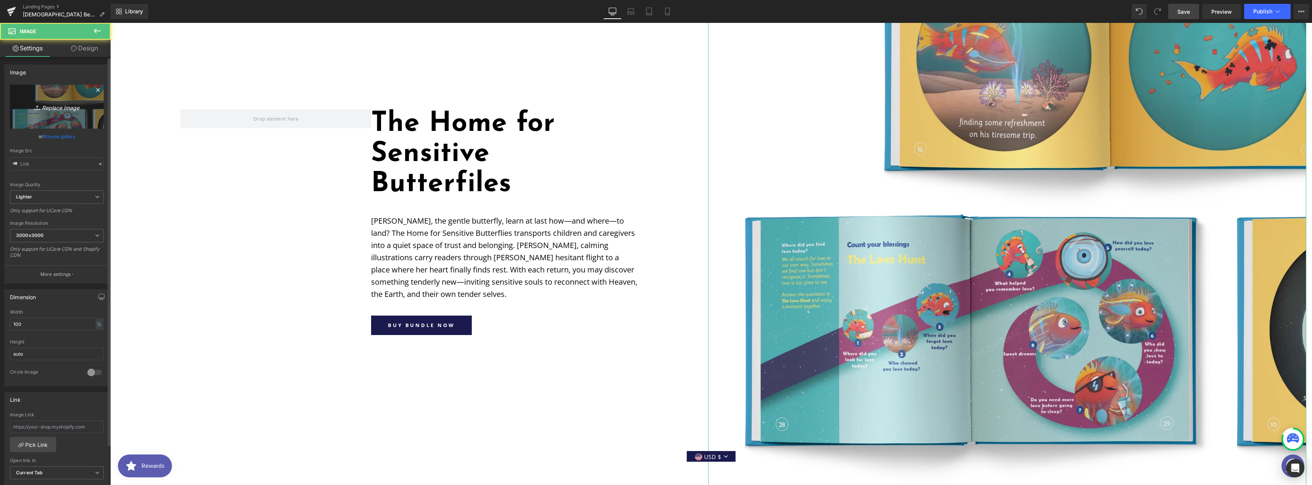
click at [64, 110] on icon "Replace Image" at bounding box center [56, 107] width 61 height 10
type input "C:\fakepath\butterflyopenbook.webp"
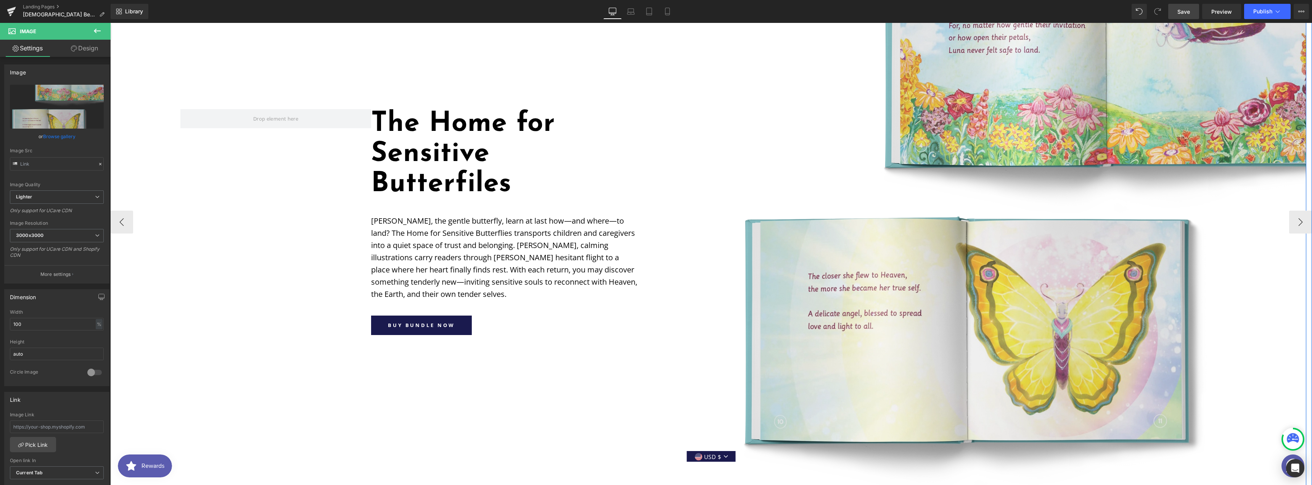
drag, startPoint x: 182, startPoint y: 34, endPoint x: 170, endPoint y: 41, distance: 13.7
click at [182, 34] on div "The Home for Sensitive Butterfiles Heading [PERSON_NAME], the gentle butterfly,…" at bounding box center [708, 221] width 1196 height 609
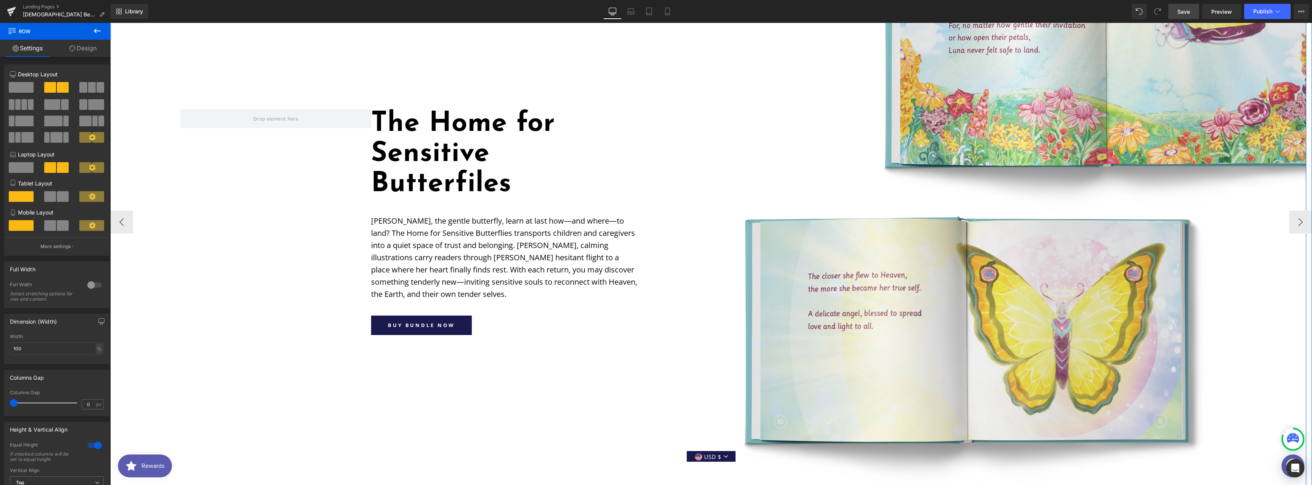
click at [700, 167] on div "The Home for Sensitive Butterfiles Heading [PERSON_NAME], the gentle butterfly,…" at bounding box center [409, 222] width 598 height 226
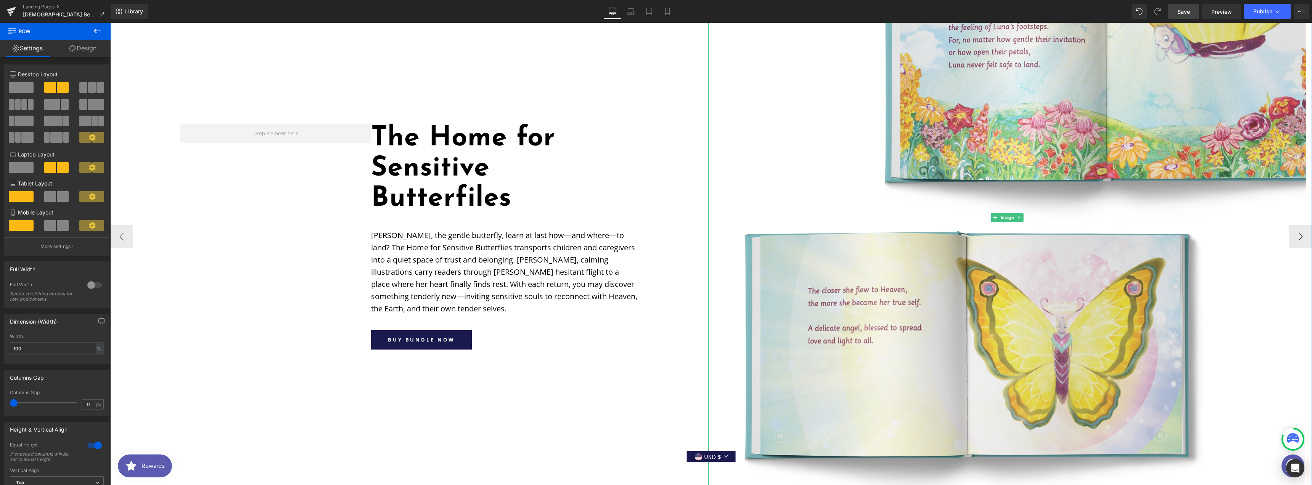
scroll to position [930, 0]
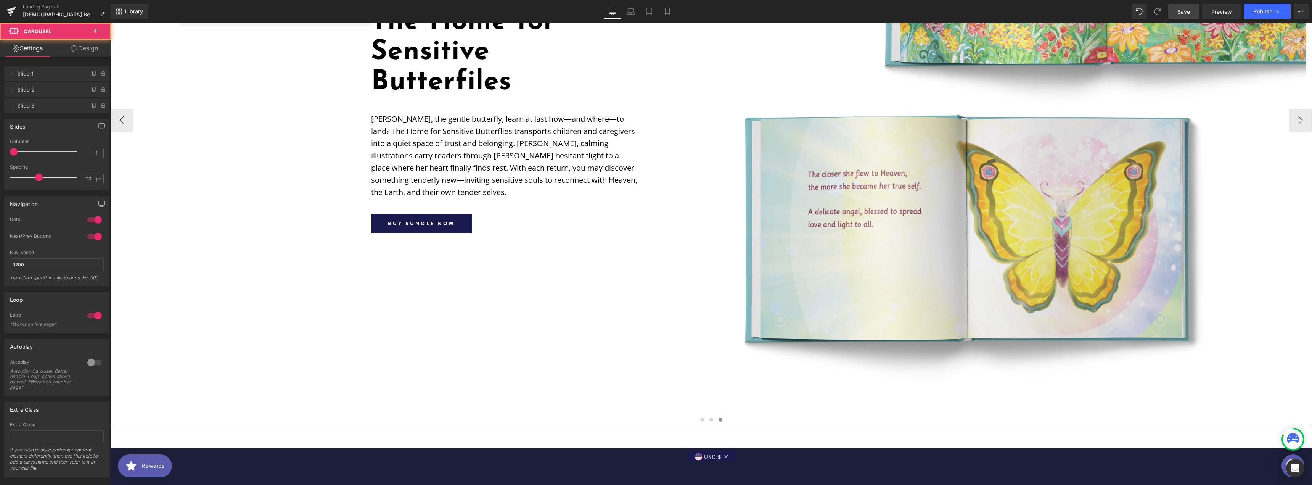
click at [718, 418] on span at bounding box center [720, 420] width 4 height 4
click at [91, 102] on span at bounding box center [94, 105] width 9 height 9
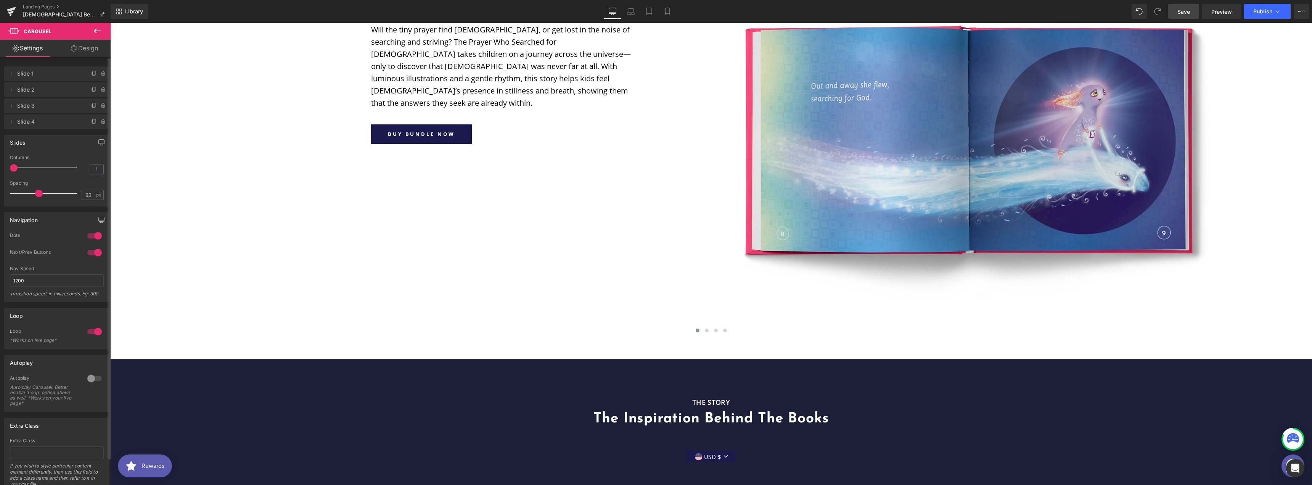
scroll to position [1032, 0]
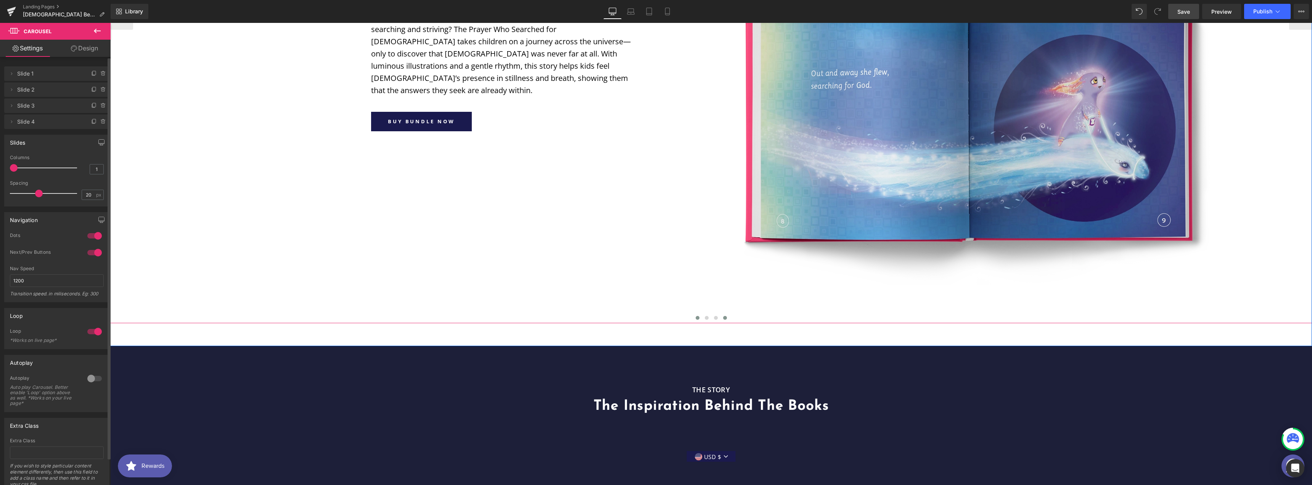
click at [723, 316] on span at bounding box center [725, 318] width 4 height 4
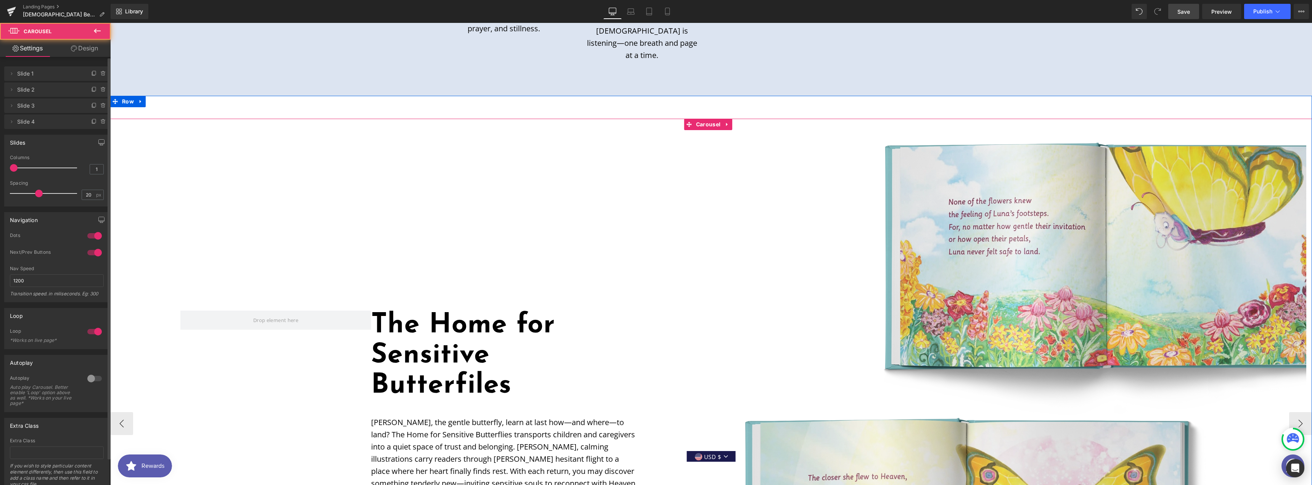
scroll to position [625, 0]
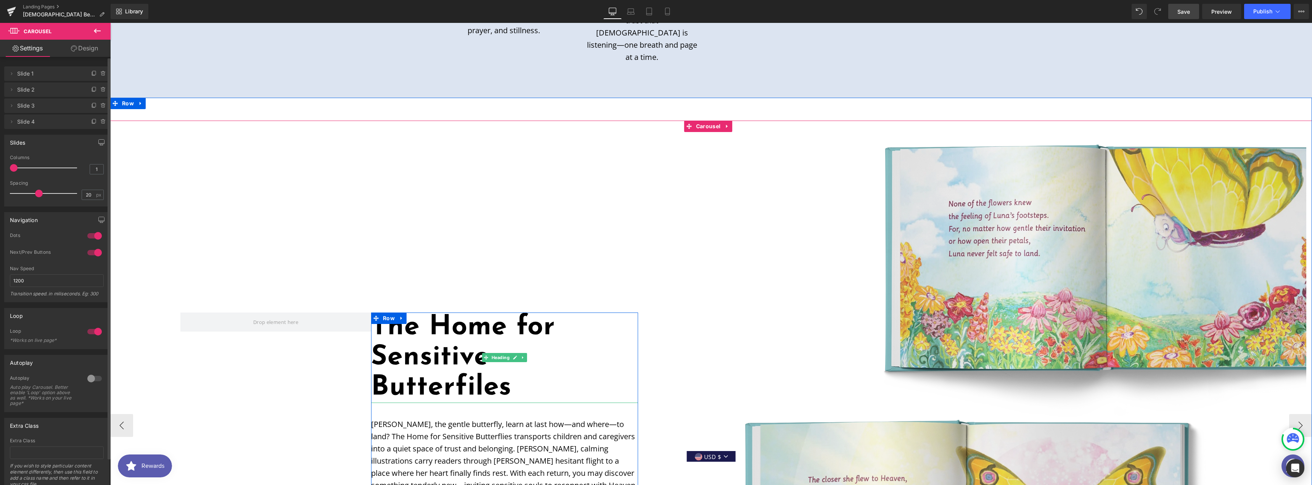
click at [444, 312] on h1 "The Home for Sensitive Butterfiles" at bounding box center [504, 357] width 267 height 91
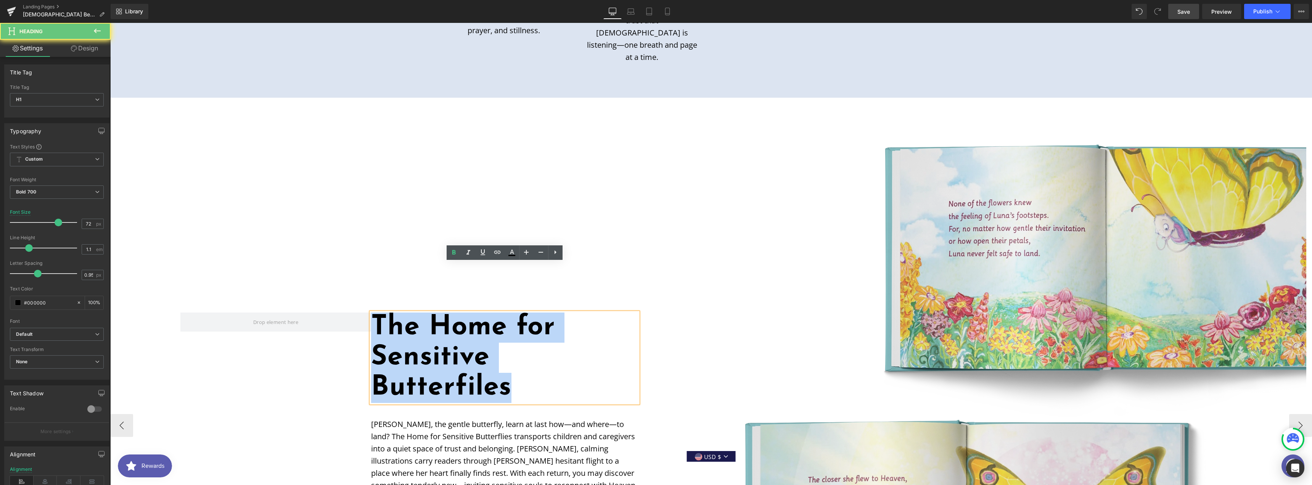
click at [444, 312] on h1 "The Home for Sensitive Butterfiles" at bounding box center [504, 357] width 267 height 91
paste div
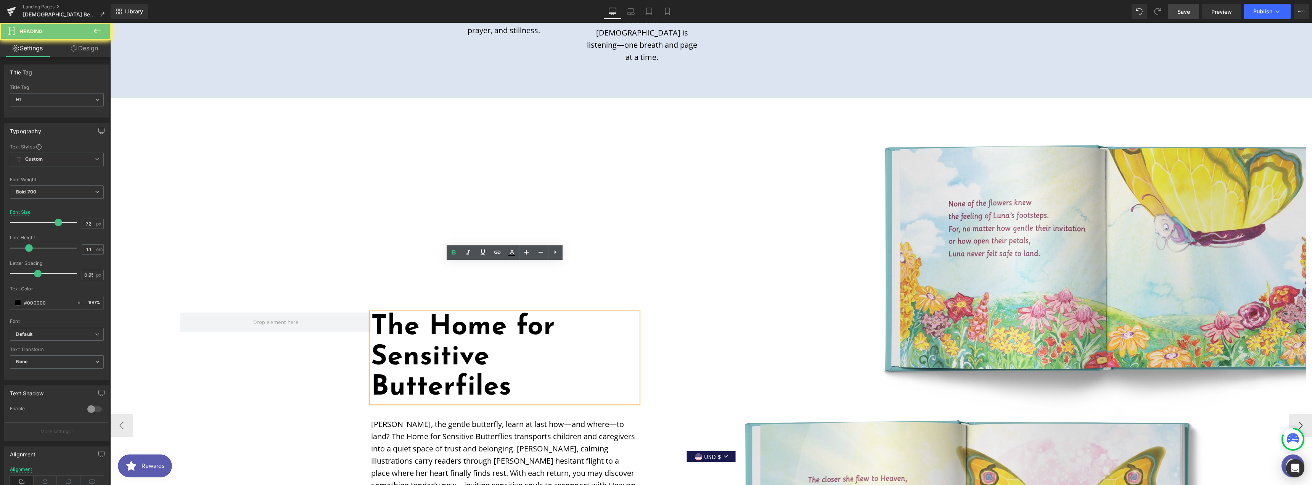
scroll to position [655, 0]
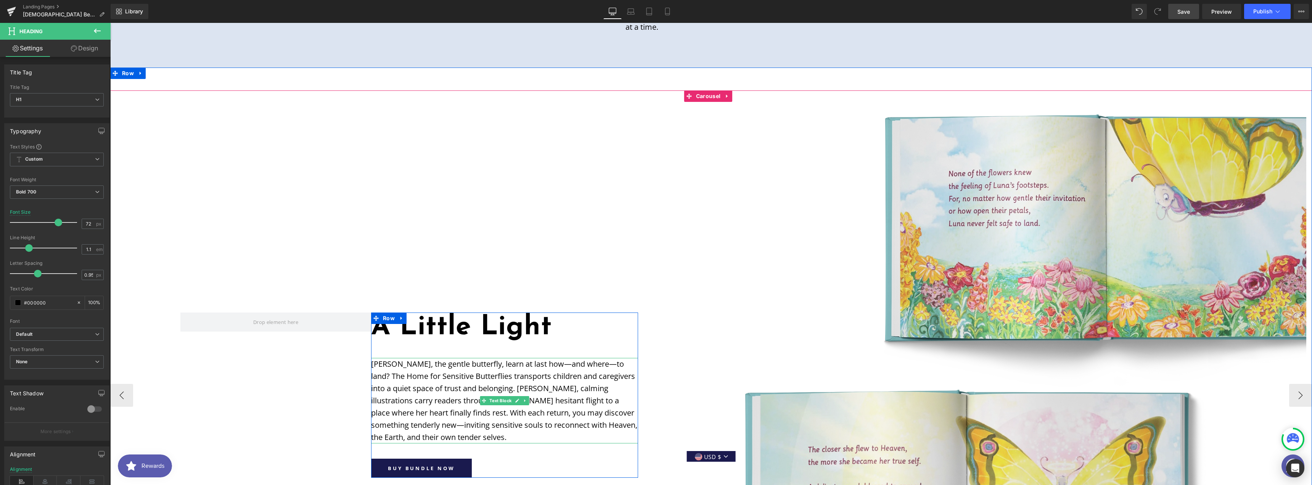
click at [428, 358] on p "[PERSON_NAME], the gentle butterfly, learn at last how—and where—to land? The H…" at bounding box center [504, 400] width 267 height 85
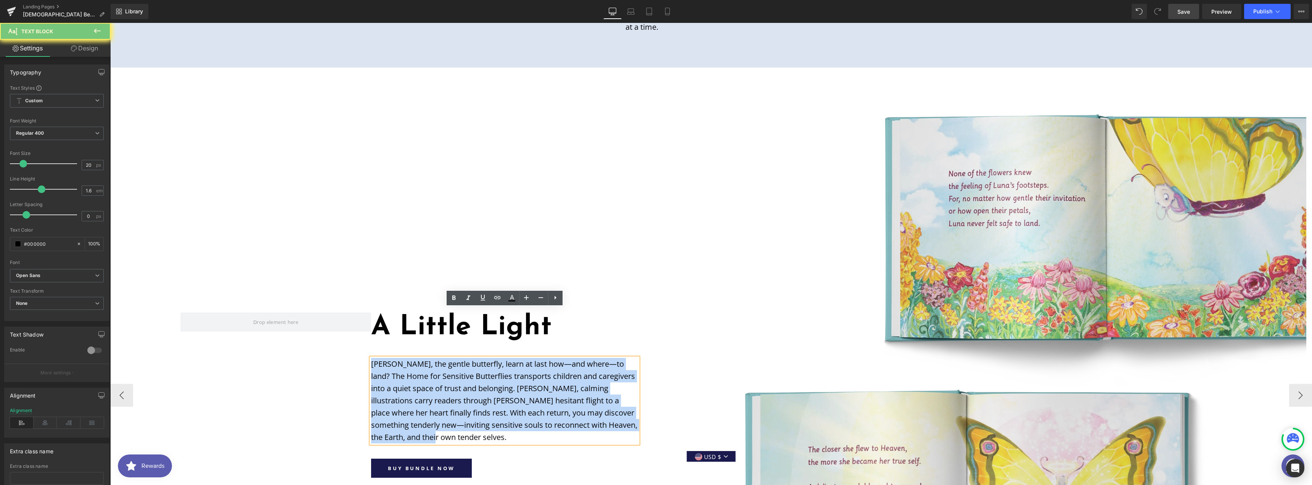
click at [428, 358] on p "[PERSON_NAME], the gentle butterfly, learn at last how—and where—to land? The H…" at bounding box center [504, 400] width 267 height 85
paste div
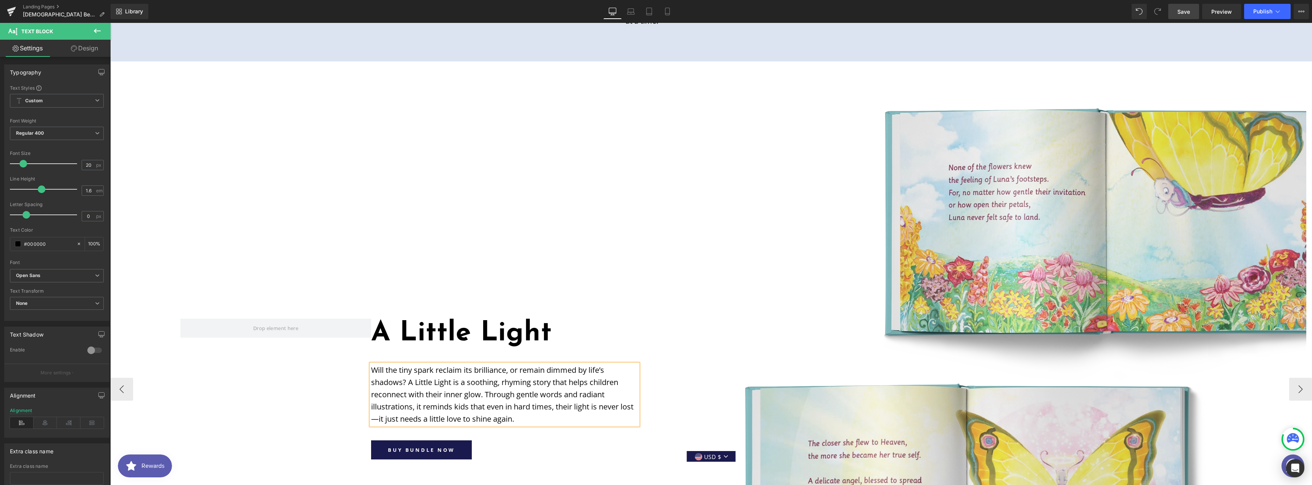
scroll to position [667, 0]
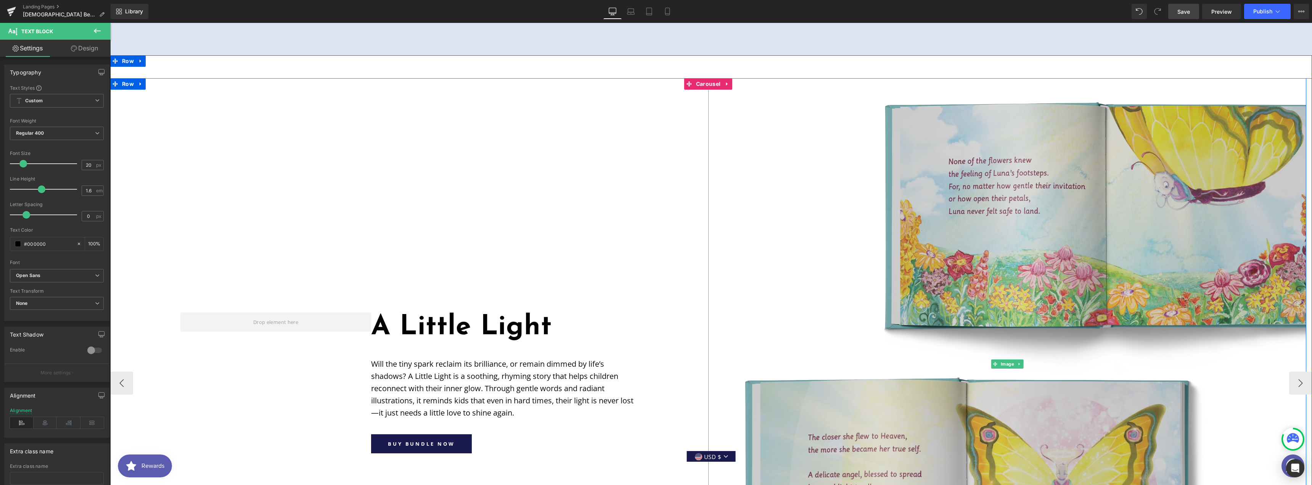
click at [937, 199] on img at bounding box center [1007, 363] width 598 height 571
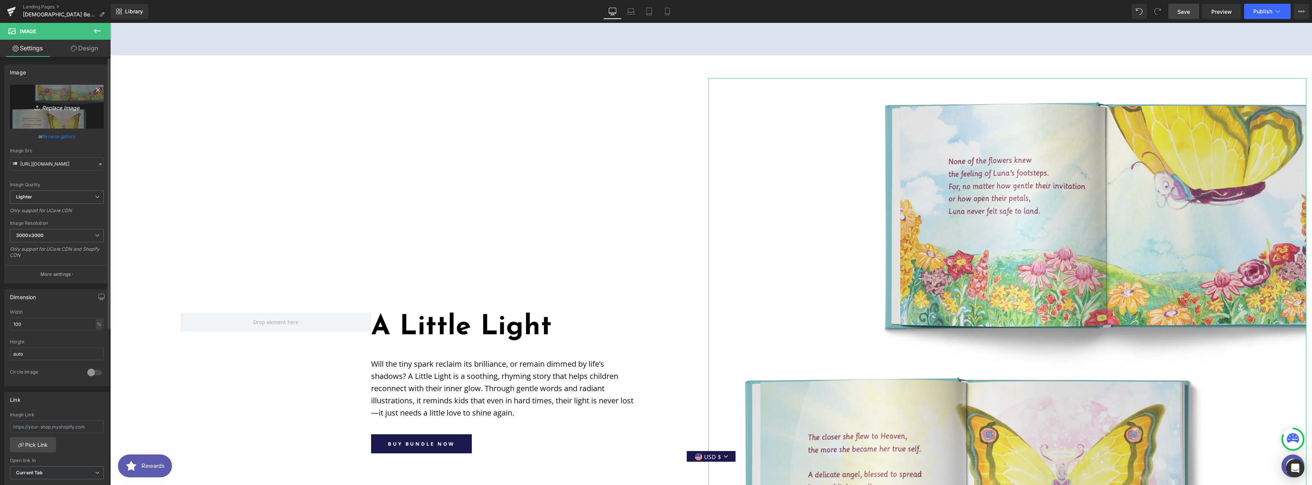
click at [74, 101] on link "Replace Image" at bounding box center [57, 107] width 94 height 44
type input "C:\fakepath\lightopenbook.webp"
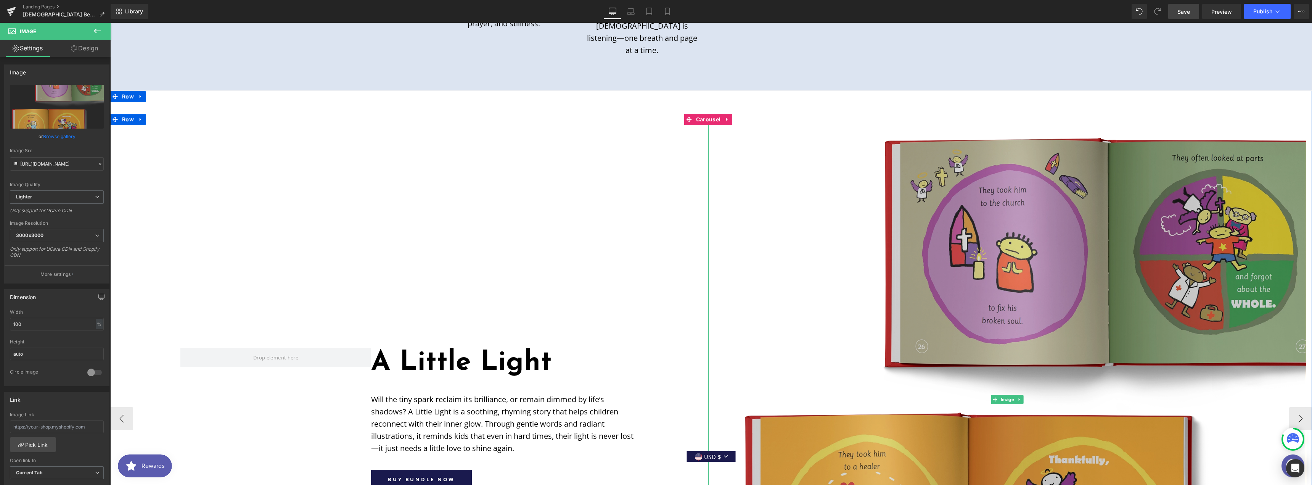
scroll to position [769, 0]
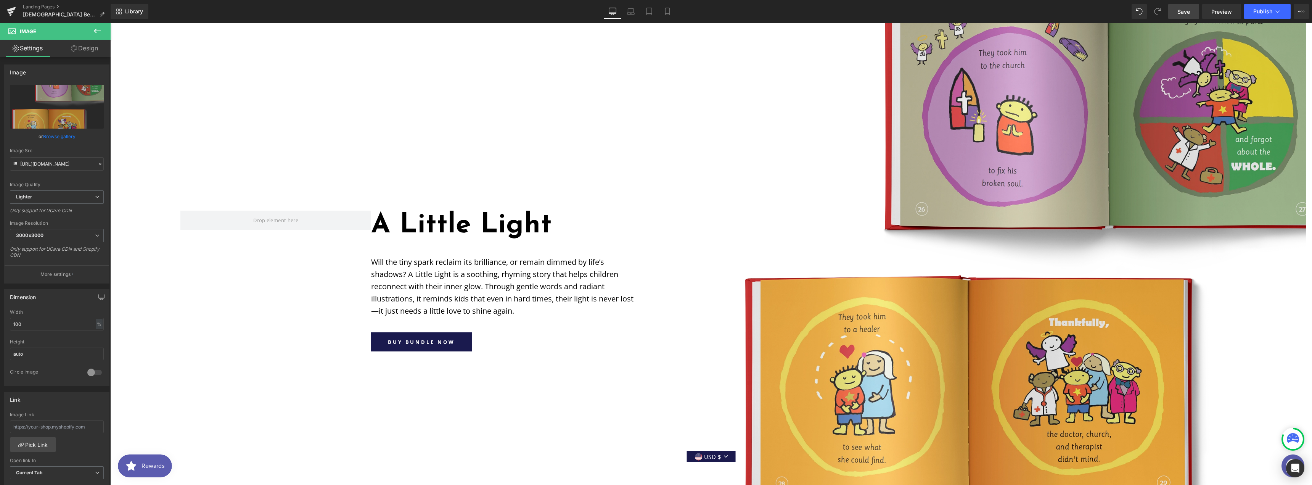
click at [1179, 13] on span "Save" at bounding box center [1183, 12] width 13 height 8
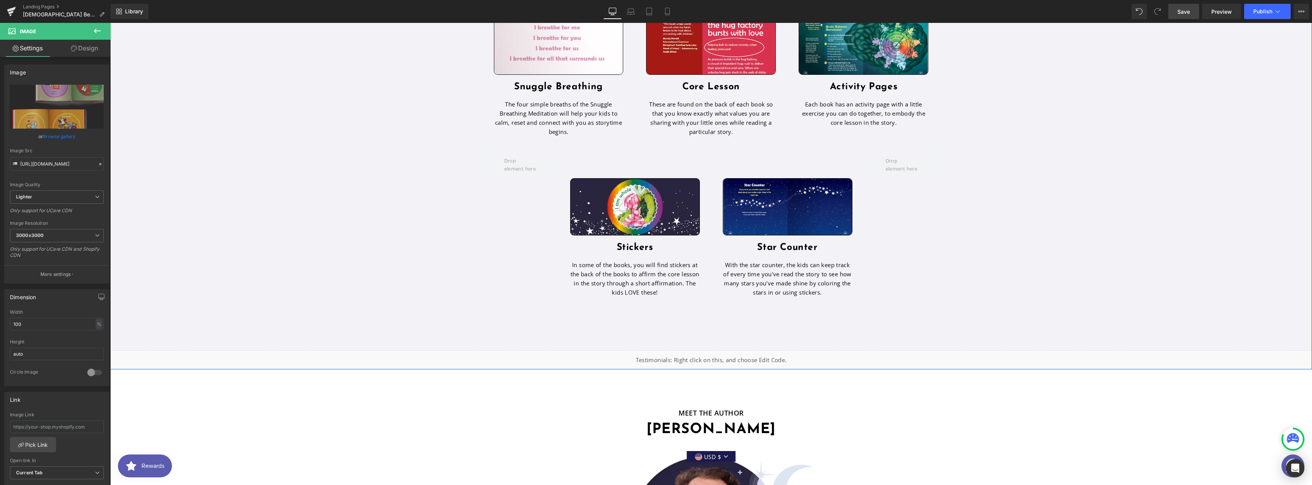
scroll to position [2136, 0]
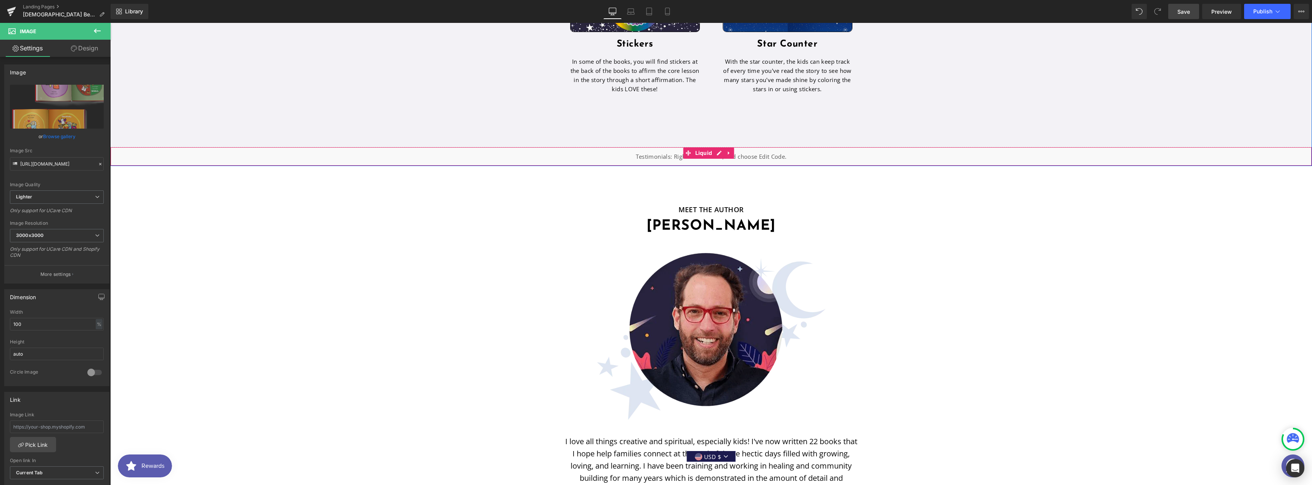
click at [762, 147] on div "Liquid" at bounding box center [711, 156] width 1202 height 19
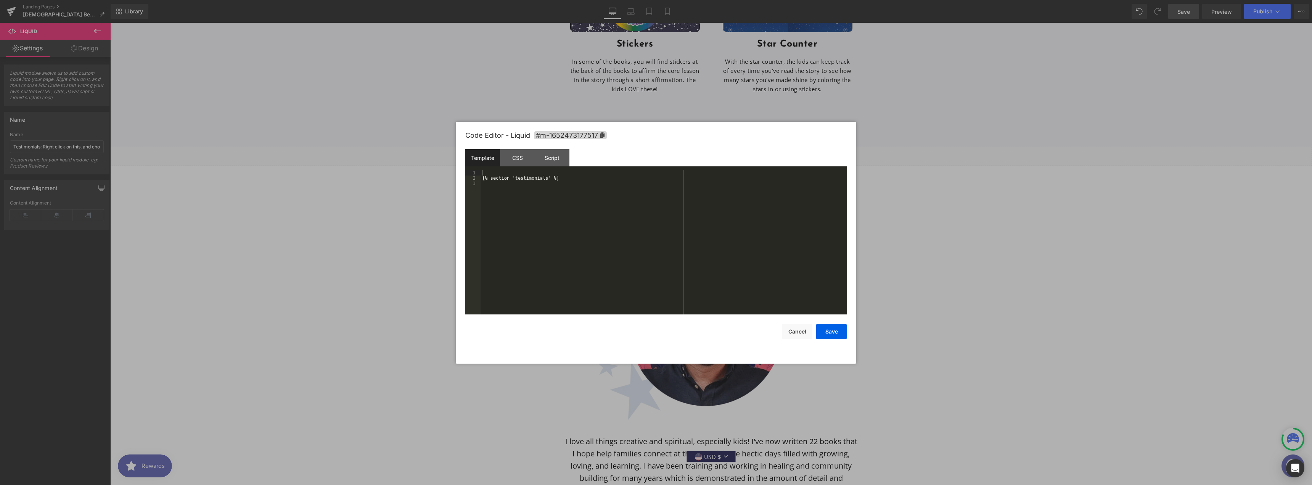
click at [767, 0] on div "Image You are previewing how the will restyle your page. You can not edit Eleme…" at bounding box center [656, 0] width 1312 height 0
click at [507, 153] on div "CSS" at bounding box center [517, 157] width 35 height 17
click at [560, 156] on div "Script" at bounding box center [552, 157] width 35 height 17
click at [512, 160] on div "CSS" at bounding box center [517, 157] width 35 height 17
click at [484, 154] on div "Template" at bounding box center [482, 157] width 35 height 17
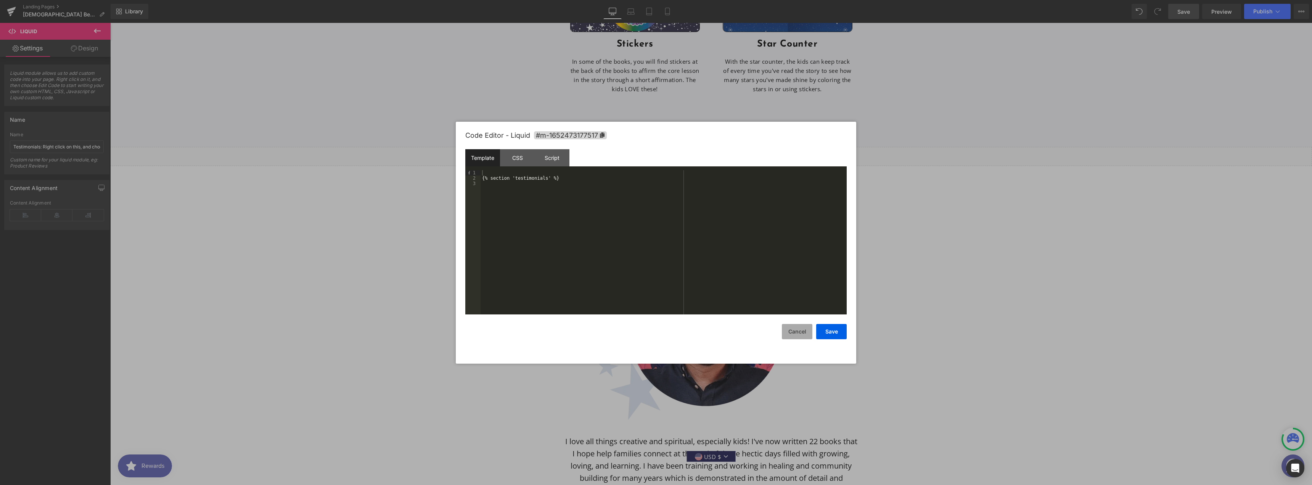
click at [794, 330] on button "Cancel" at bounding box center [797, 331] width 31 height 15
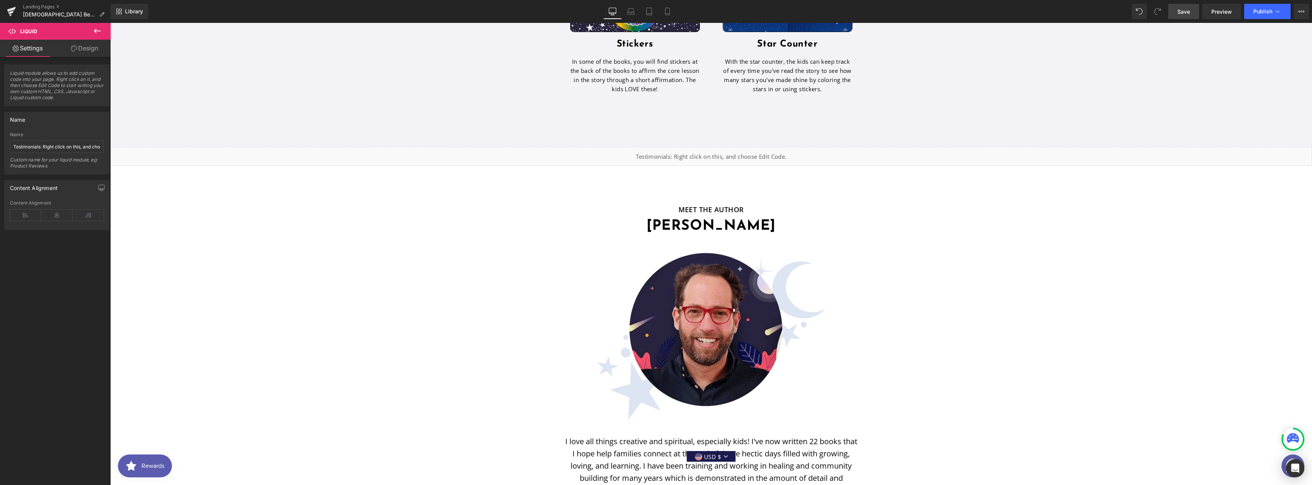
click at [1184, 12] on span "Save" at bounding box center [1183, 12] width 13 height 8
click at [1219, 11] on span "Preview" at bounding box center [1221, 12] width 21 height 8
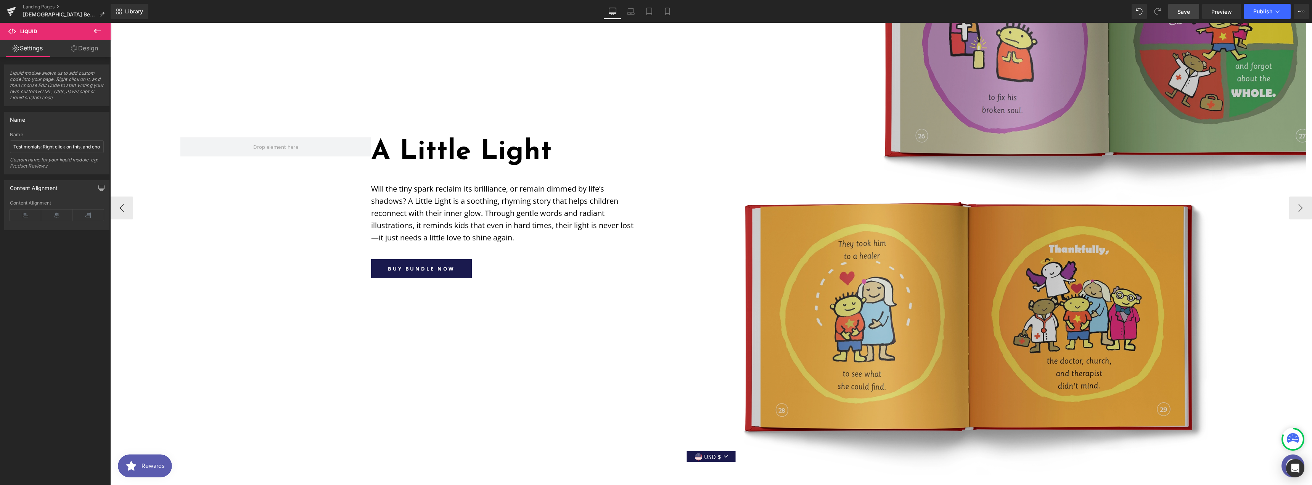
scroll to position [833, 0]
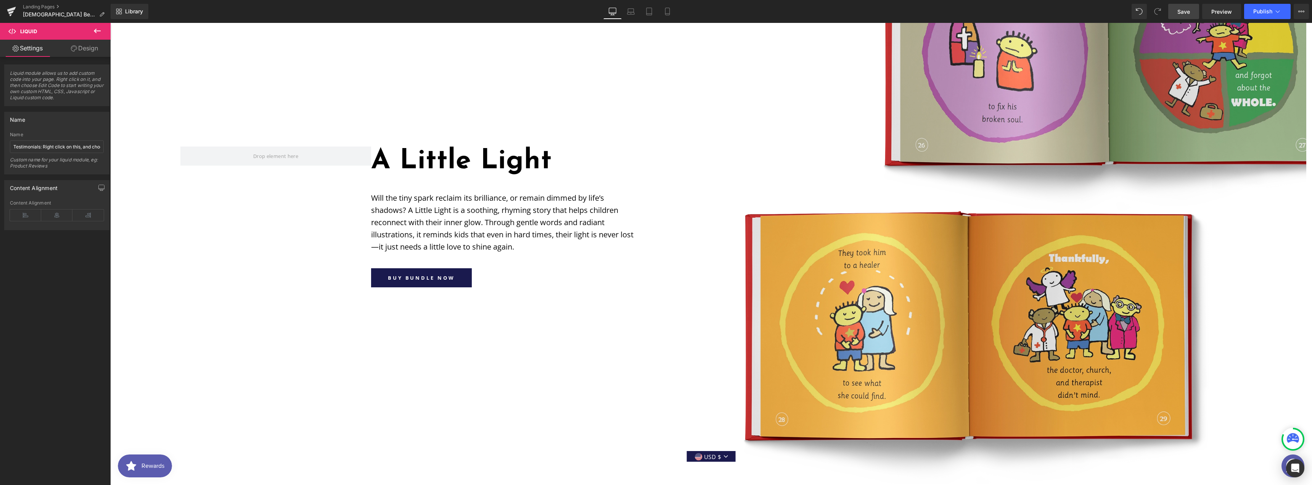
click at [1186, 11] on span "Save" at bounding box center [1183, 12] width 13 height 8
